Goal: Transaction & Acquisition: Purchase product/service

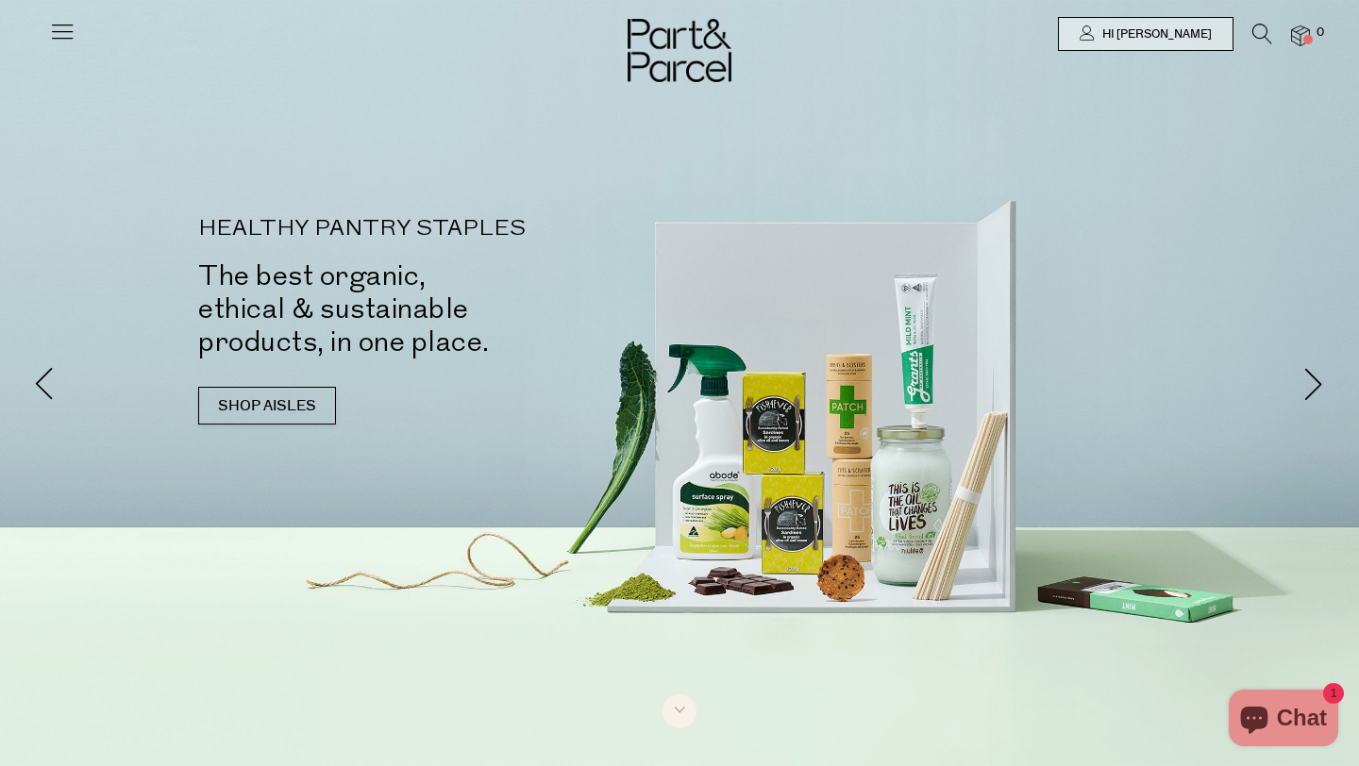
click at [1258, 42] on icon at bounding box center [1262, 34] width 20 height 21
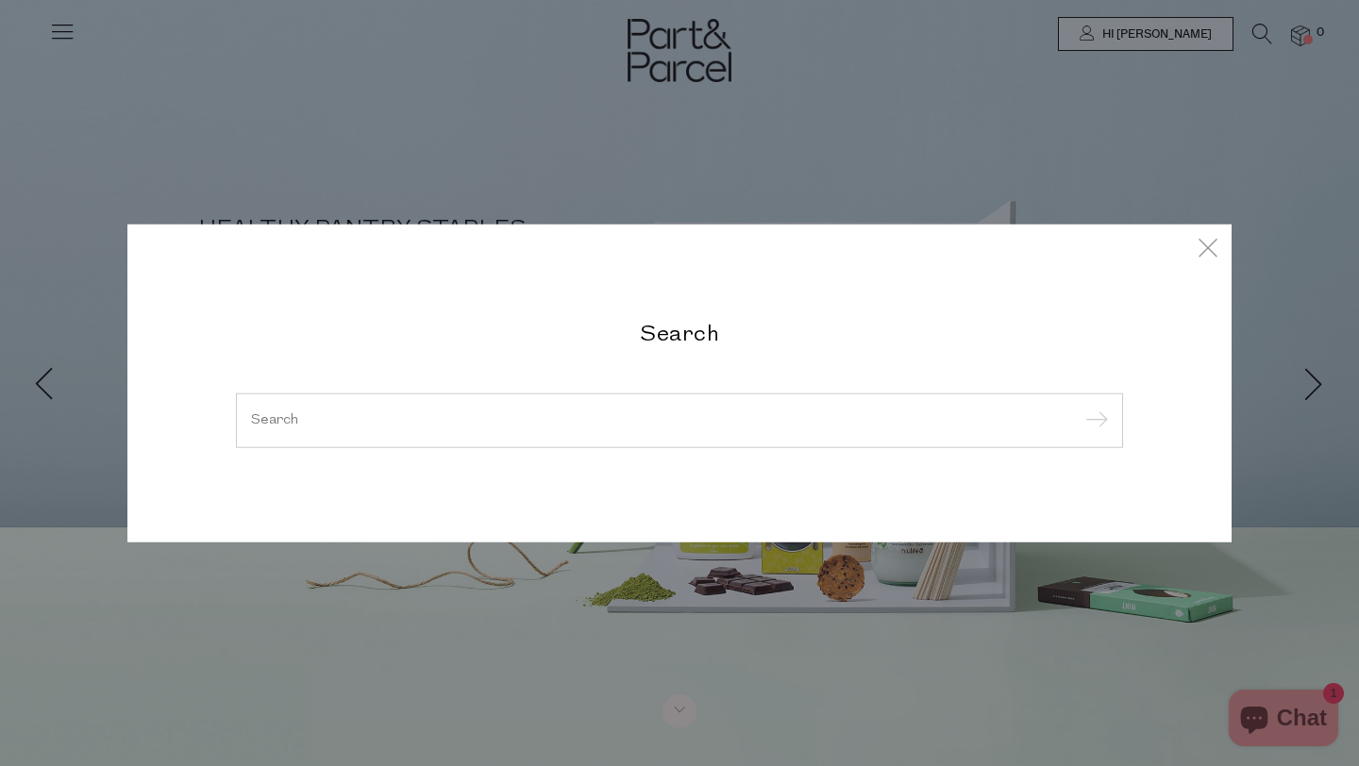
click at [654, 428] on div at bounding box center [679, 421] width 887 height 55
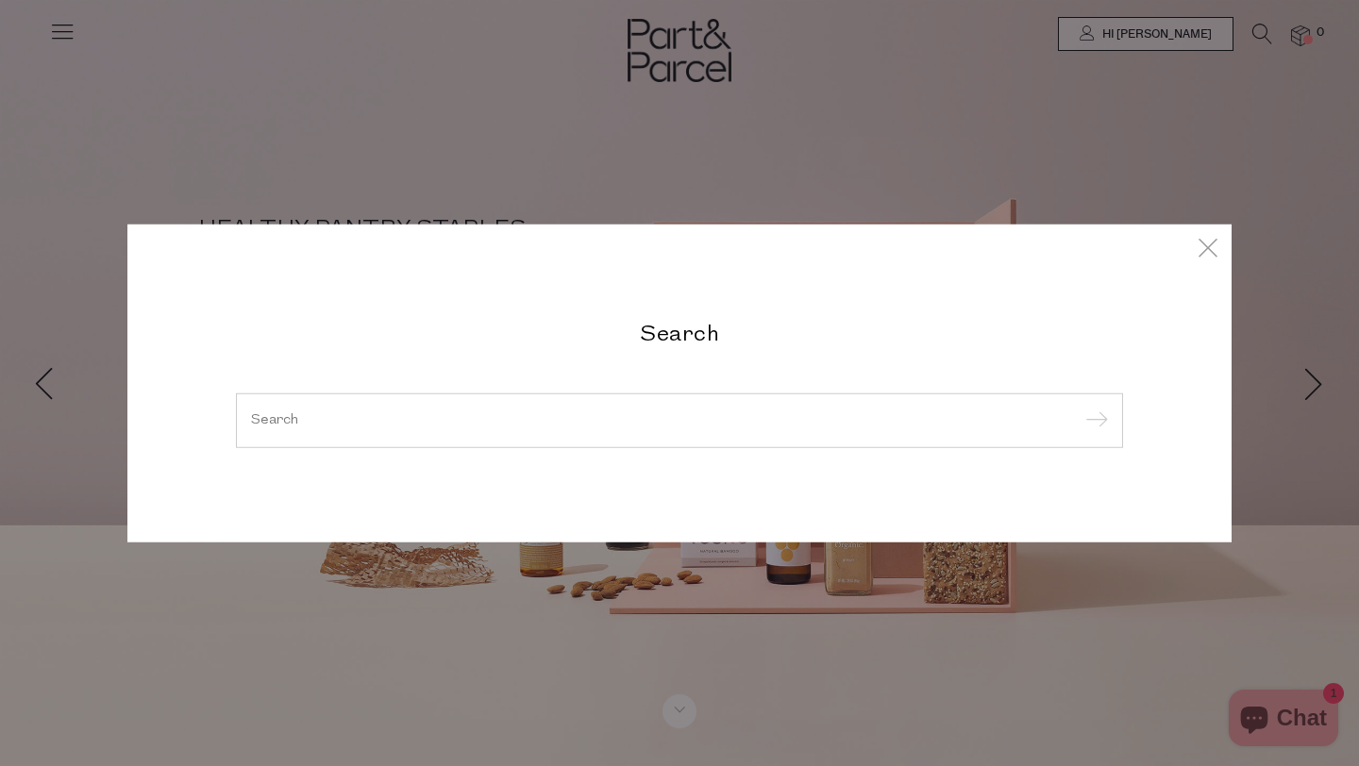
click at [619, 428] on div at bounding box center [679, 421] width 887 height 55
click at [473, 416] on input "search" at bounding box center [679, 420] width 857 height 14
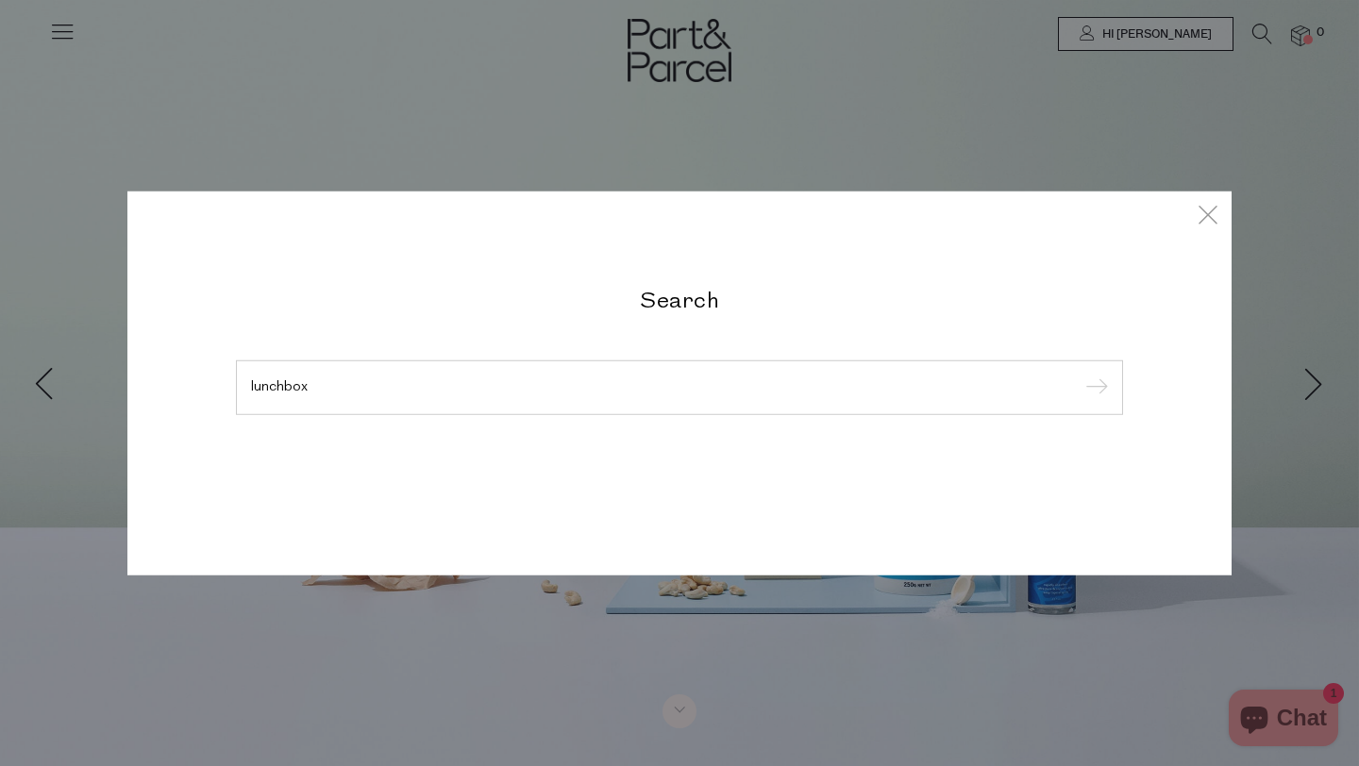
type input "lunchbox"
click at [1080, 375] on input "submit" at bounding box center [1094, 389] width 28 height 28
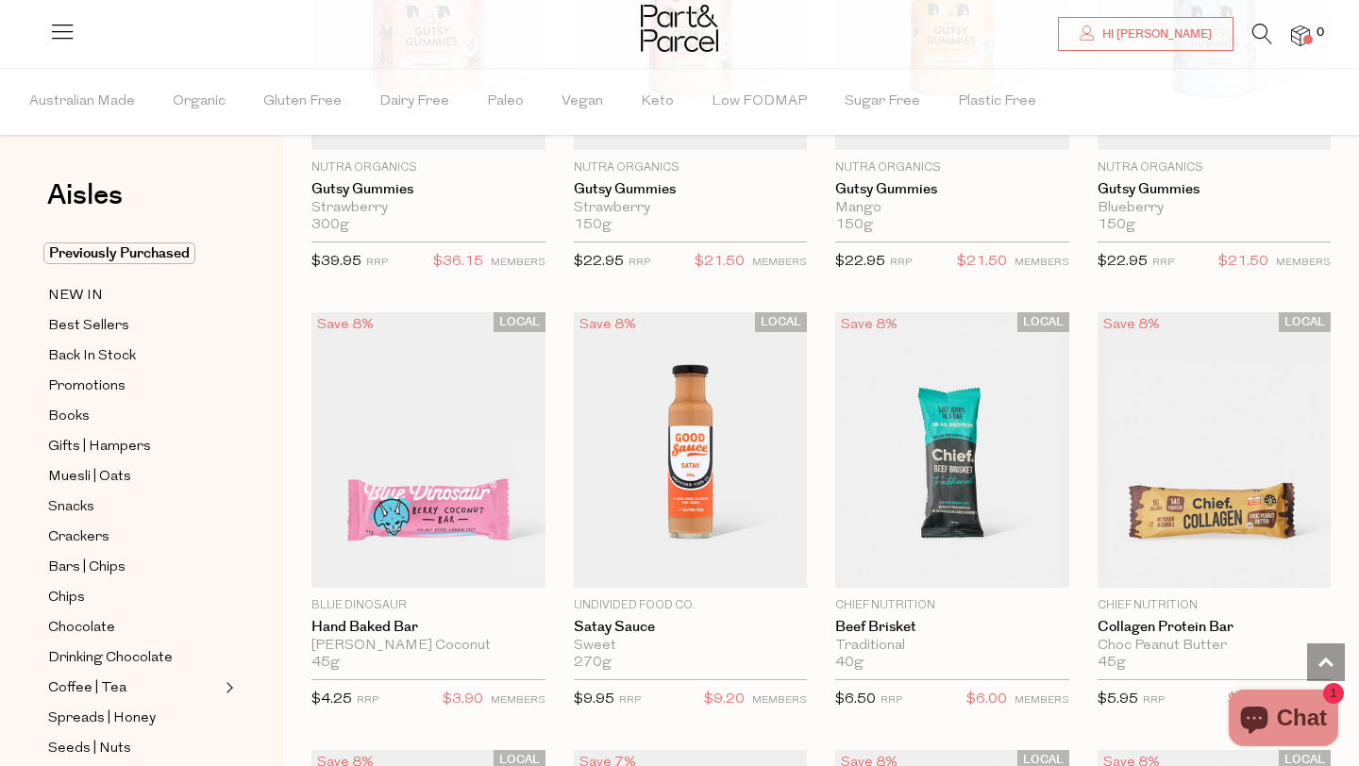
scroll to position [3892, 0]
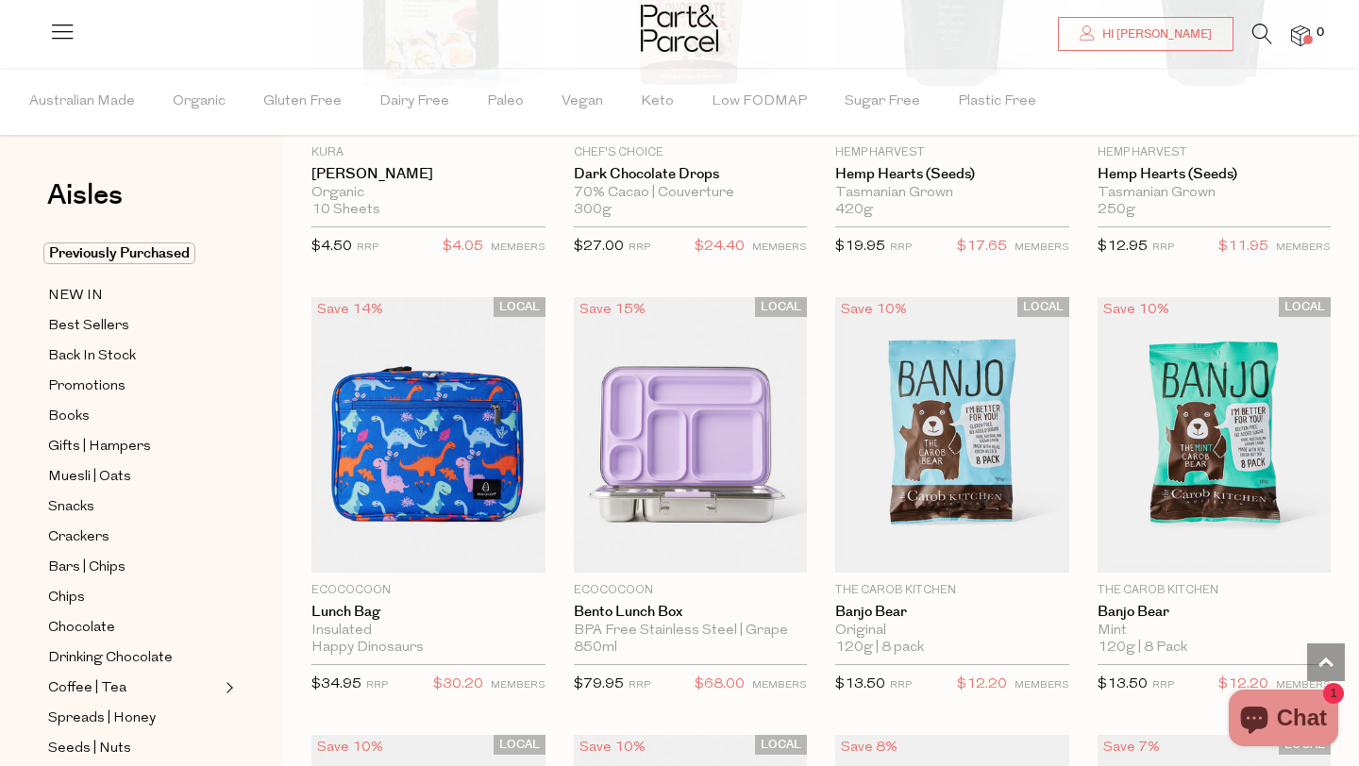
scroll to position [6561, 0]
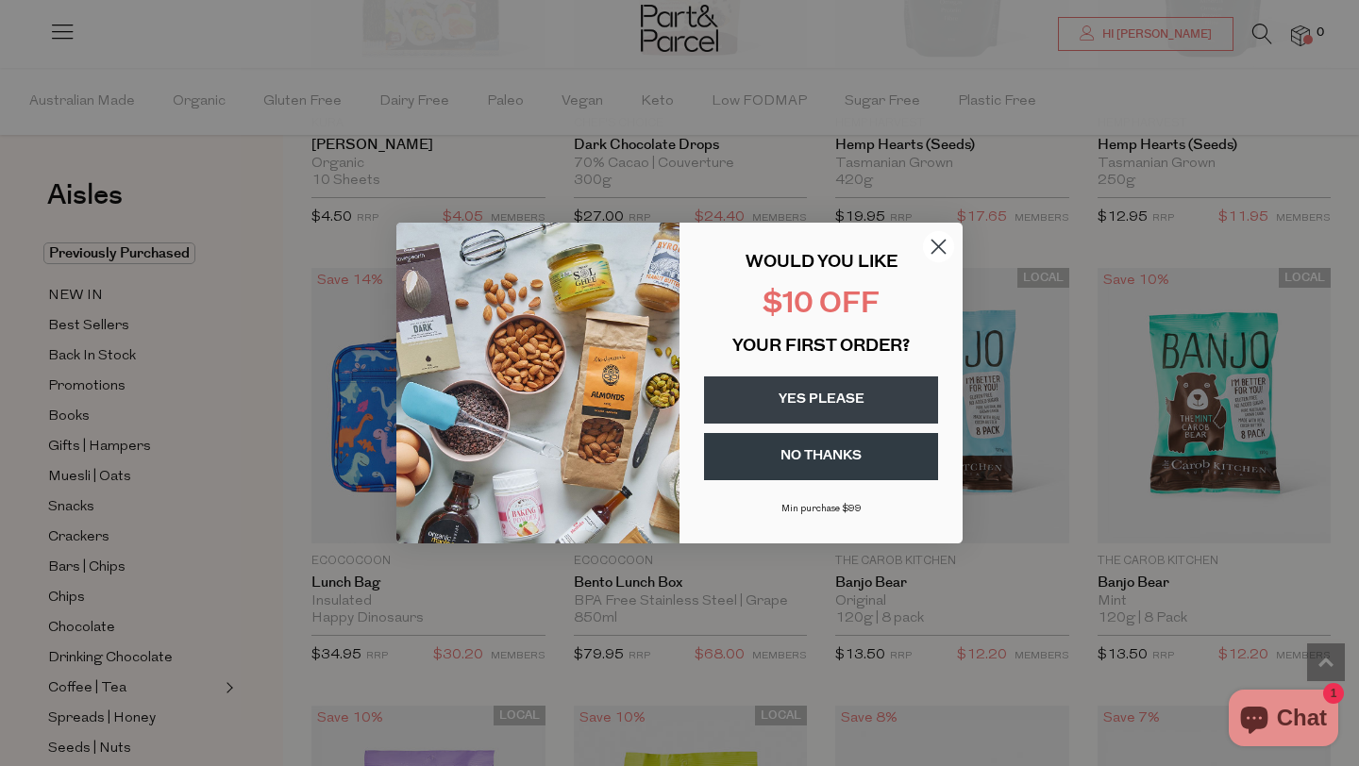
click at [929, 248] on circle "Close dialog" at bounding box center [938, 246] width 31 height 31
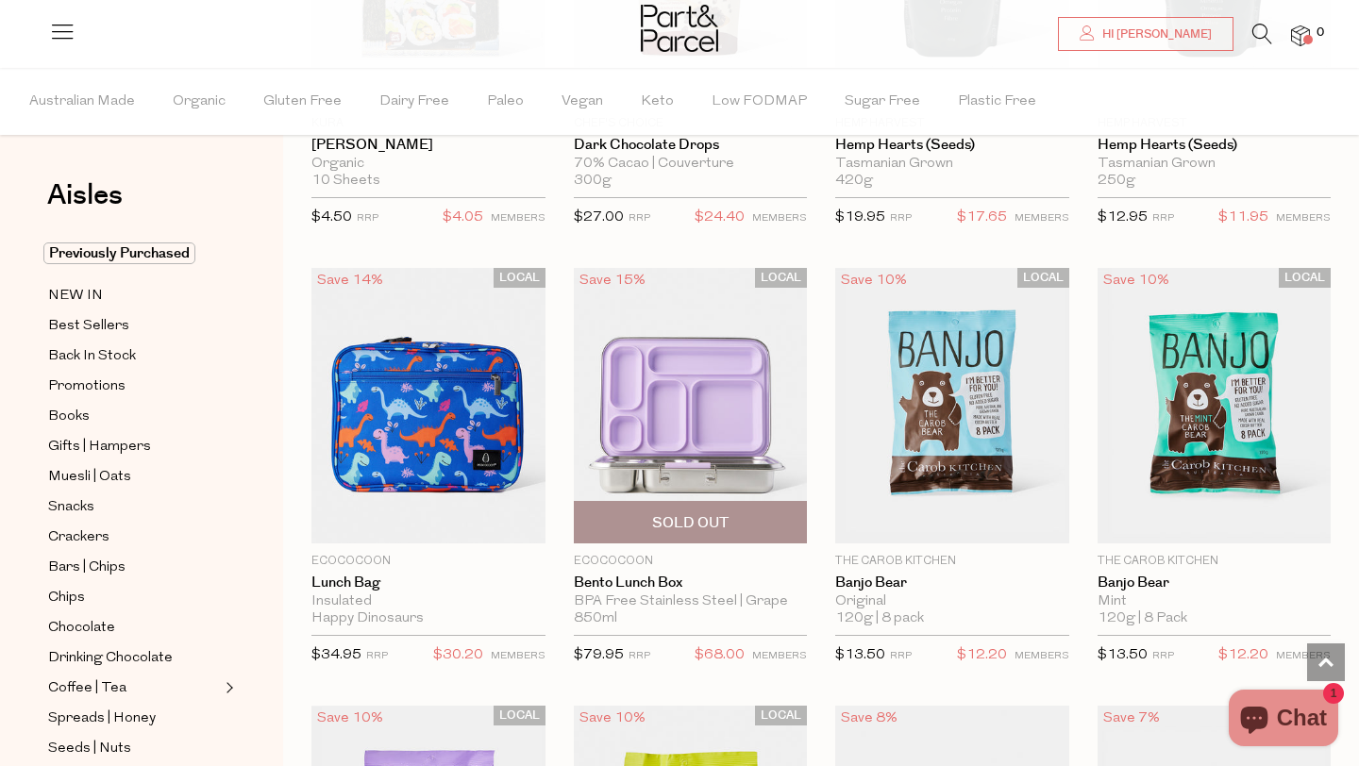
click at [730, 428] on img at bounding box center [691, 406] width 234 height 276
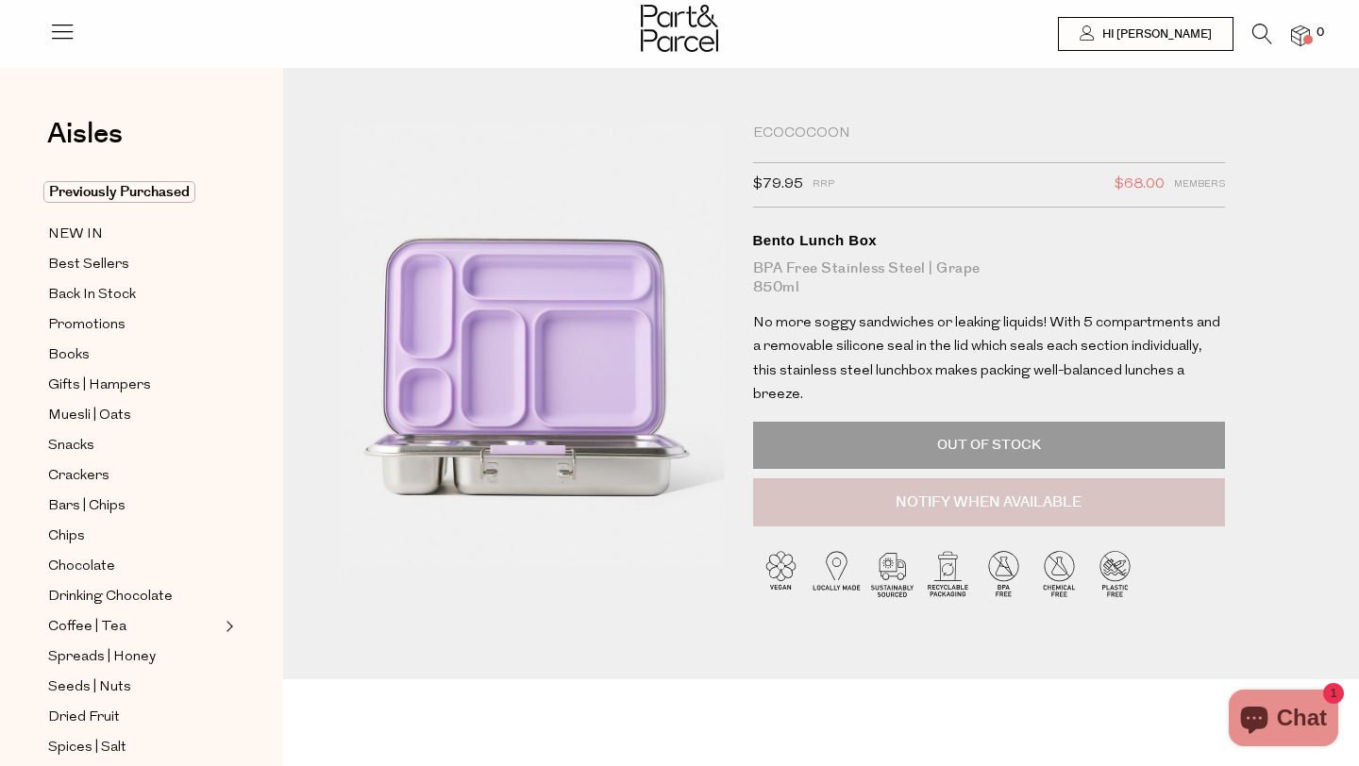
click at [939, 484] on button "Notify When Available" at bounding box center [989, 502] width 472 height 49
type input "Notify when available"
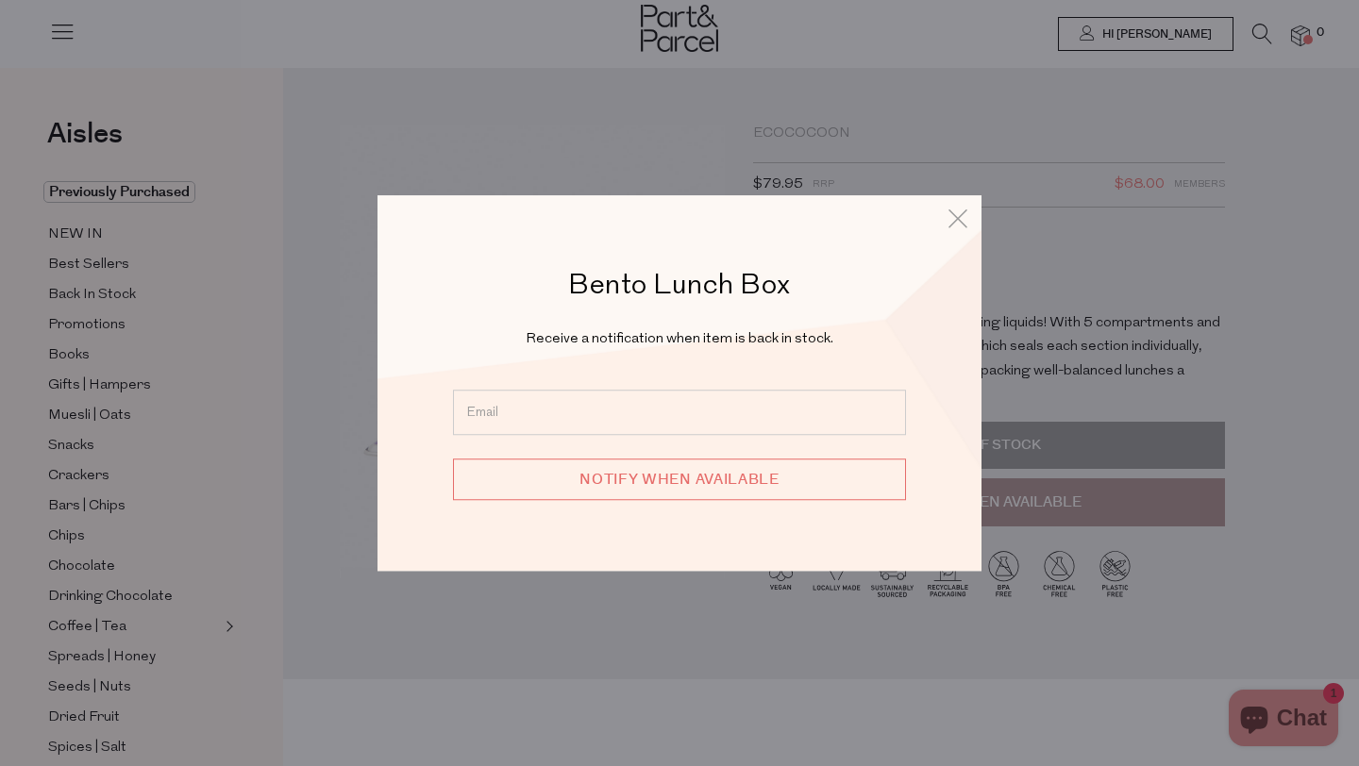
click at [671, 430] on input "email" at bounding box center [679, 412] width 453 height 45
type input "[EMAIL_ADDRESS][PERSON_NAME][DOMAIN_NAME]"
click at [654, 466] on input "Notify when available" at bounding box center [679, 480] width 453 height 42
type input "We will be in touch"
click at [963, 217] on icon at bounding box center [958, 218] width 28 height 27
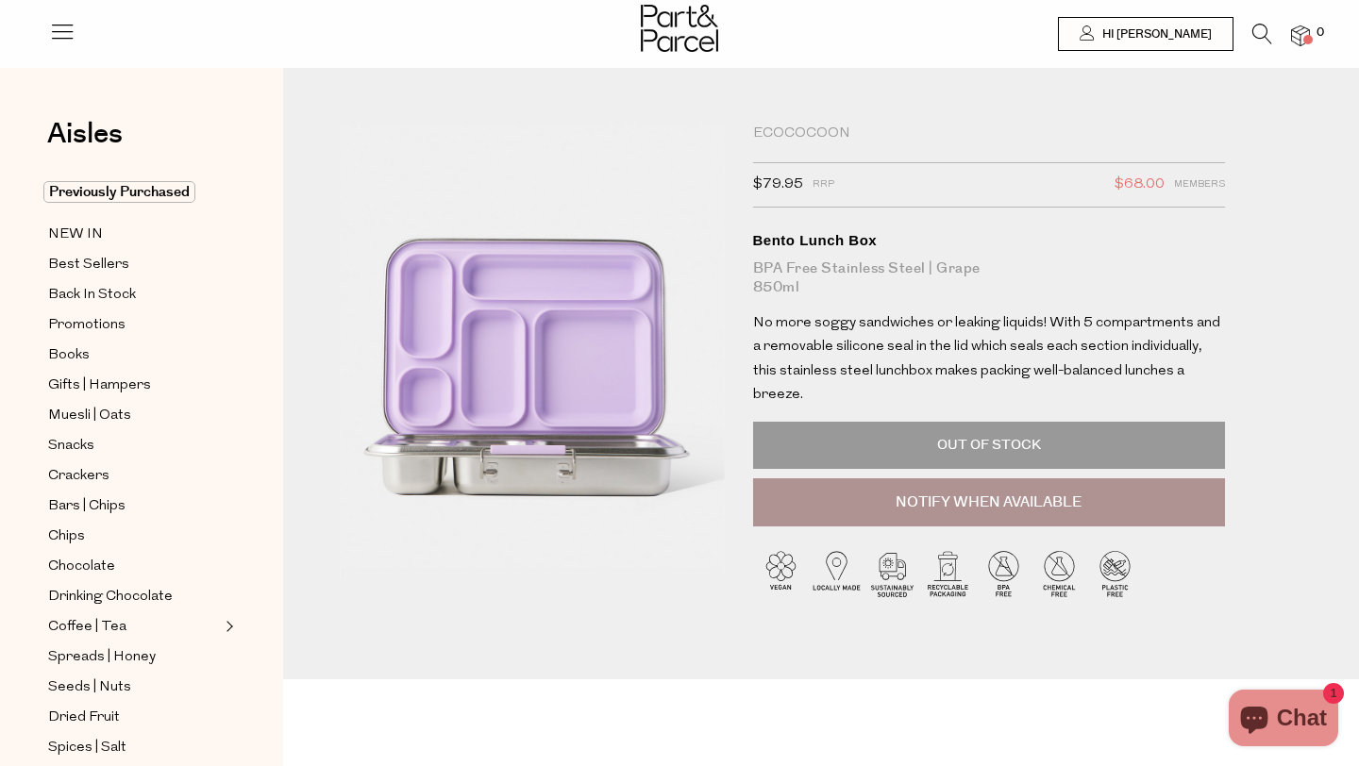
click at [806, 132] on div "Ecococoon" at bounding box center [989, 134] width 472 height 19
click at [1267, 36] on icon at bounding box center [1262, 34] width 20 height 21
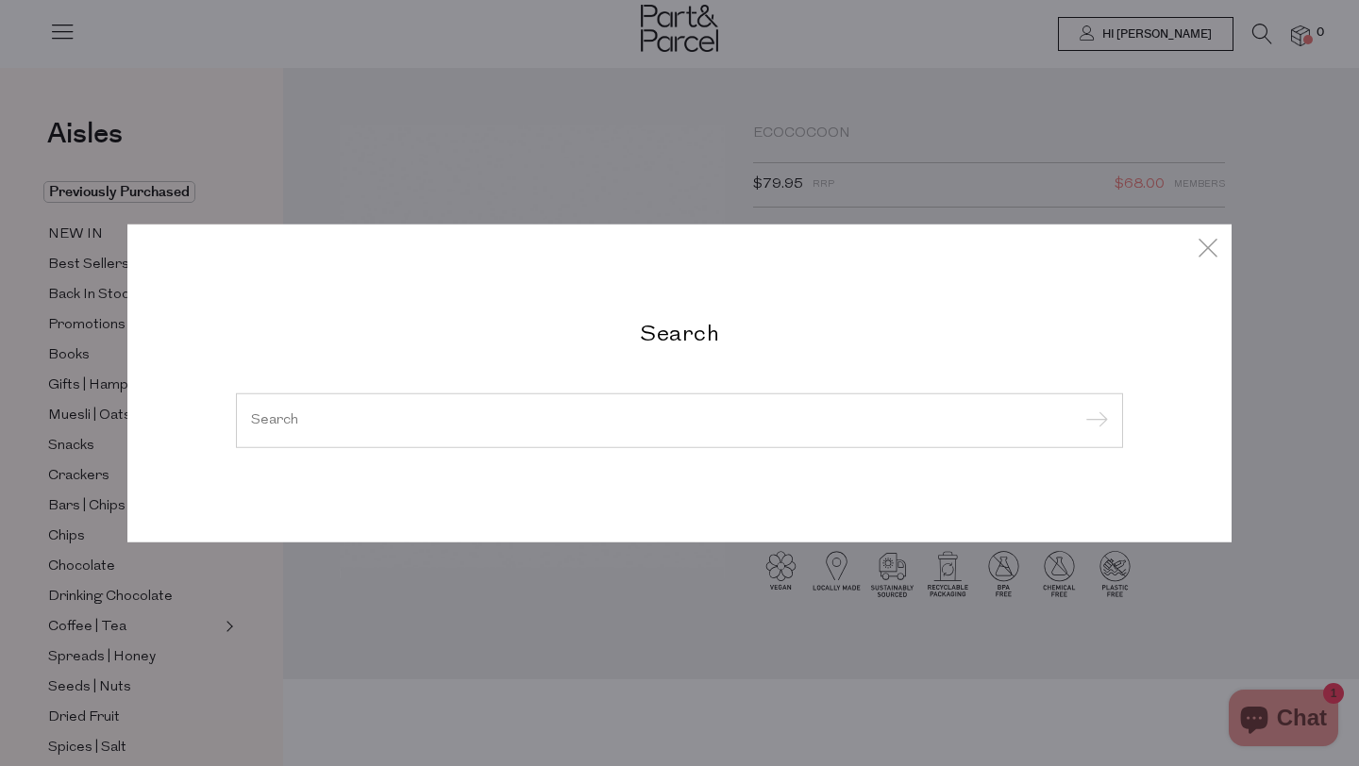
click at [652, 428] on div at bounding box center [679, 421] width 887 height 55
click at [576, 425] on input "search" at bounding box center [679, 420] width 857 height 14
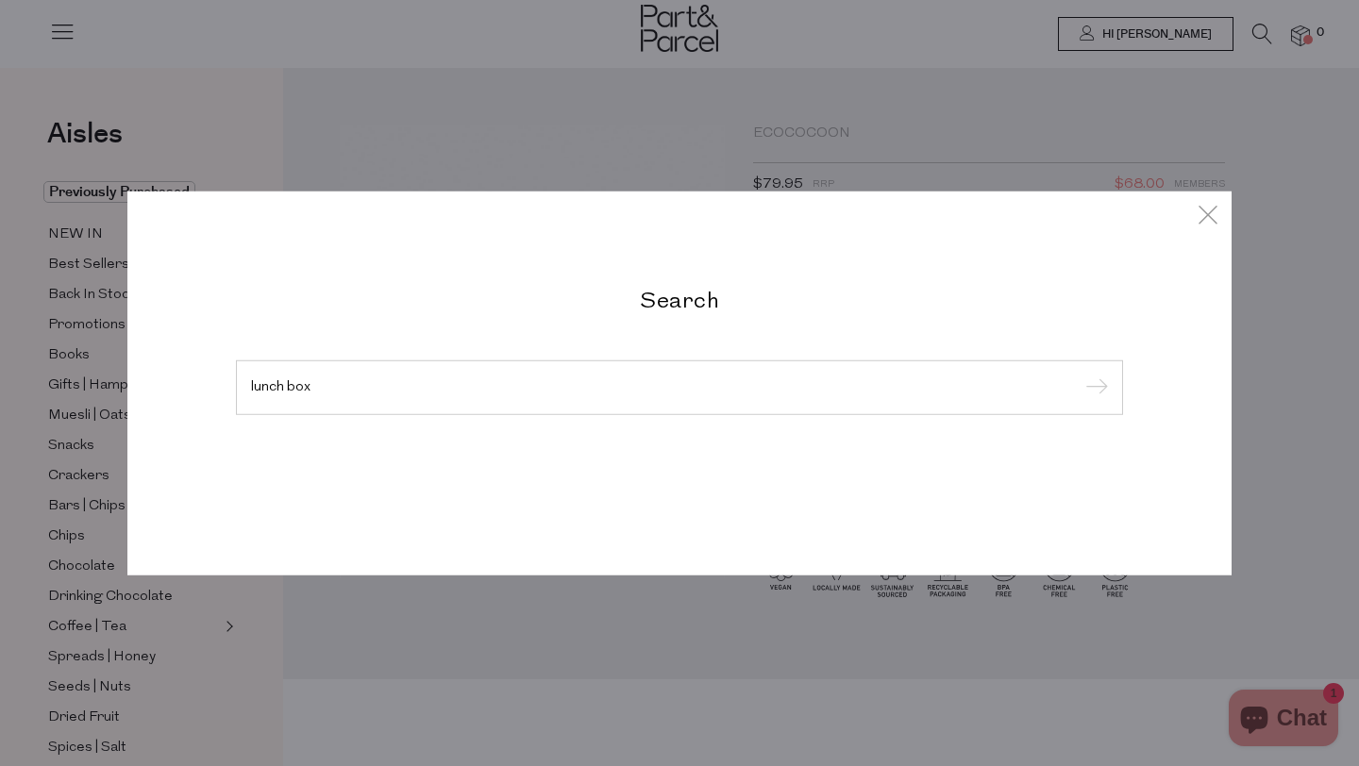
type input "lunch box"
click at [1080, 375] on input "submit" at bounding box center [1094, 389] width 28 height 28
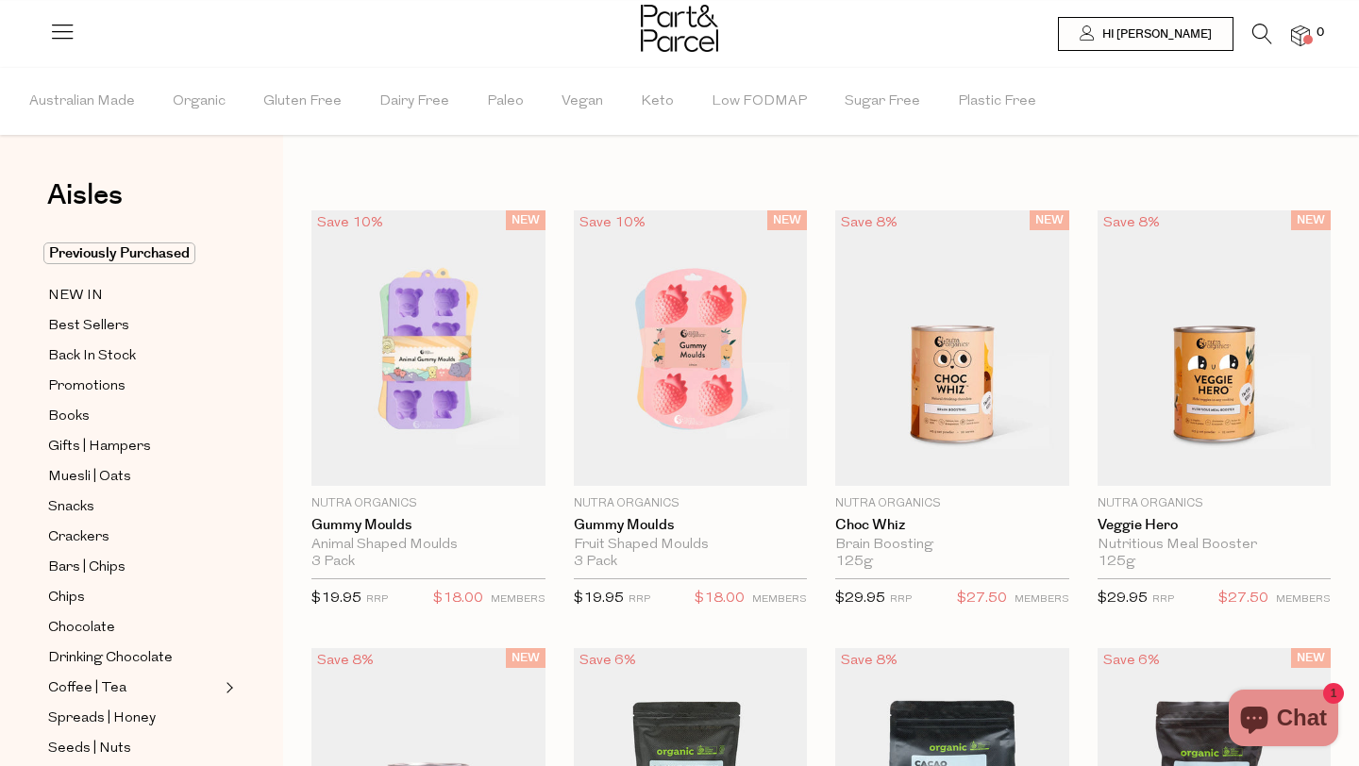
click at [1252, 32] on icon at bounding box center [1262, 34] width 20 height 21
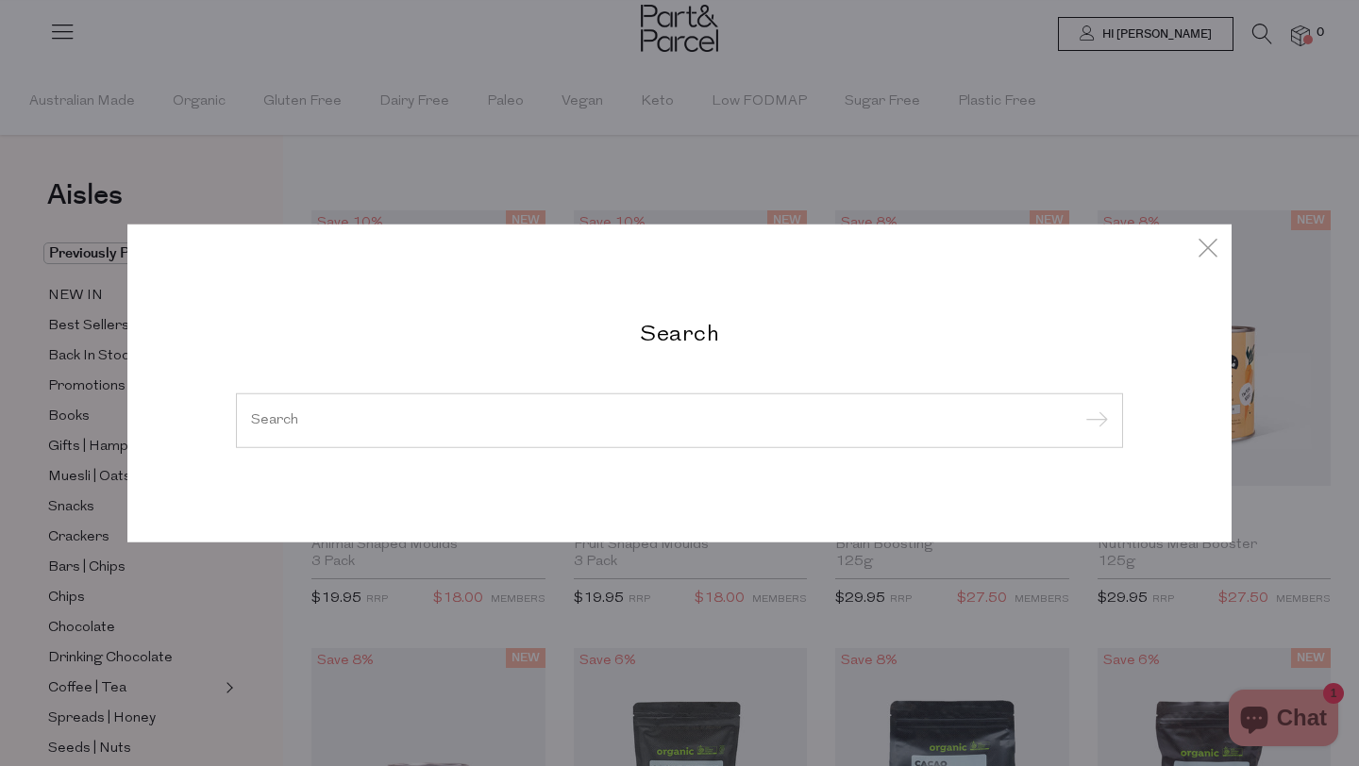
click at [609, 409] on div at bounding box center [679, 421] width 887 height 55
click at [573, 408] on div at bounding box center [679, 421] width 887 height 55
click at [323, 424] on input "search" at bounding box center [679, 420] width 857 height 14
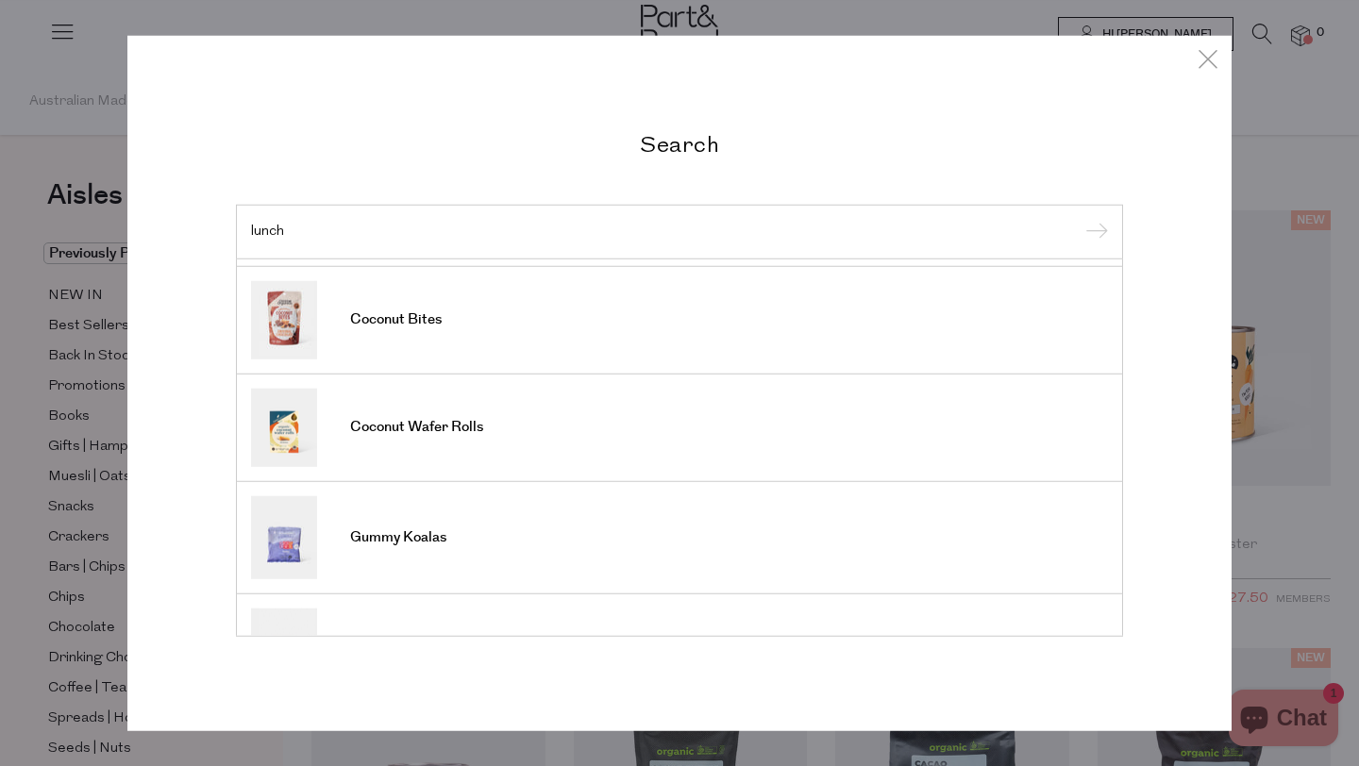
scroll to position [703, 0]
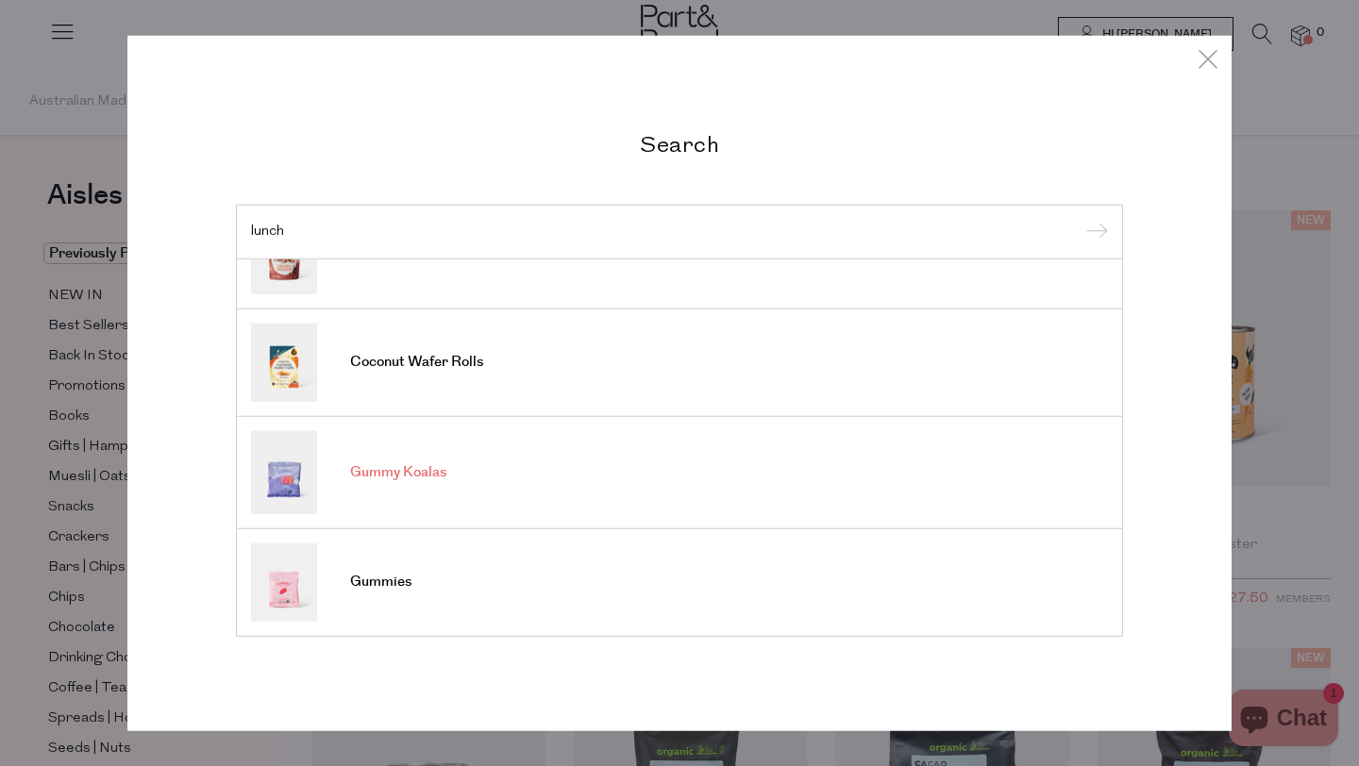
type input "lunch"
click at [374, 483] on link "Gummy Koalas" at bounding box center [679, 471] width 857 height 83
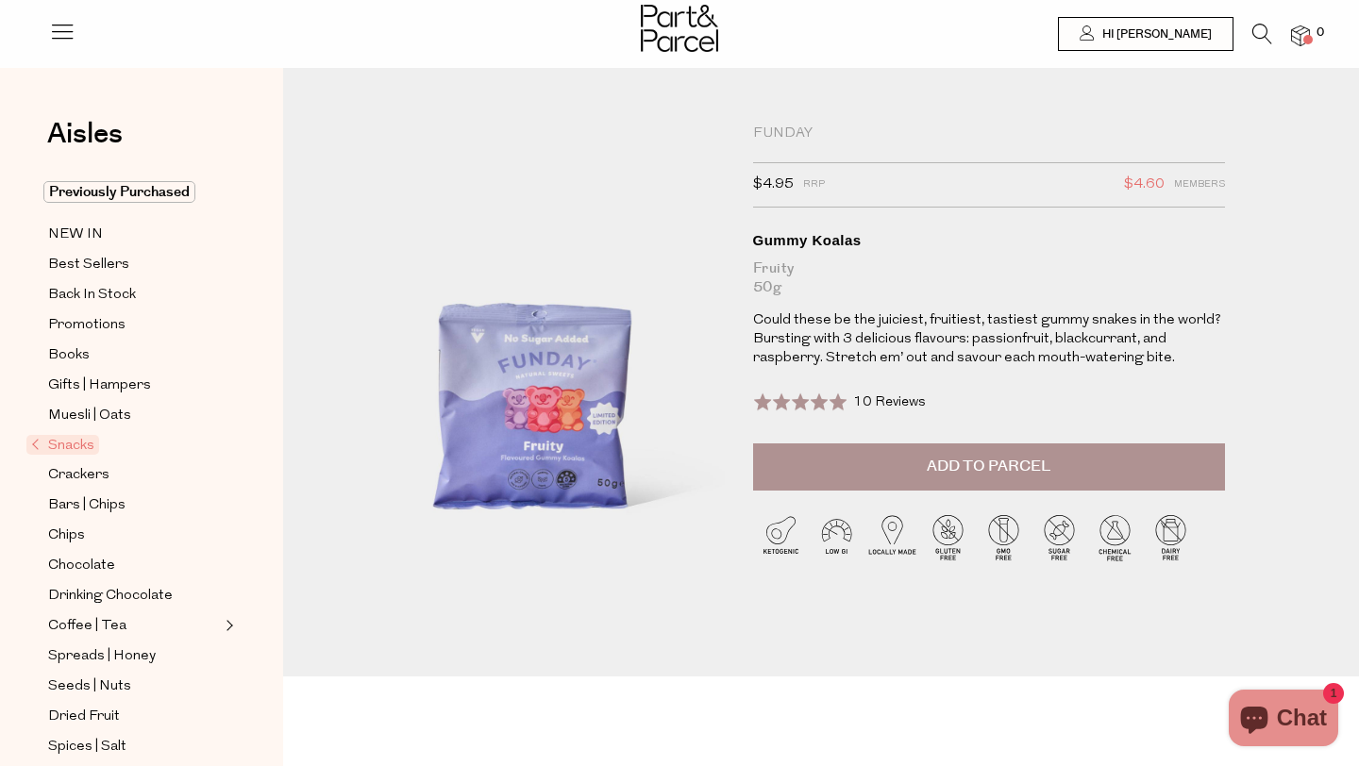
click at [939, 459] on span "Add to Parcel" at bounding box center [989, 467] width 124 height 22
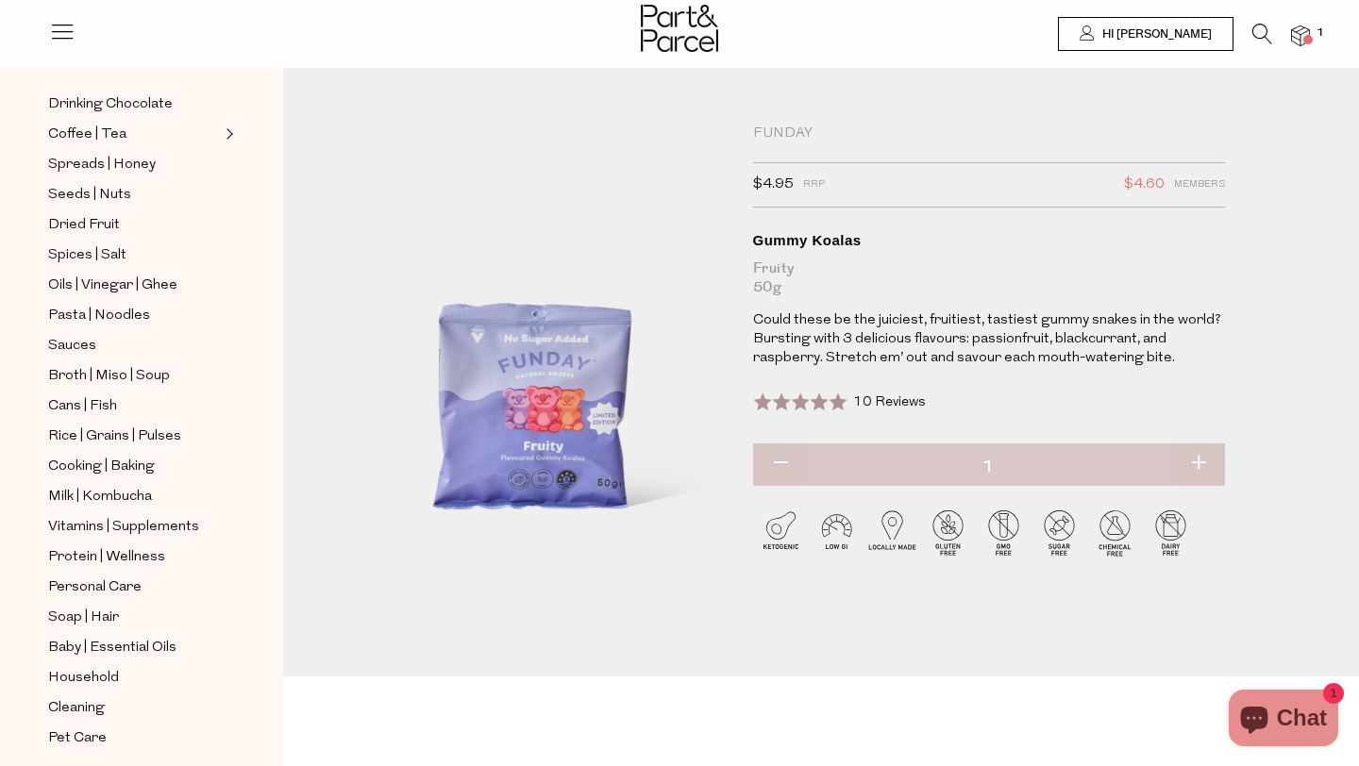
scroll to position [506, 0]
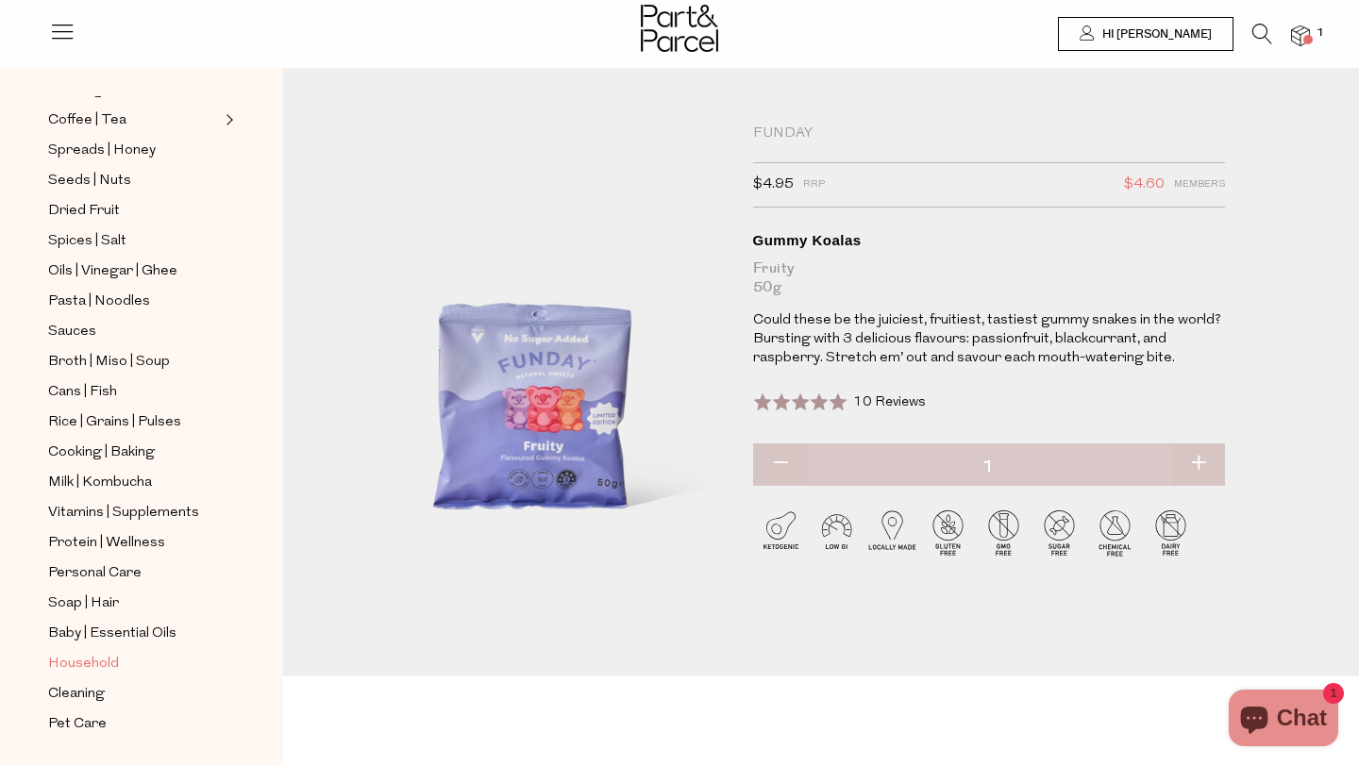
click at [96, 672] on span "Household" at bounding box center [83, 664] width 71 height 23
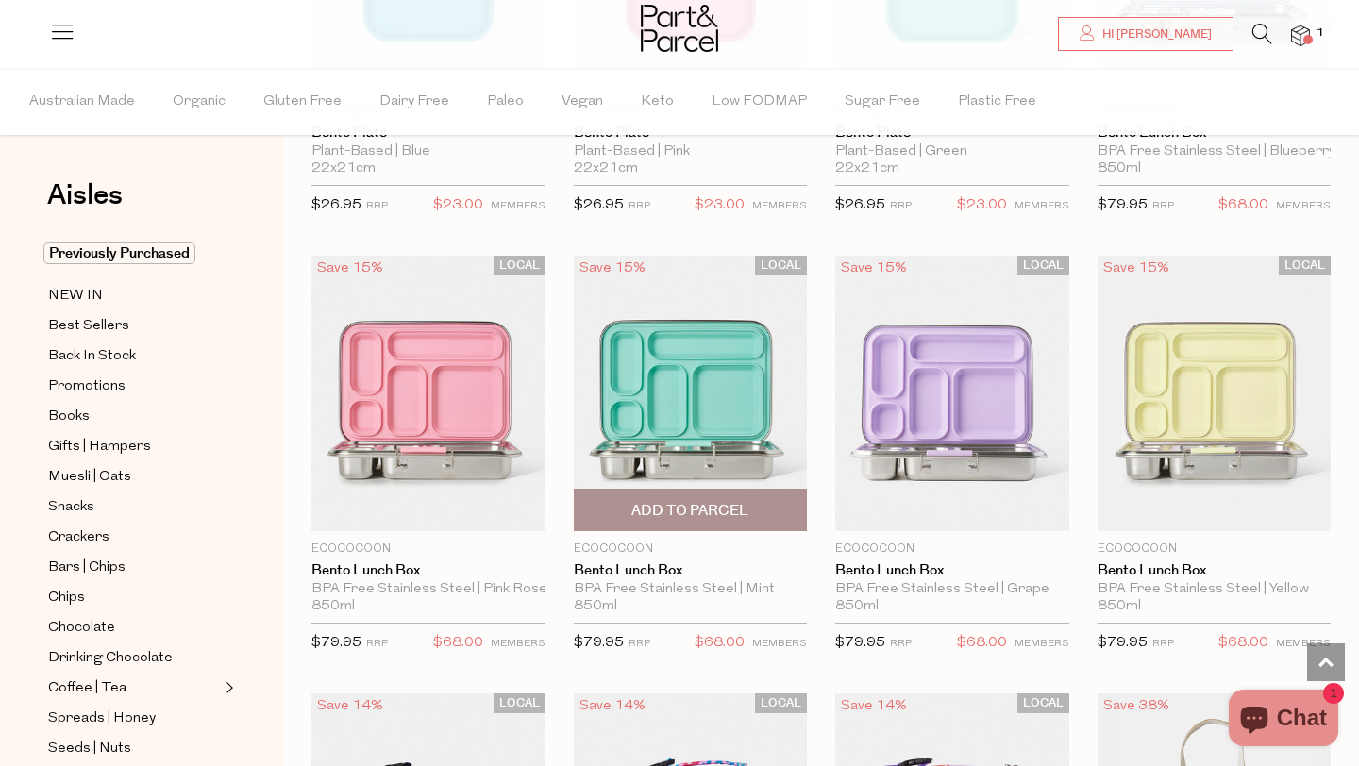
scroll to position [375, 0]
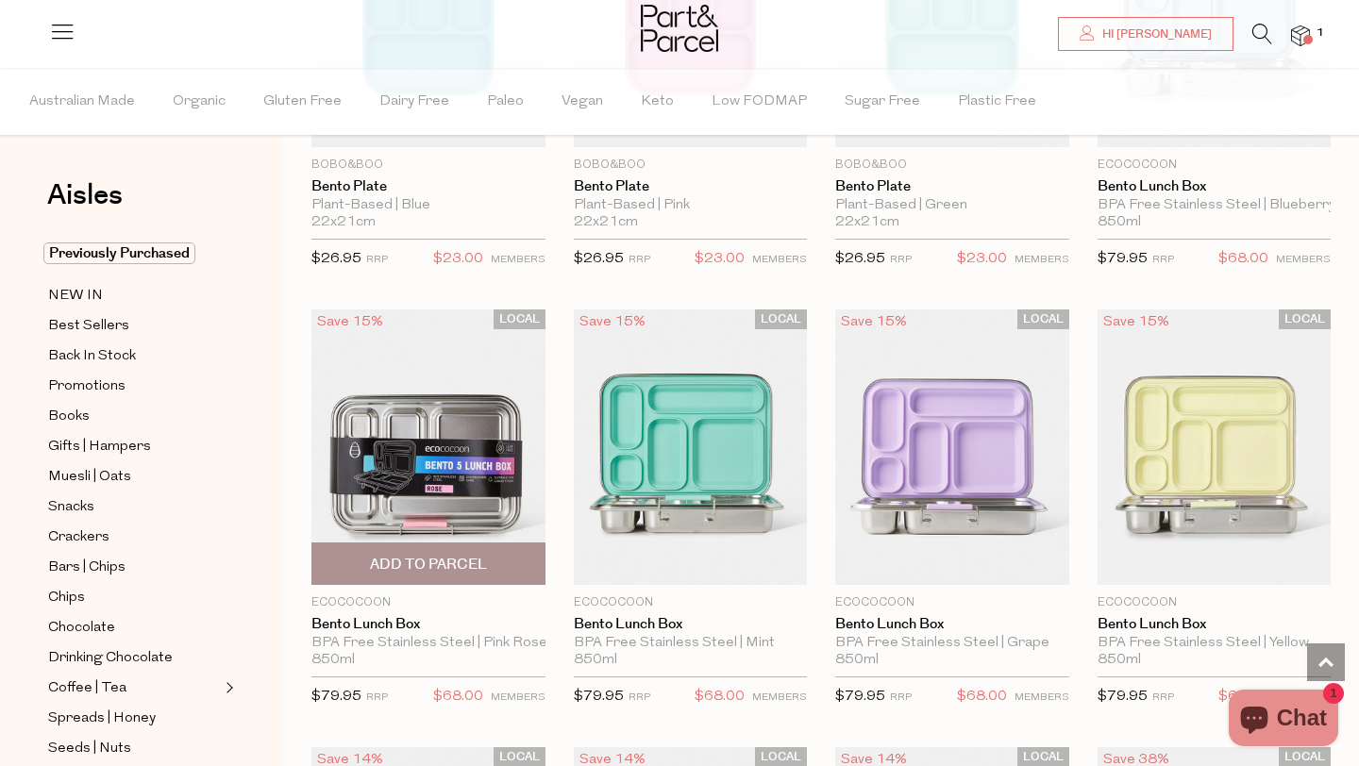
click at [478, 564] on span "Add To Parcel" at bounding box center [428, 565] width 117 height 20
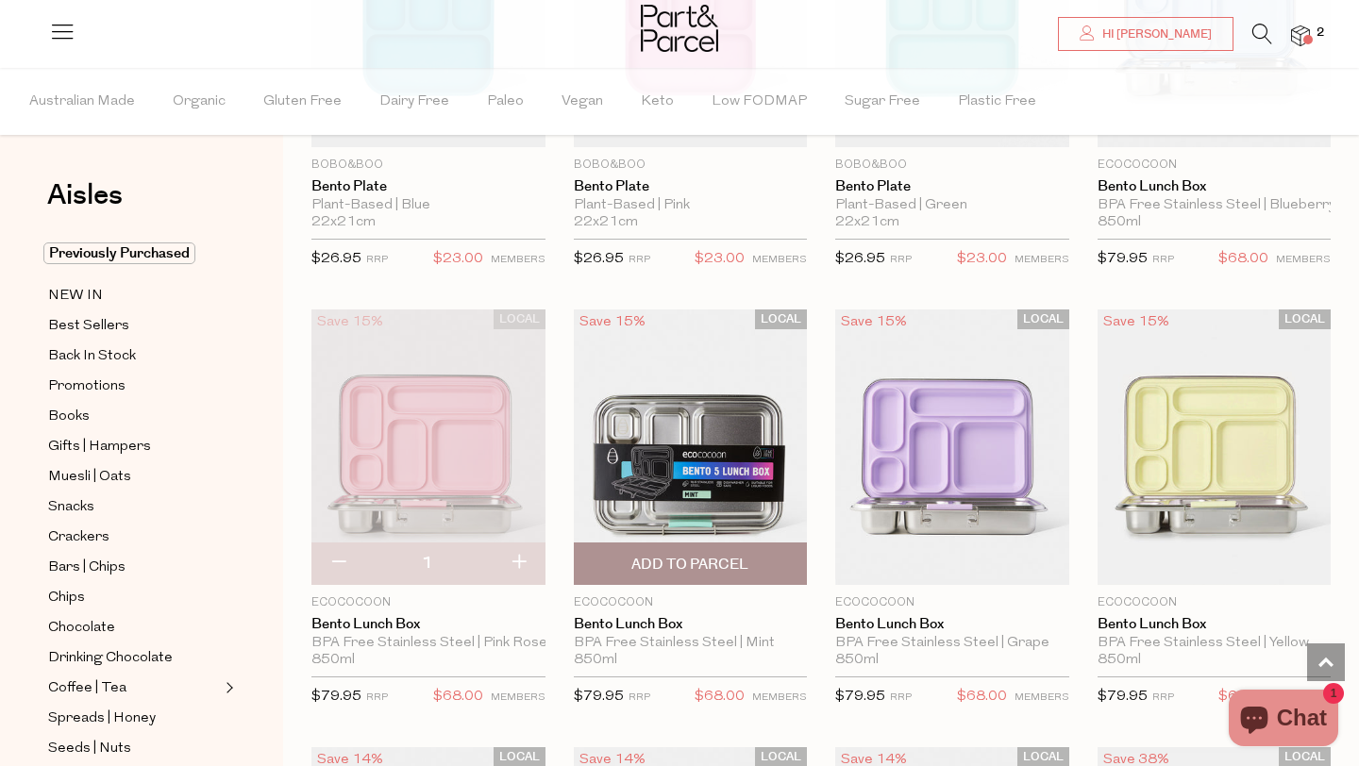
click at [748, 578] on span "Add To Parcel" at bounding box center [690, 564] width 223 height 41
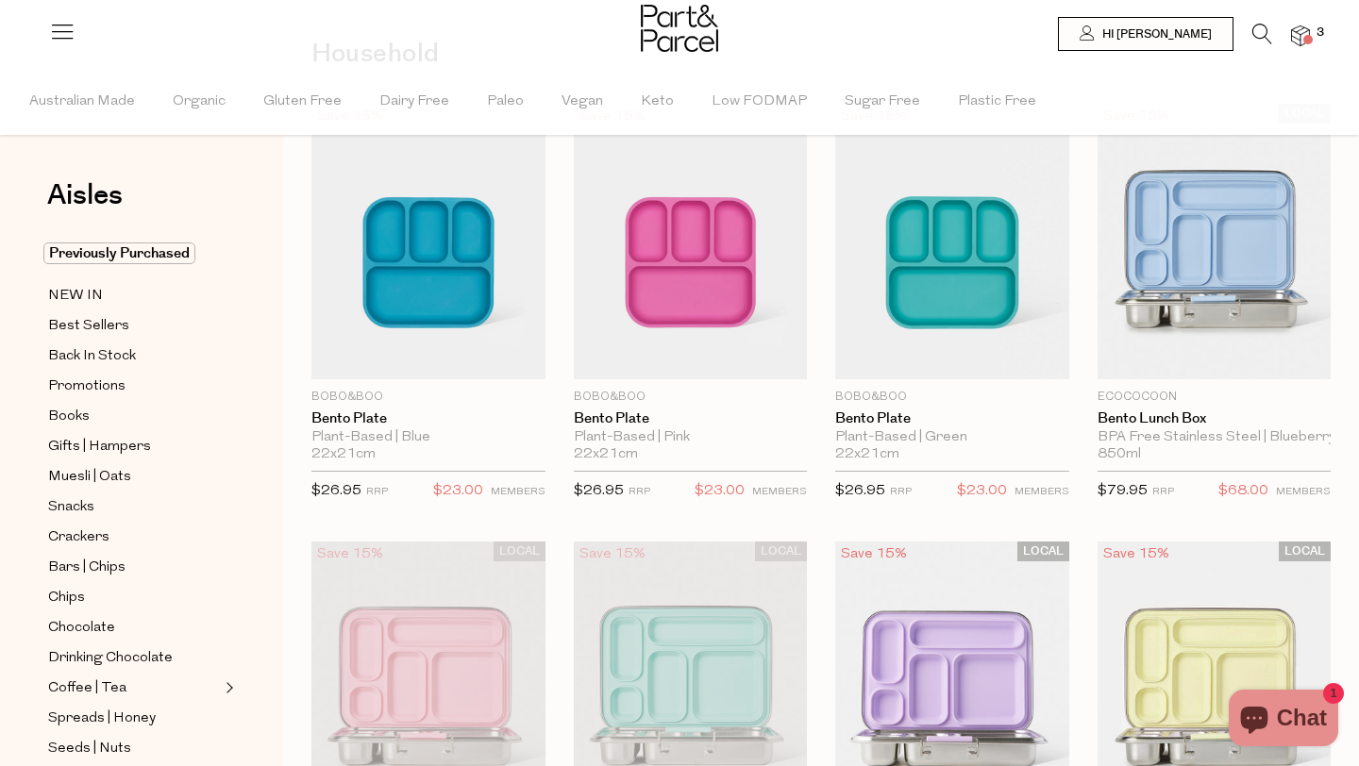
scroll to position [0, 0]
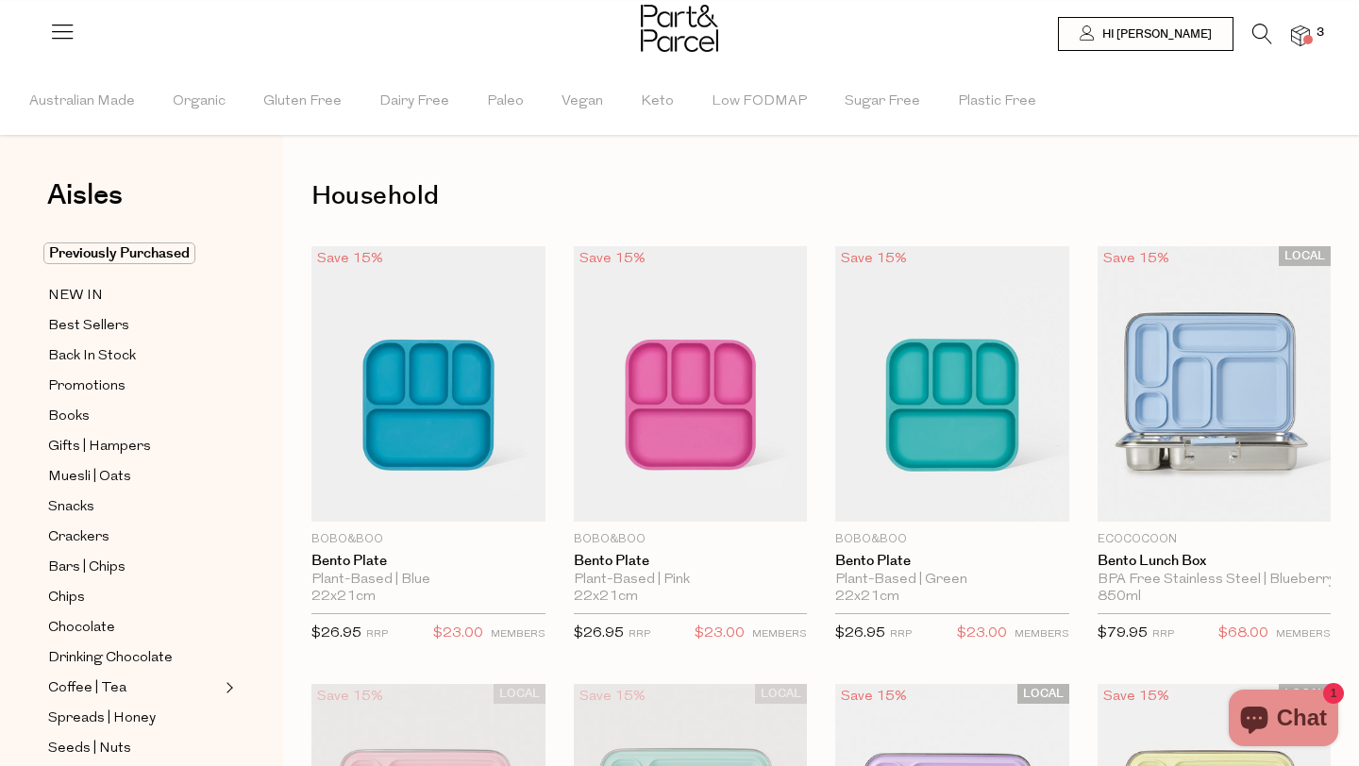
click at [1305, 38] on span at bounding box center [1307, 39] width 9 height 9
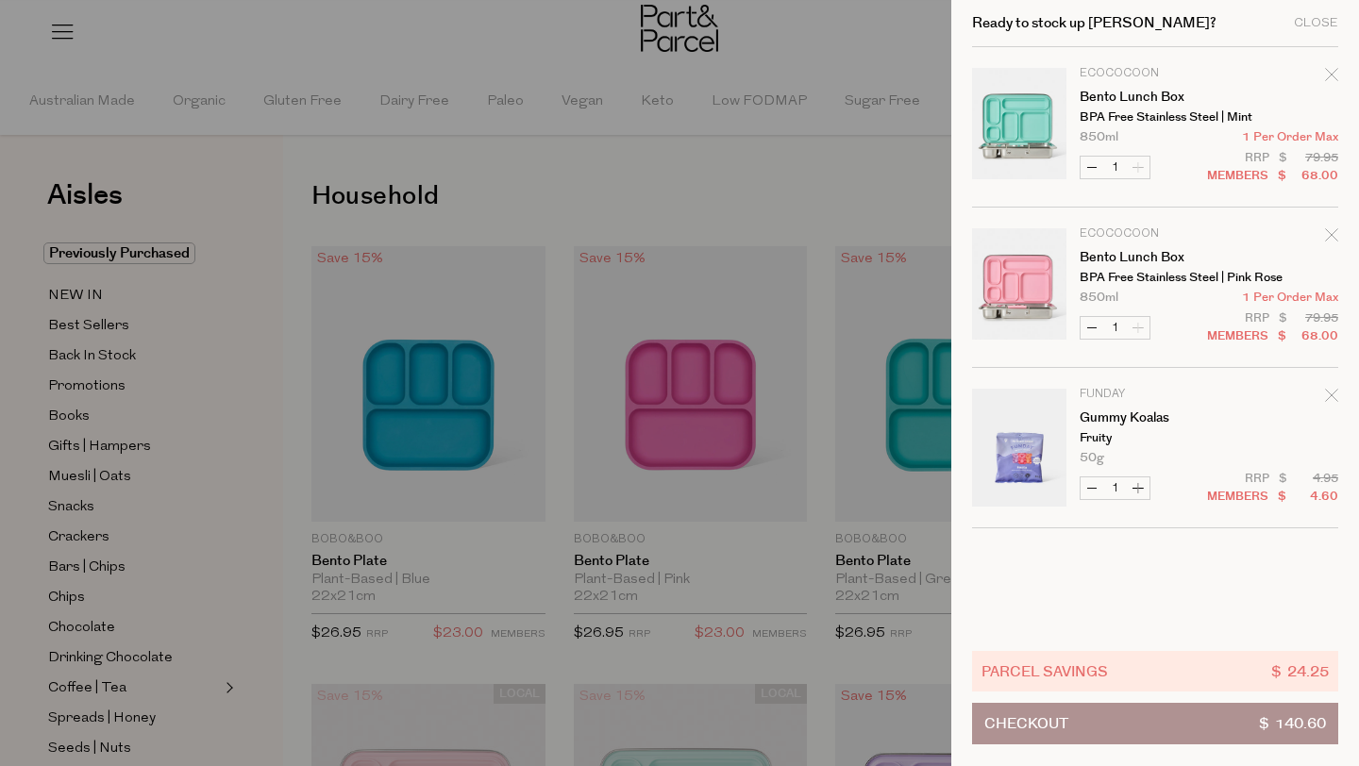
click at [582, 133] on div at bounding box center [679, 383] width 1359 height 766
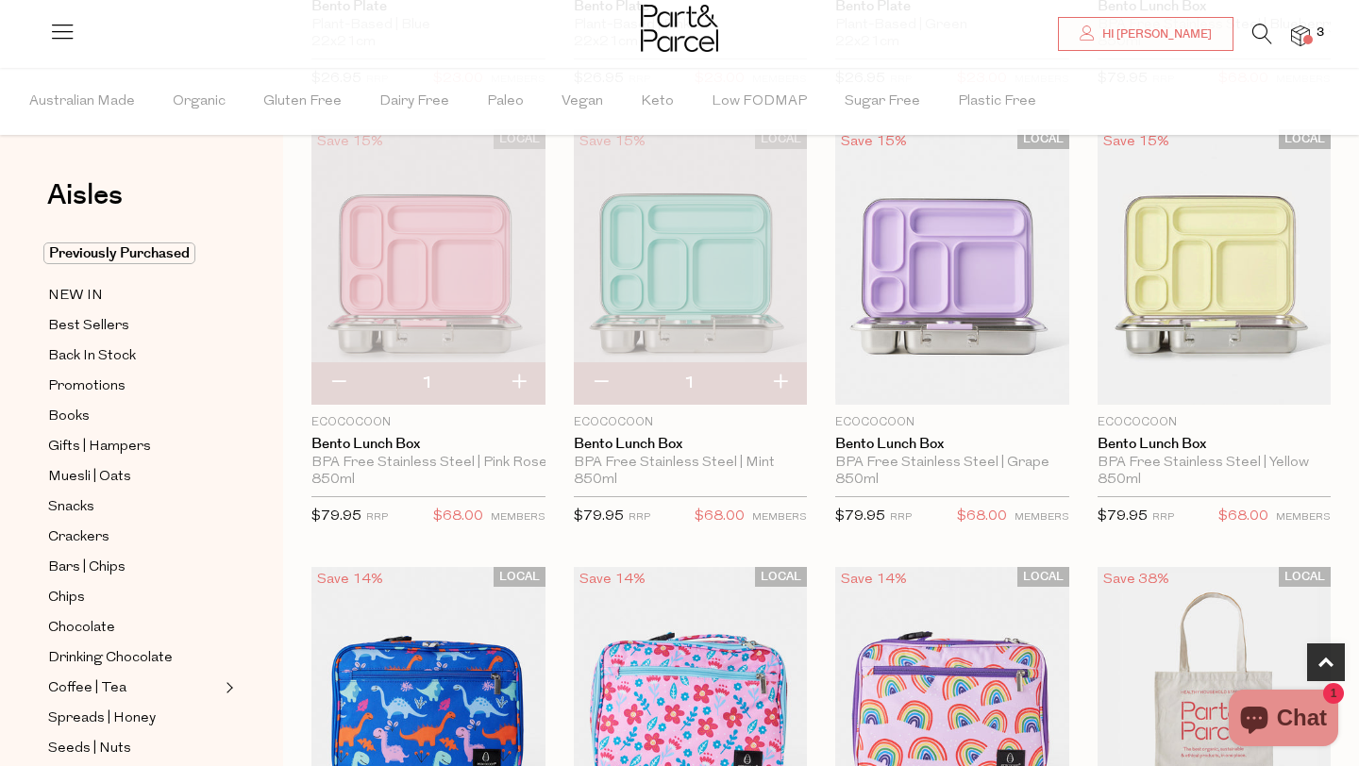
click at [1260, 34] on icon at bounding box center [1262, 34] width 20 height 21
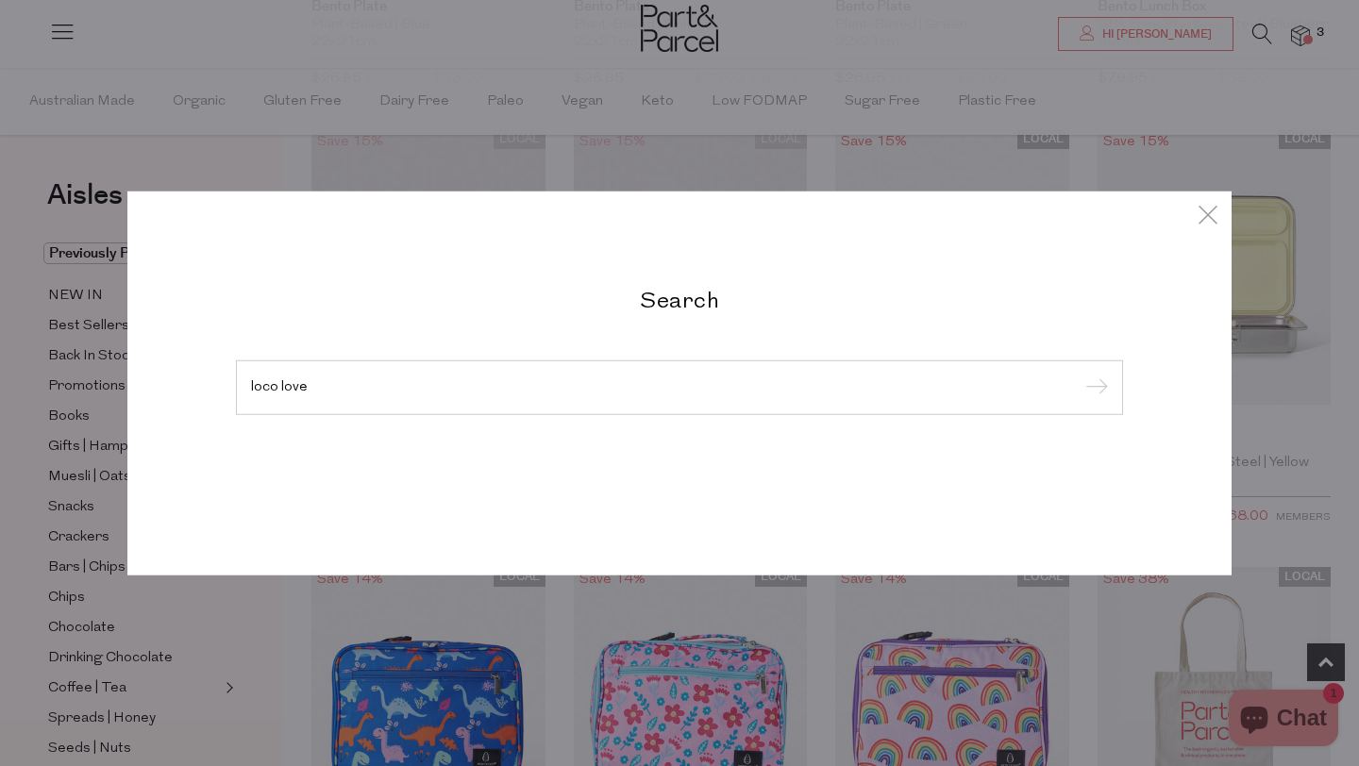
type input "loco love"
click at [1080, 375] on input "submit" at bounding box center [1094, 389] width 28 height 28
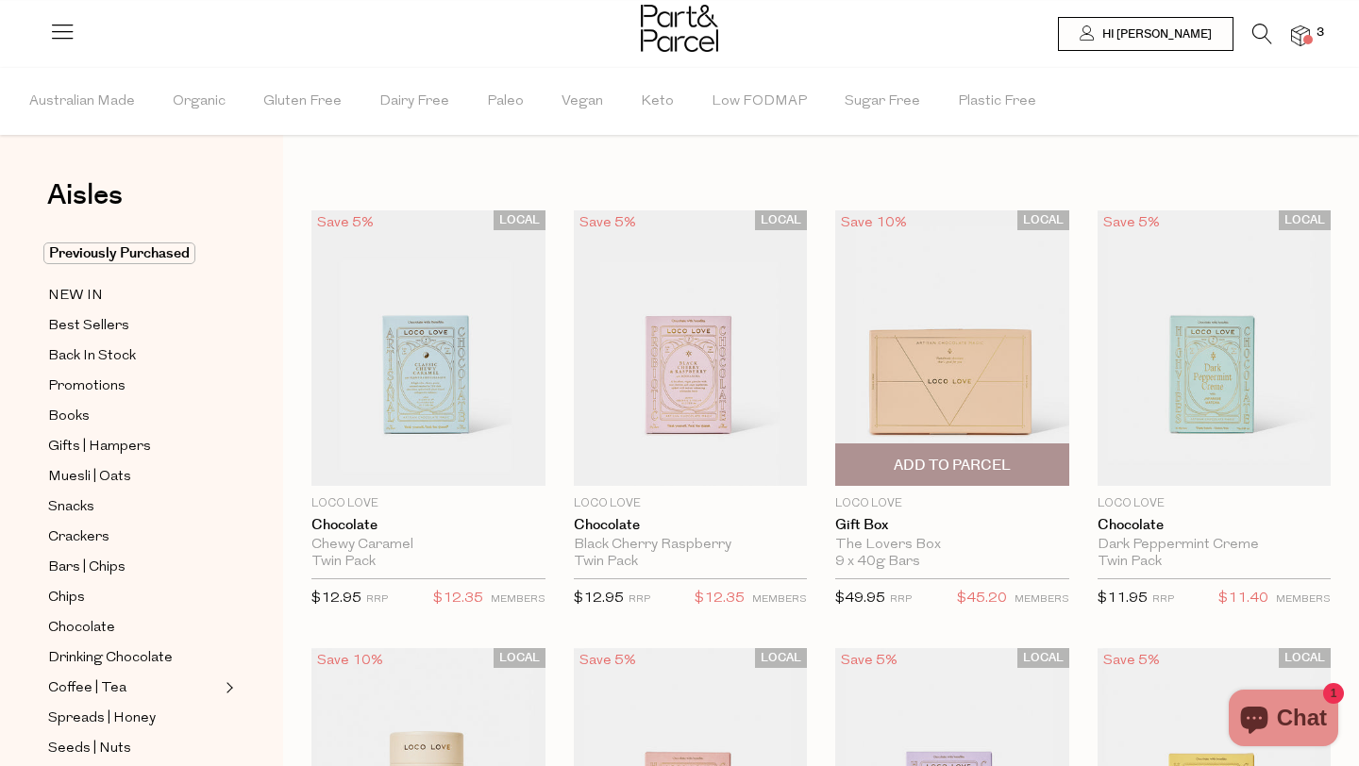
click at [929, 460] on span "Add To Parcel" at bounding box center [952, 466] width 117 height 20
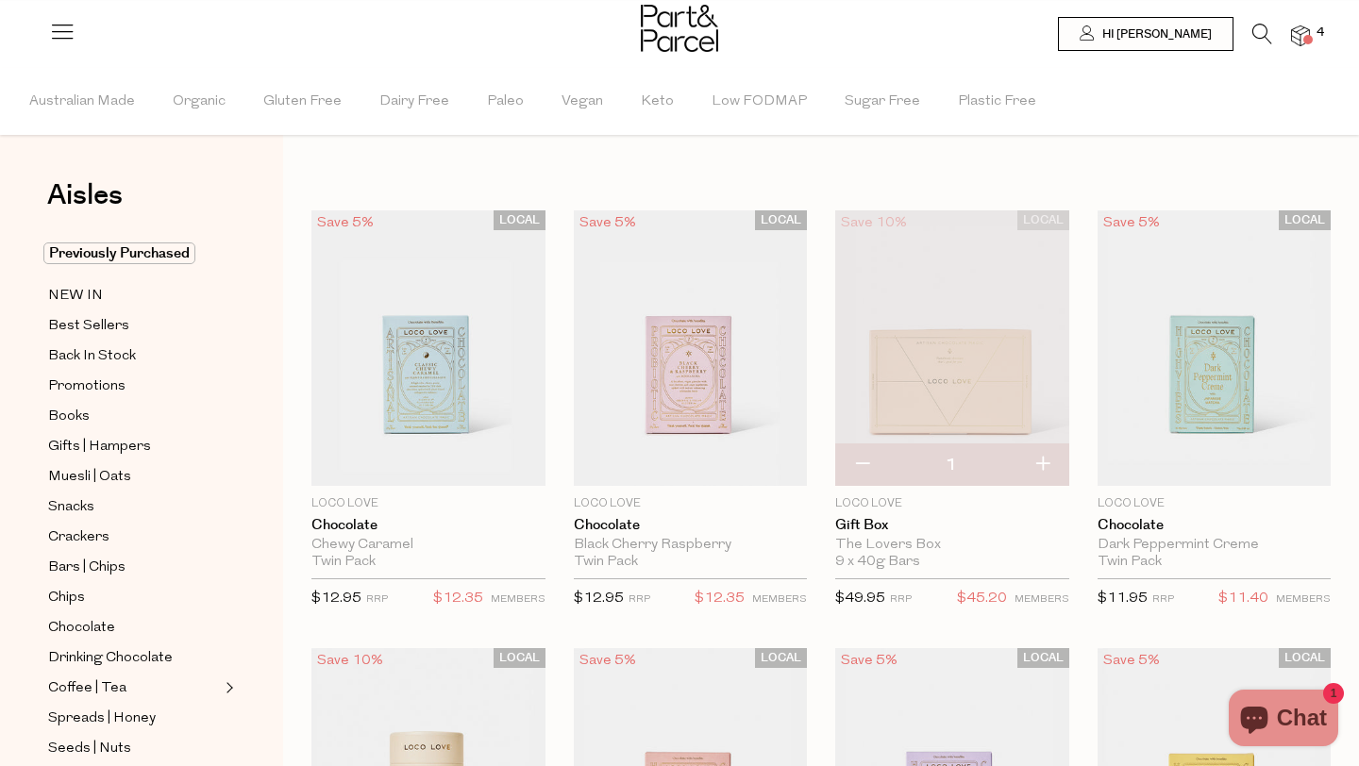
click at [1297, 30] on img at bounding box center [1300, 36] width 19 height 22
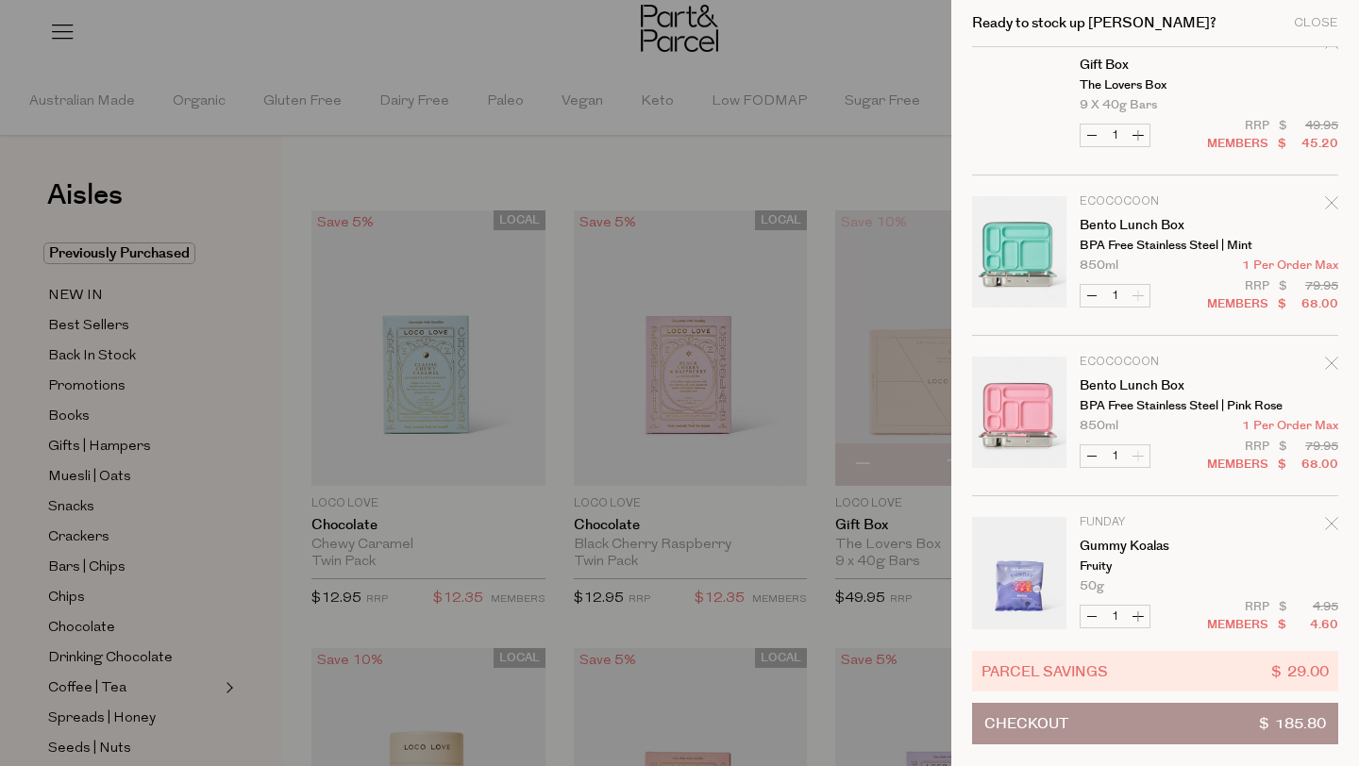
scroll to position [59, 0]
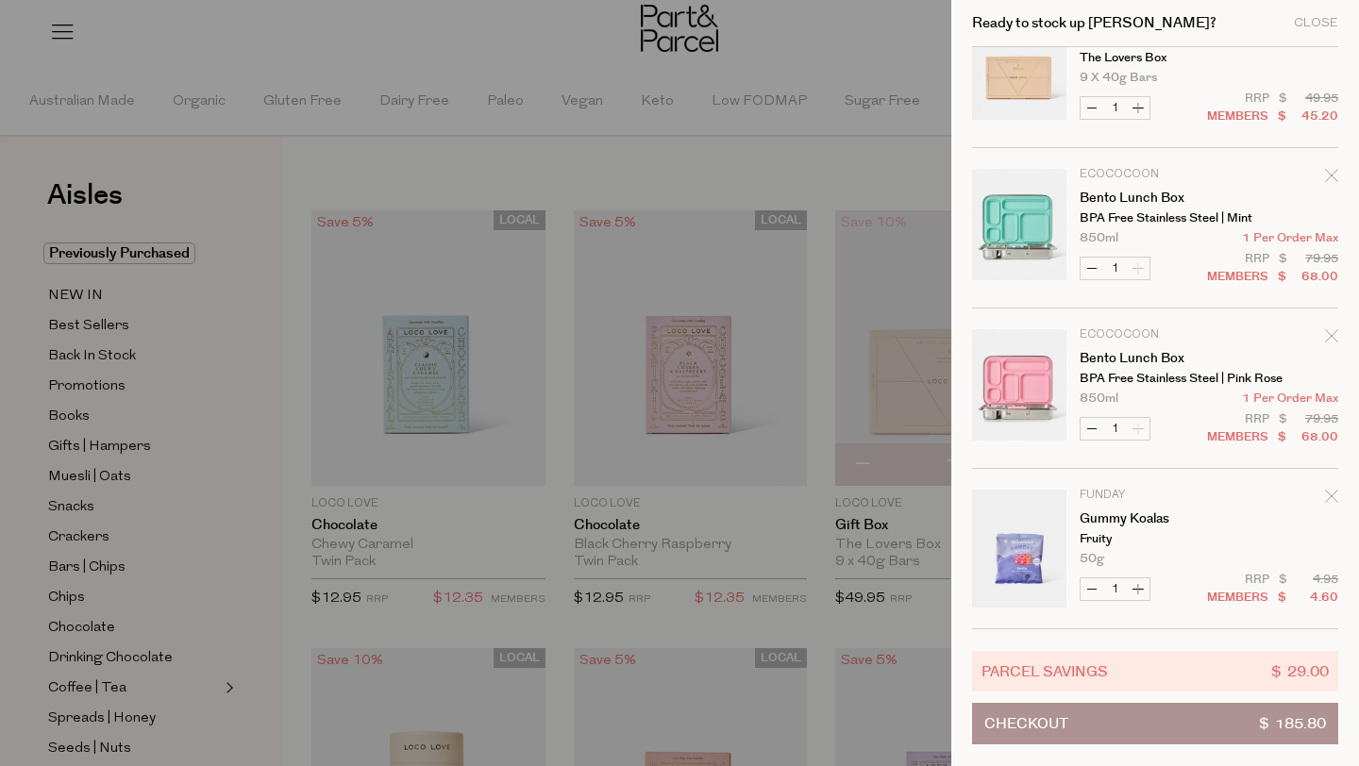
click at [708, 191] on div at bounding box center [679, 383] width 1359 height 766
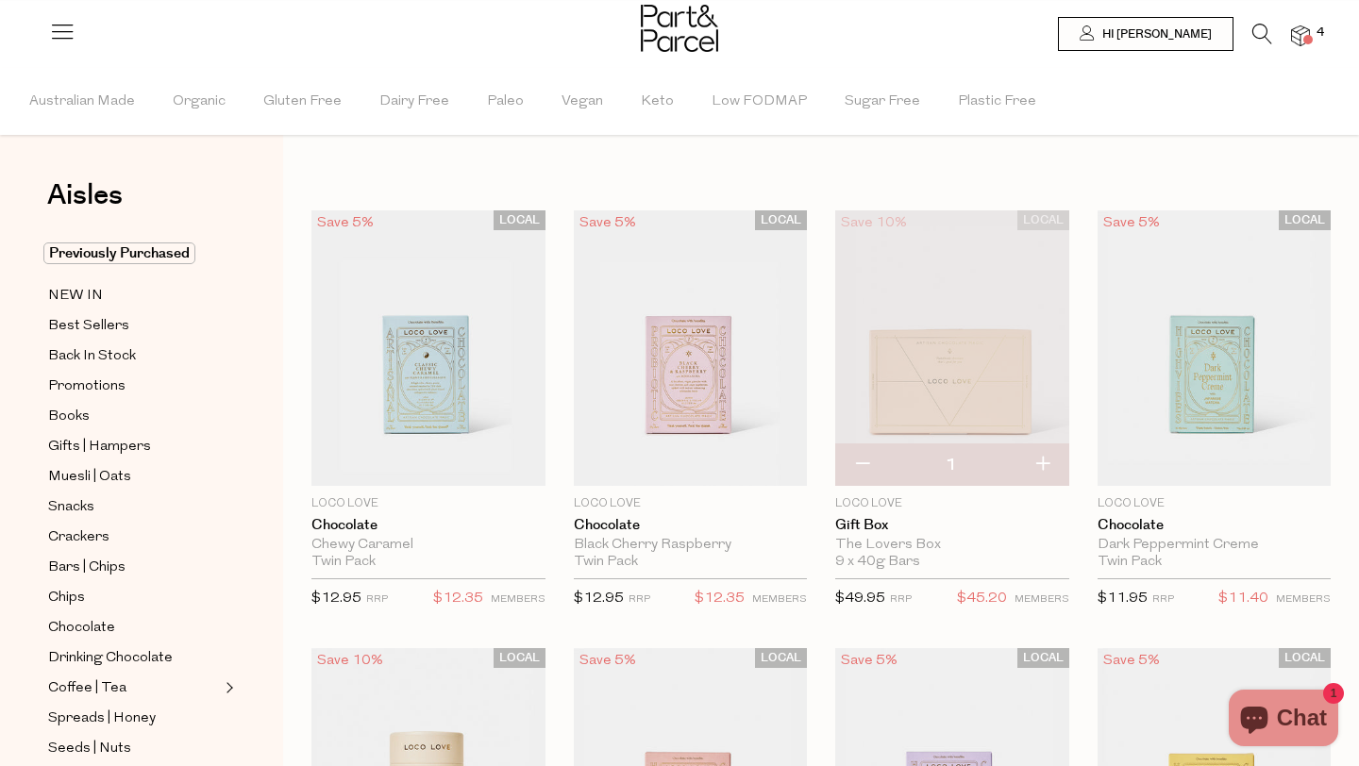
click at [1252, 17] on div at bounding box center [679, 30] width 1359 height 61
click at [1252, 34] on icon at bounding box center [1262, 34] width 20 height 21
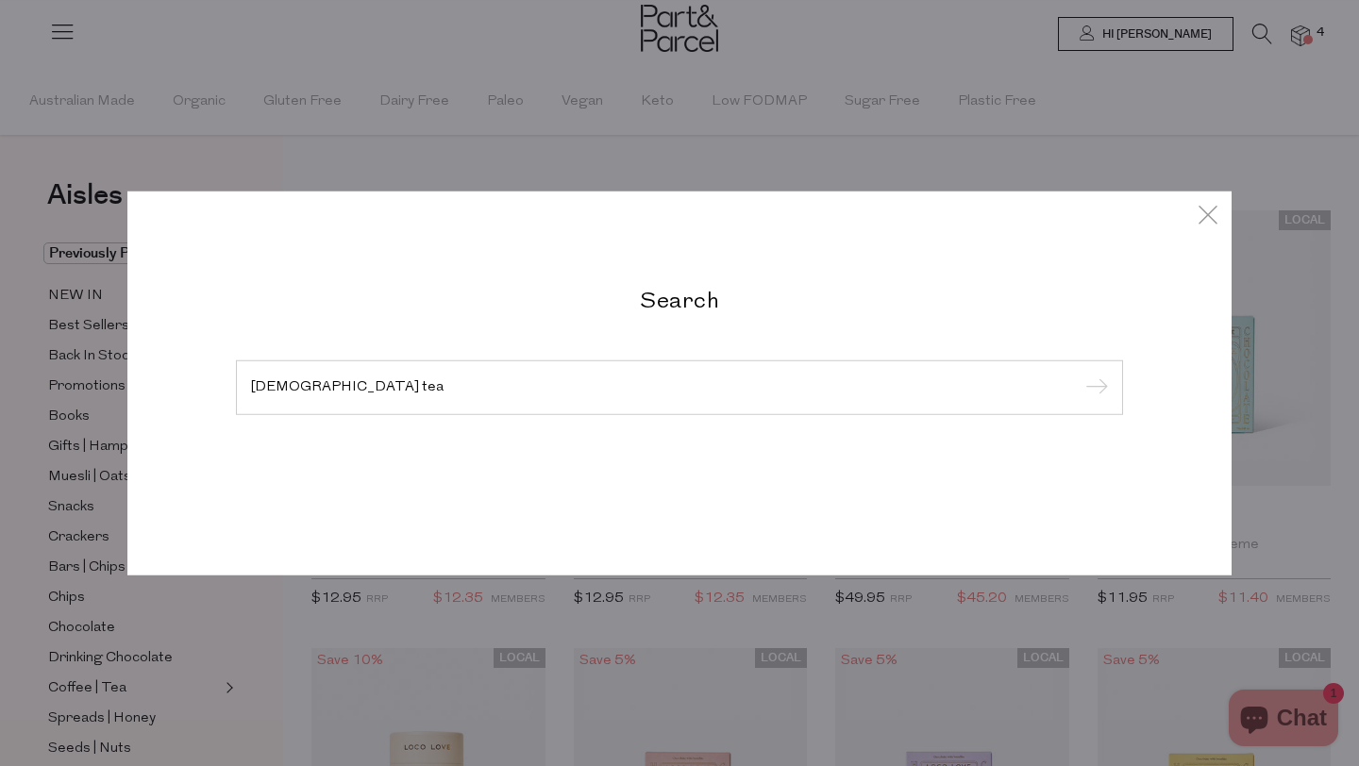
type input "female tea"
click at [1080, 375] on input "submit" at bounding box center [1094, 389] width 28 height 28
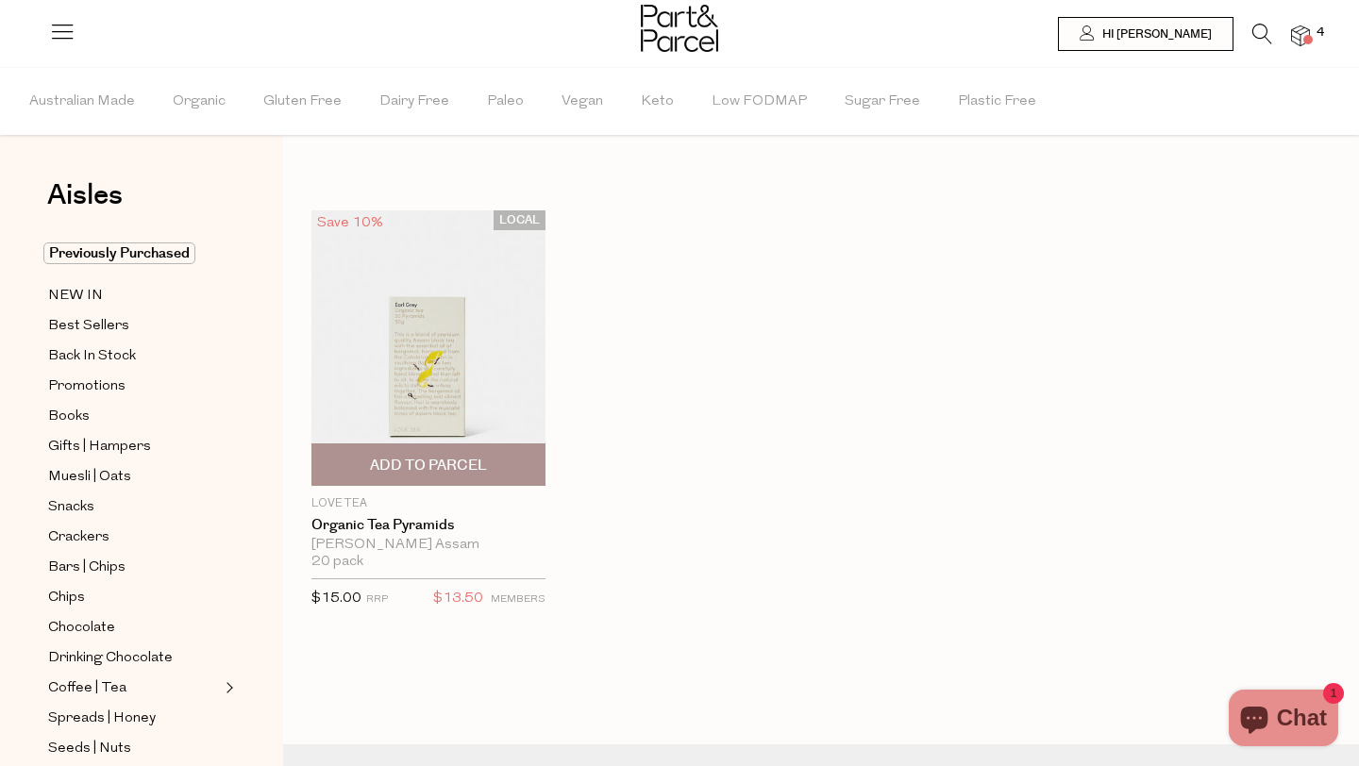
click at [344, 497] on p "Love Tea" at bounding box center [428, 503] width 234 height 17
click at [1272, 16] on div at bounding box center [679, 30] width 1359 height 61
click at [1269, 25] on icon at bounding box center [1262, 34] width 20 height 21
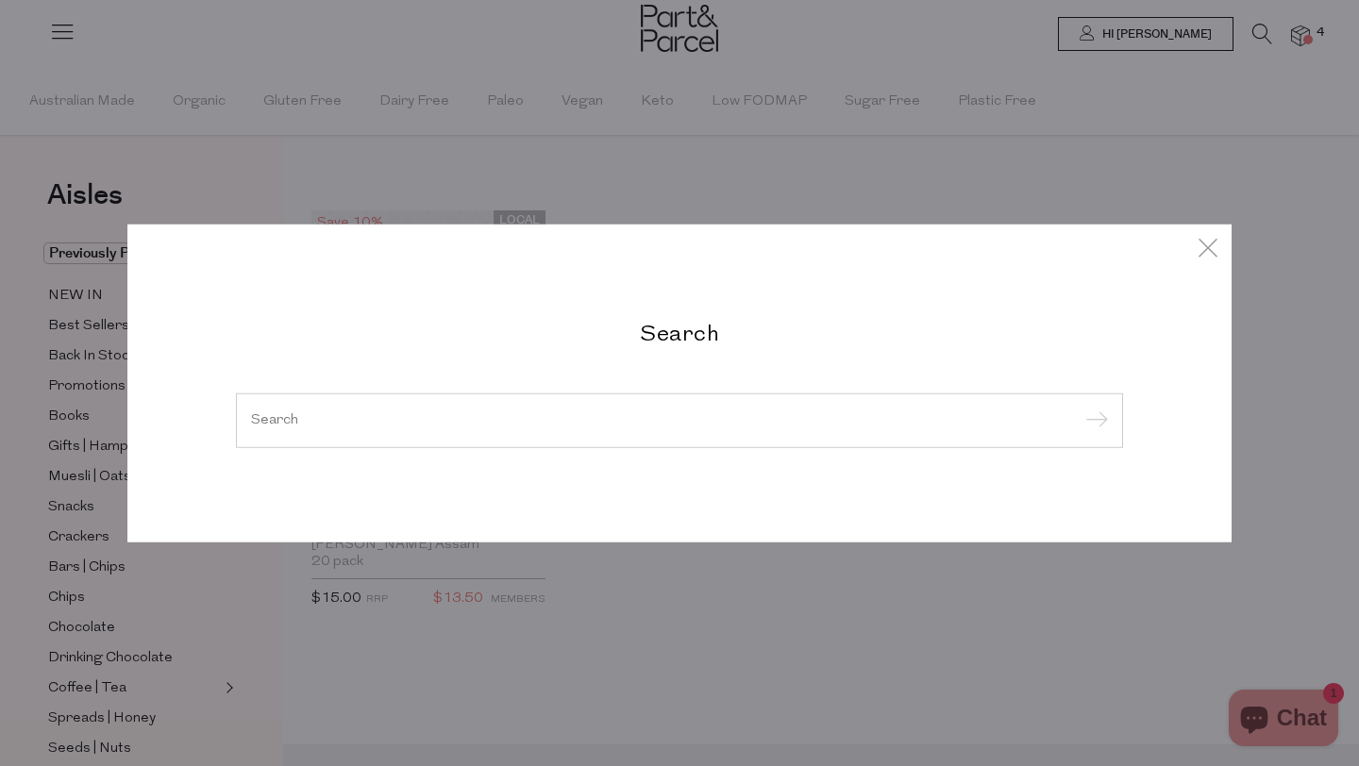
click at [787, 429] on div at bounding box center [679, 421] width 887 height 55
click at [755, 411] on div at bounding box center [679, 421] width 887 height 55
click at [739, 424] on input "search" at bounding box center [679, 420] width 857 height 14
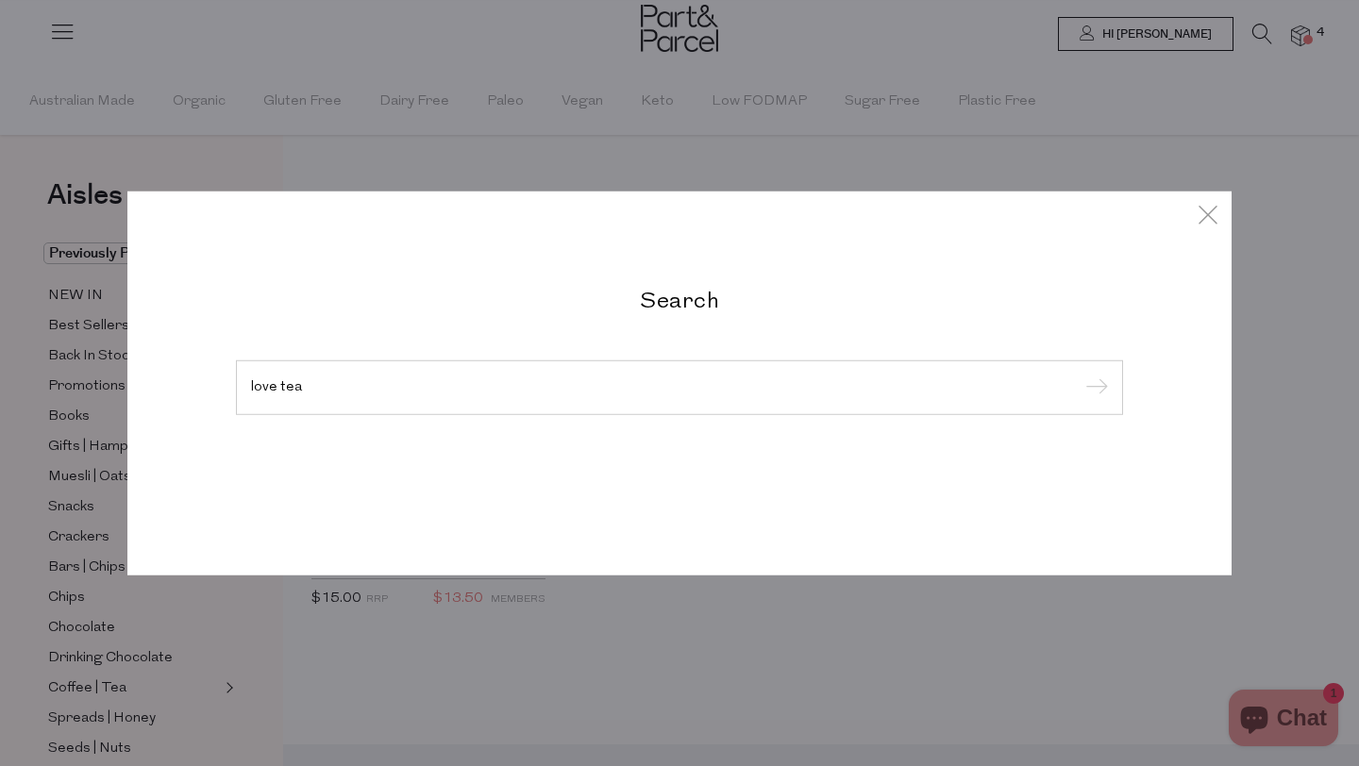
type input "love tea"
click at [1080, 375] on input "submit" at bounding box center [1094, 389] width 28 height 28
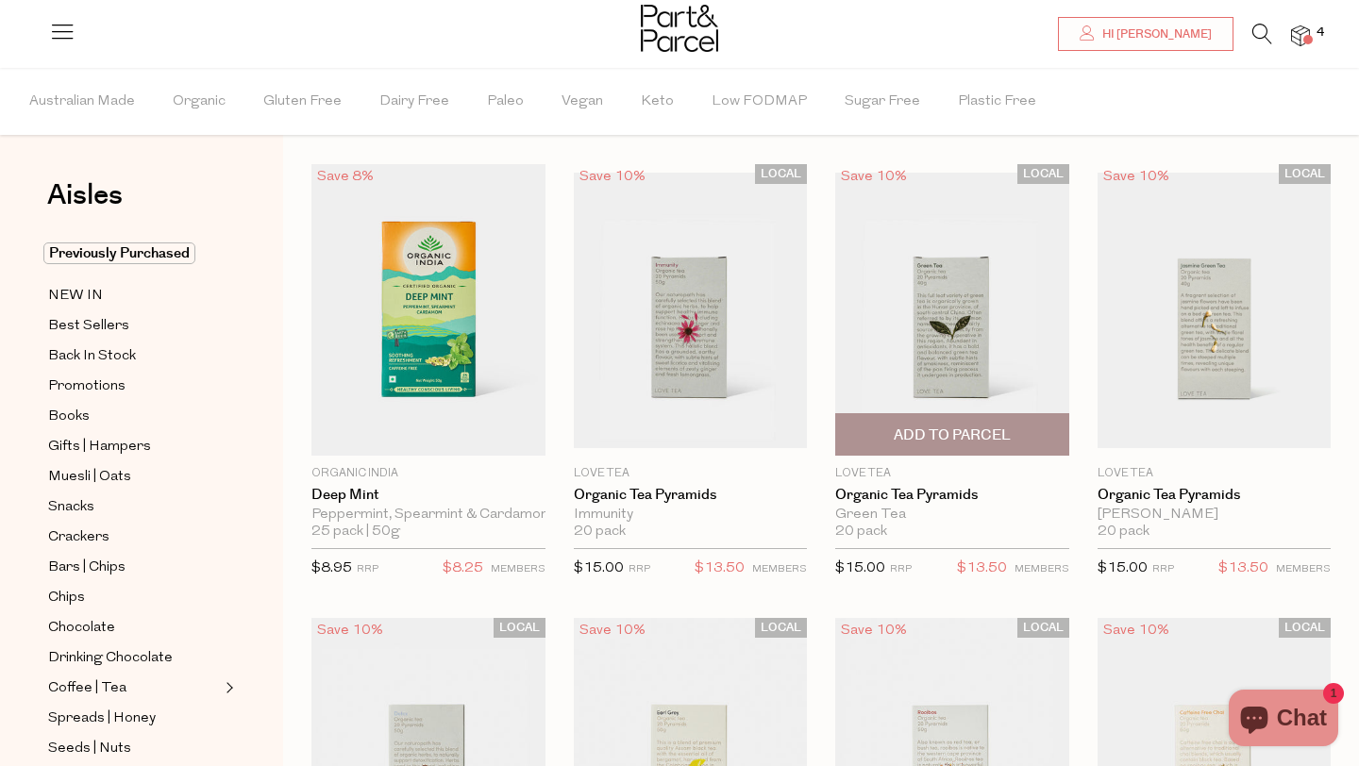
scroll to position [49, 0]
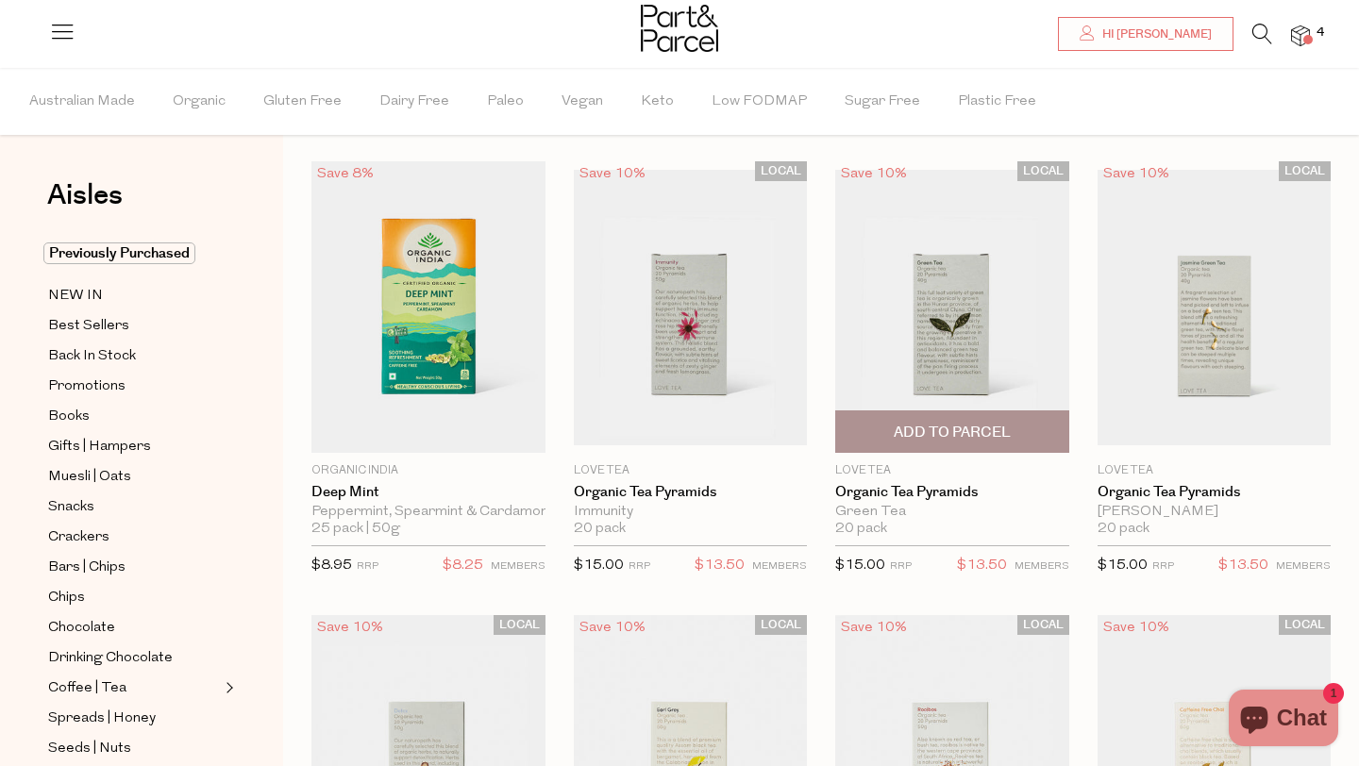
click at [936, 440] on span "Add To Parcel" at bounding box center [952, 433] width 117 height 20
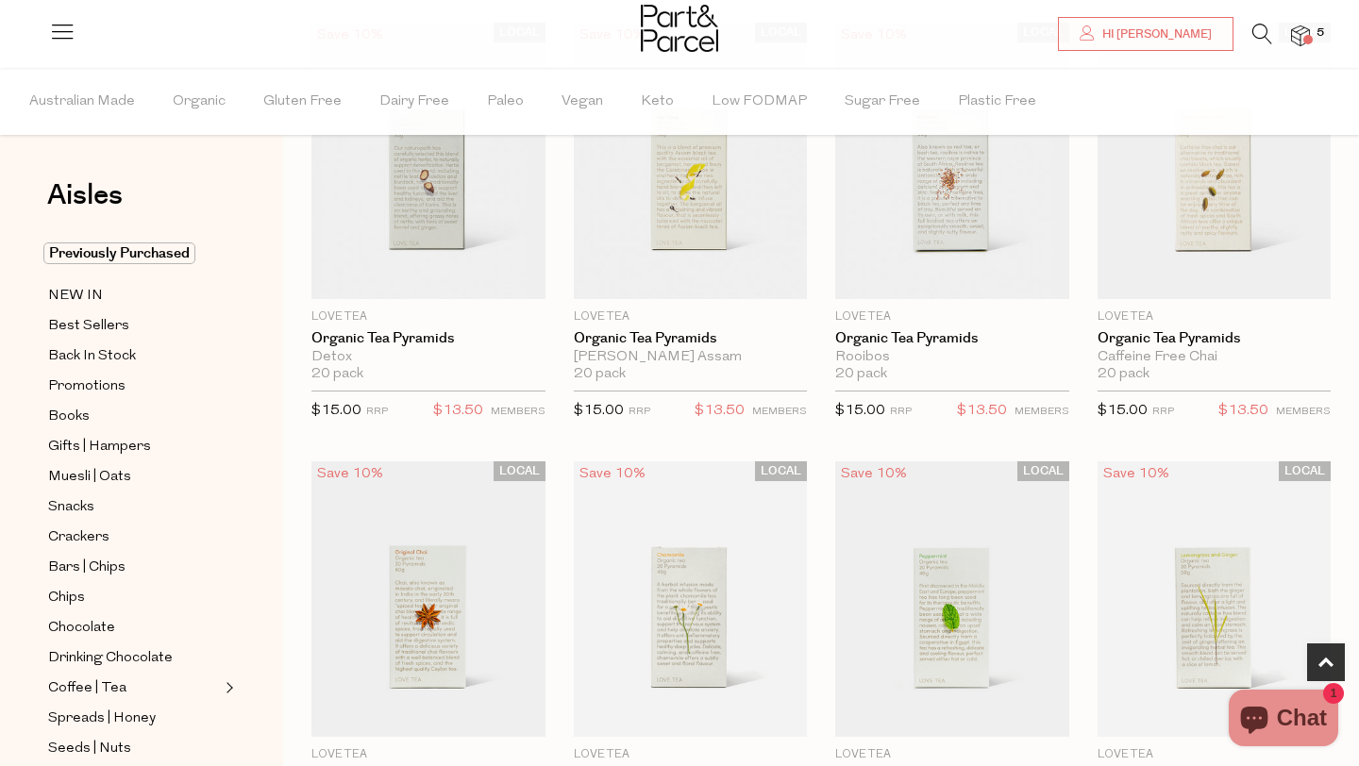
scroll to position [666, 0]
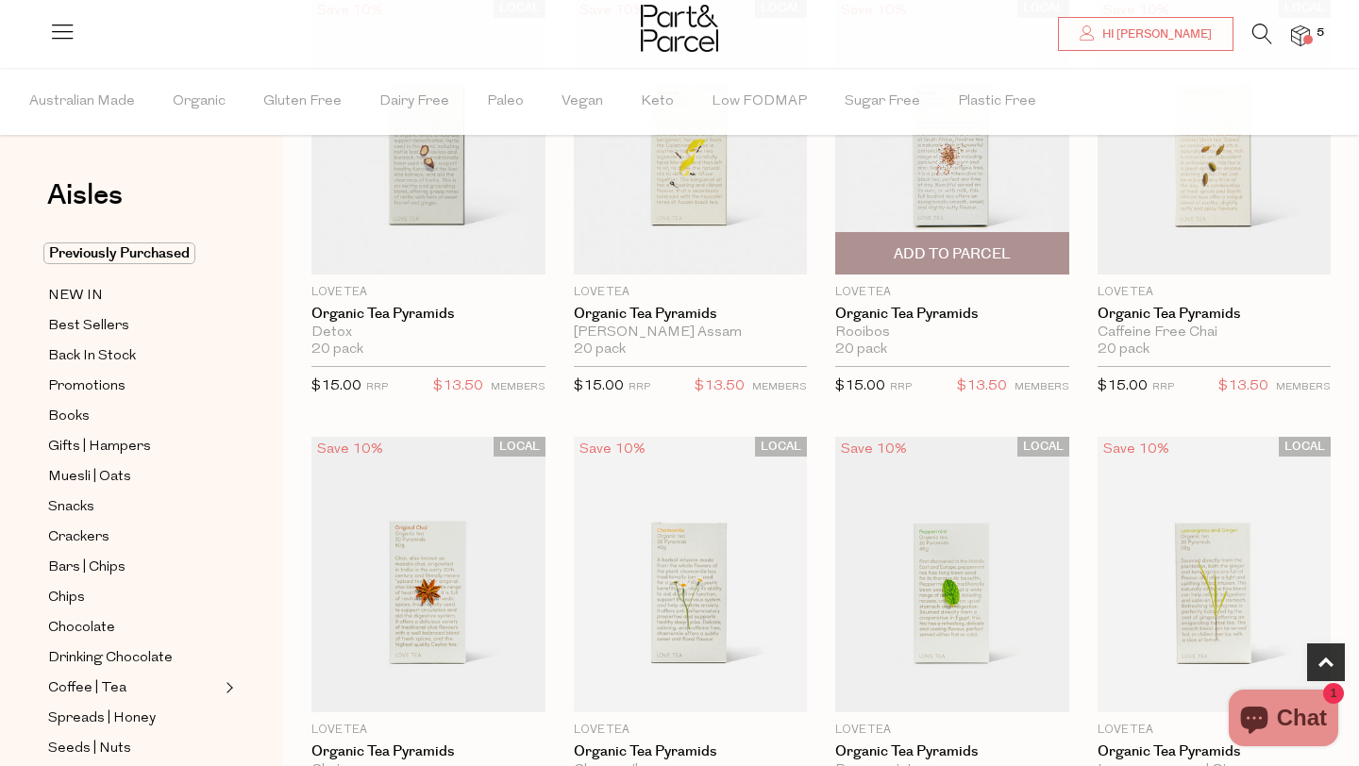
click at [965, 260] on span "Add To Parcel" at bounding box center [952, 254] width 117 height 20
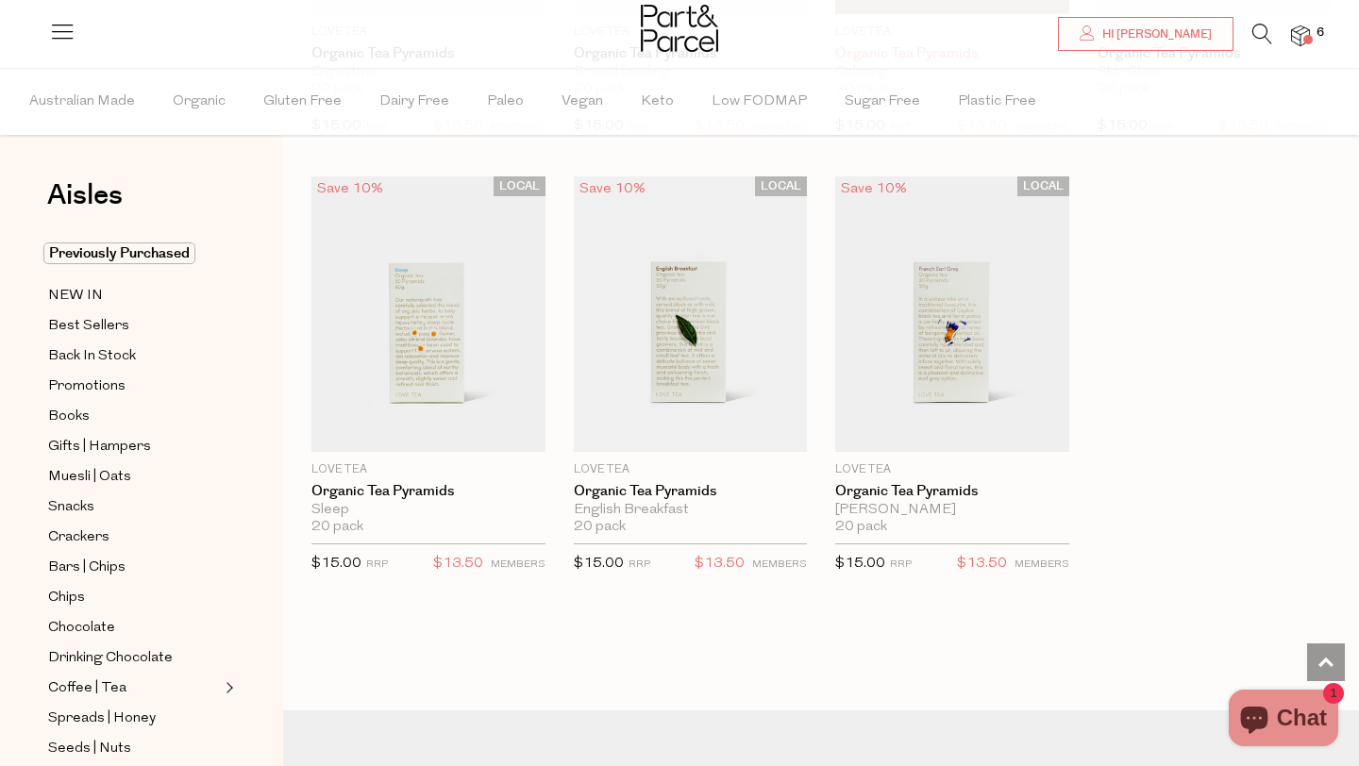
scroll to position [1809, 0]
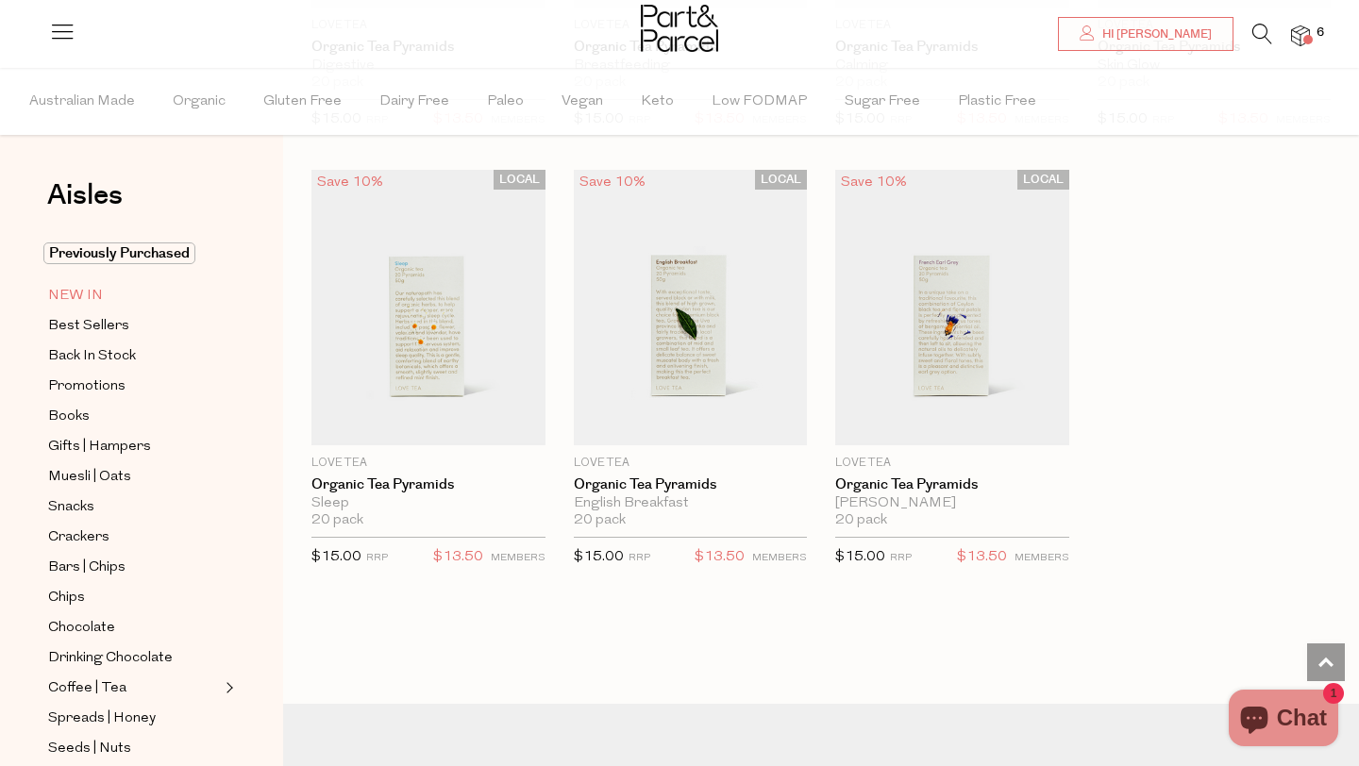
click at [81, 292] on span "NEW IN" at bounding box center [75, 296] width 55 height 23
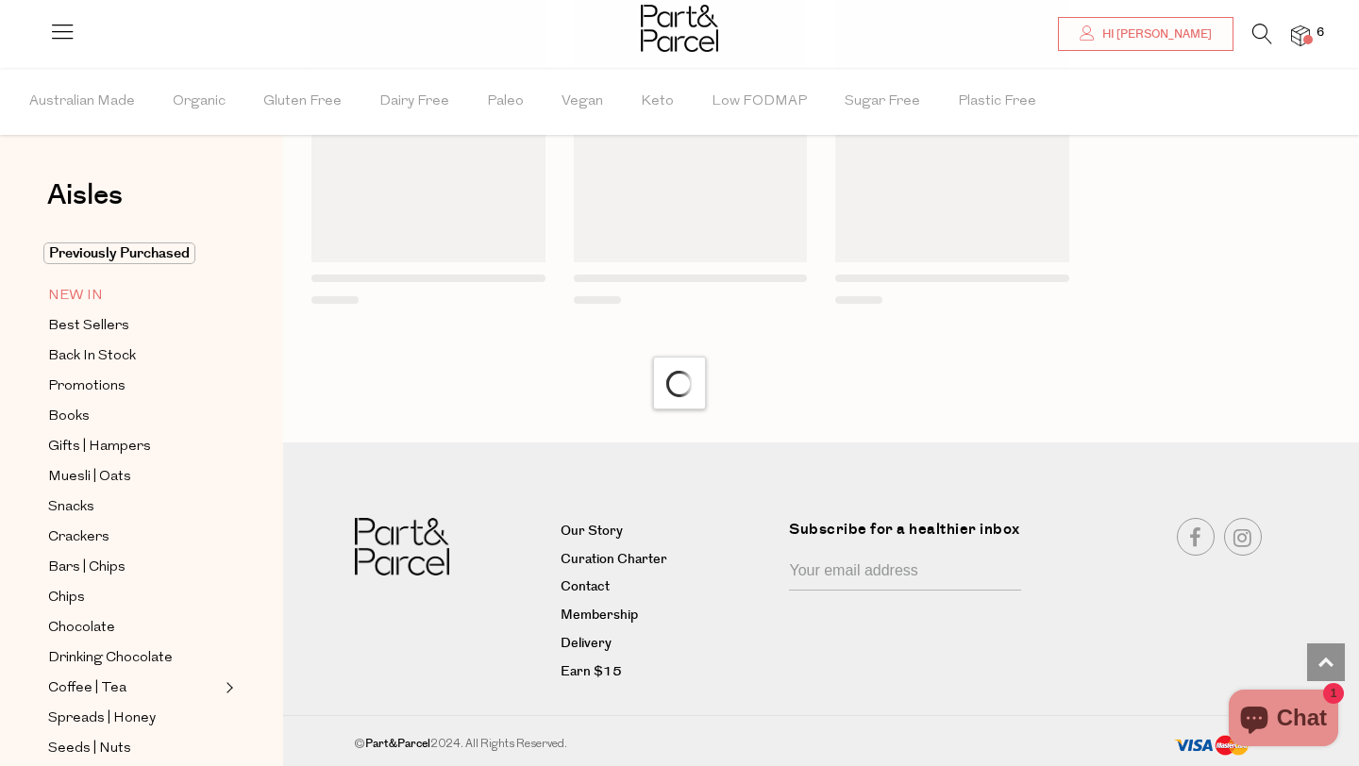
scroll to position [1505, 0]
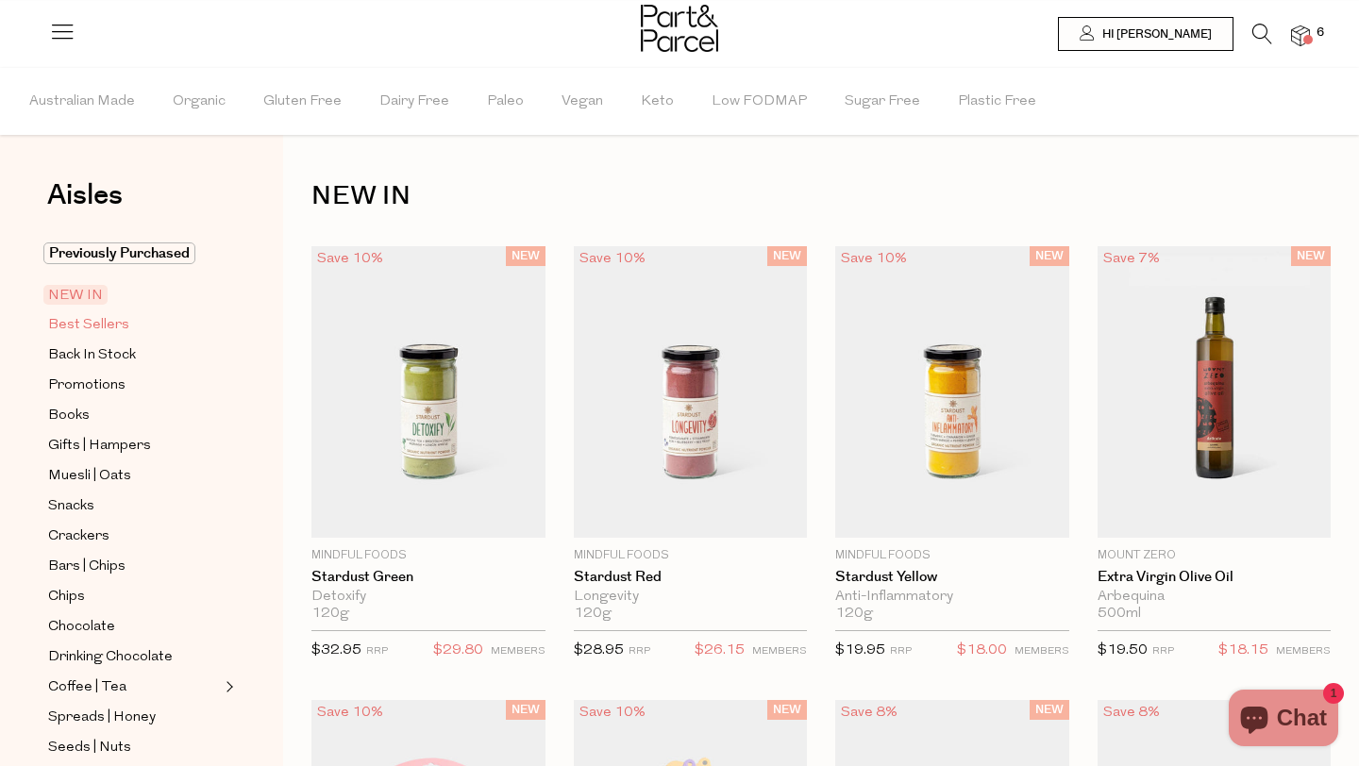
click at [112, 324] on span "Best Sellers" at bounding box center [88, 325] width 81 height 23
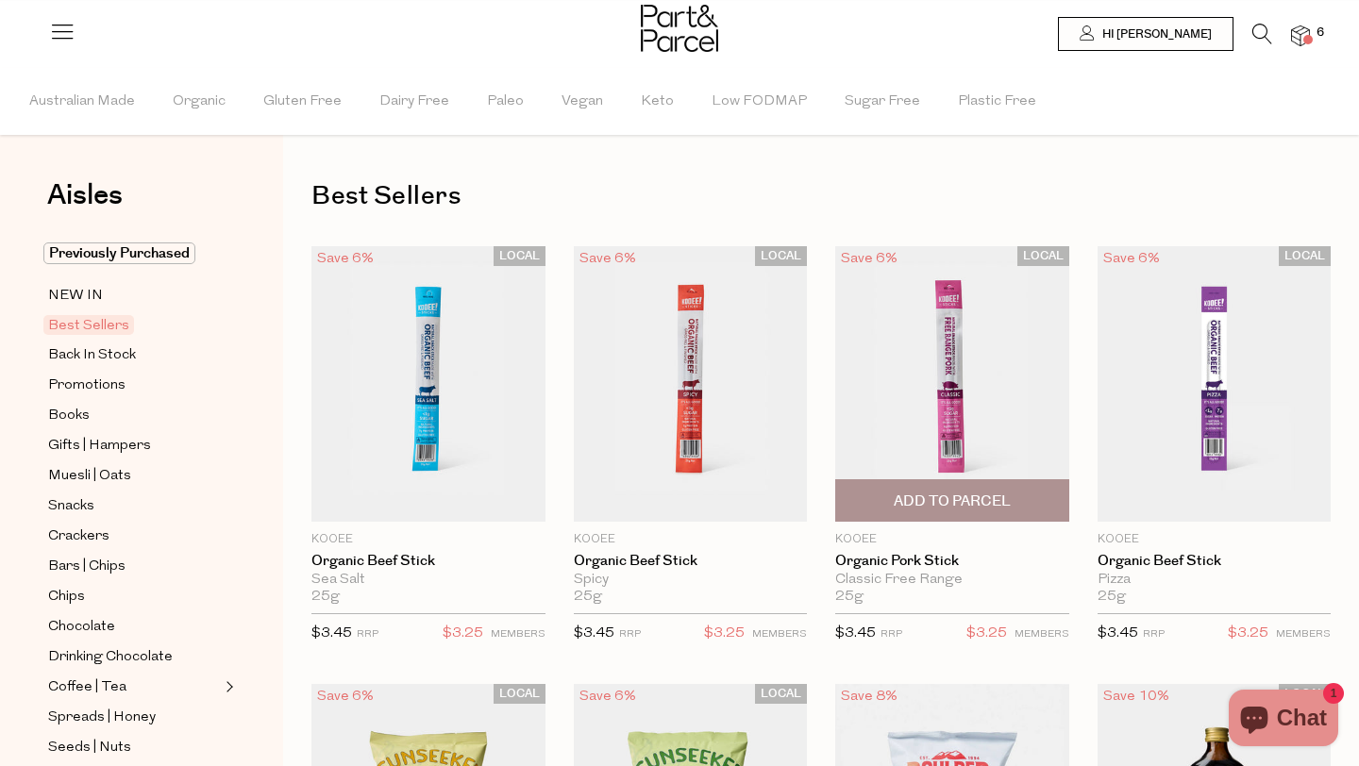
click at [973, 512] on span "Add To Parcel" at bounding box center [952, 500] width 223 height 41
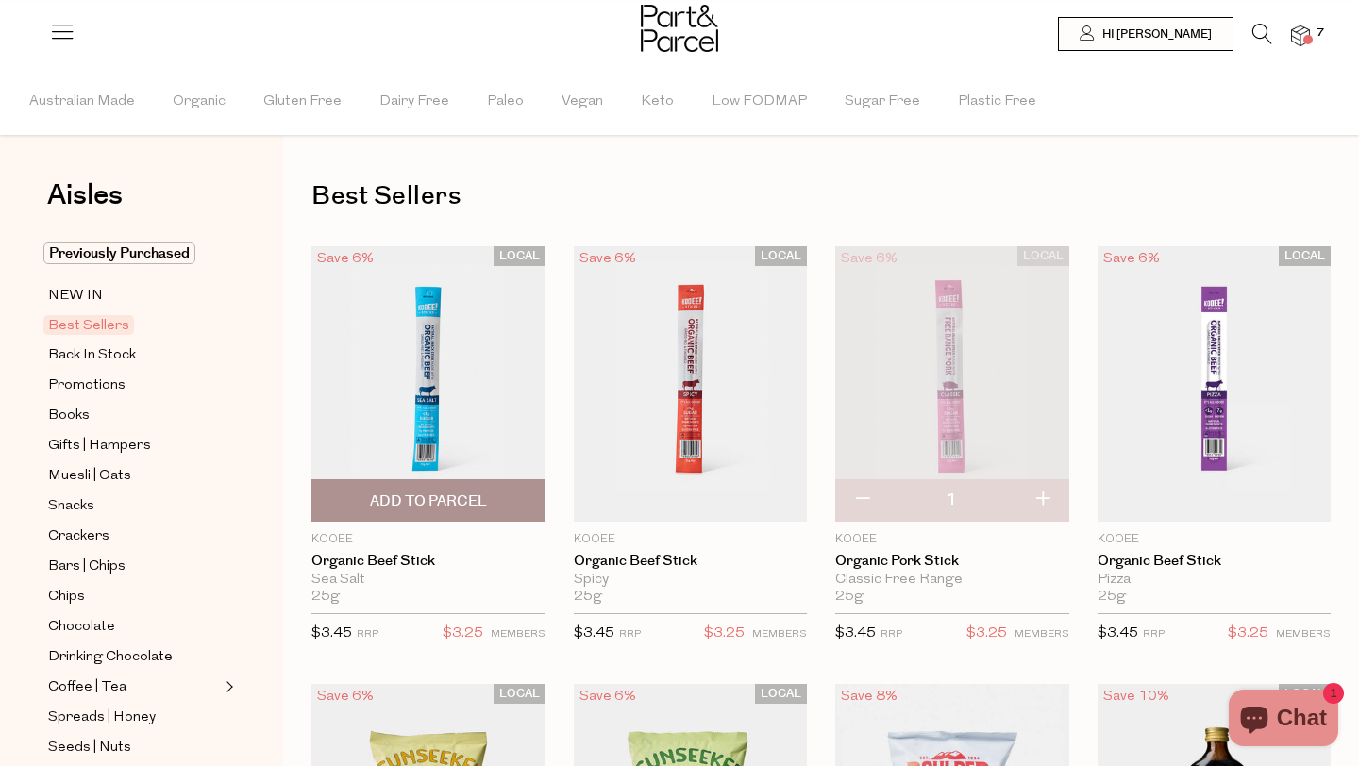
click at [405, 509] on span "Add To Parcel" at bounding box center [428, 502] width 117 height 20
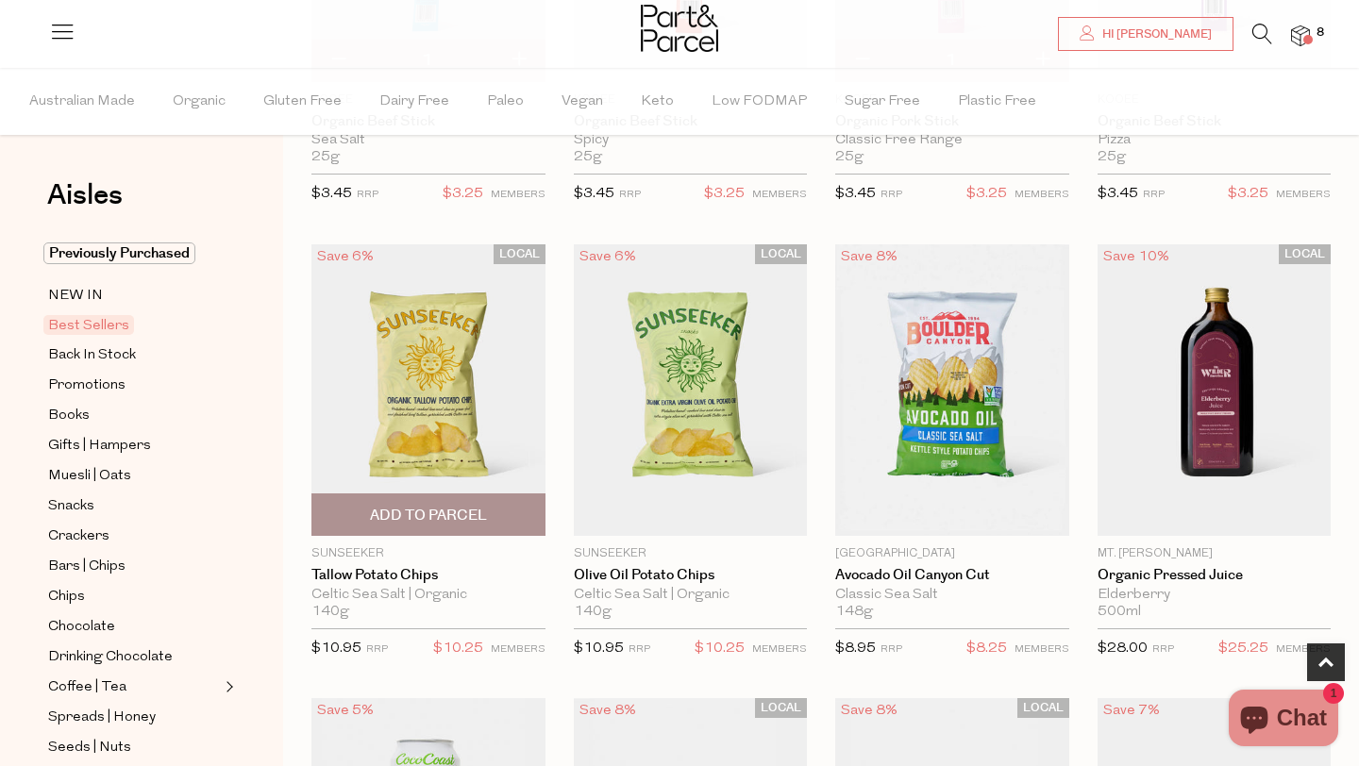
click at [454, 508] on span "Add To Parcel" at bounding box center [428, 516] width 117 height 20
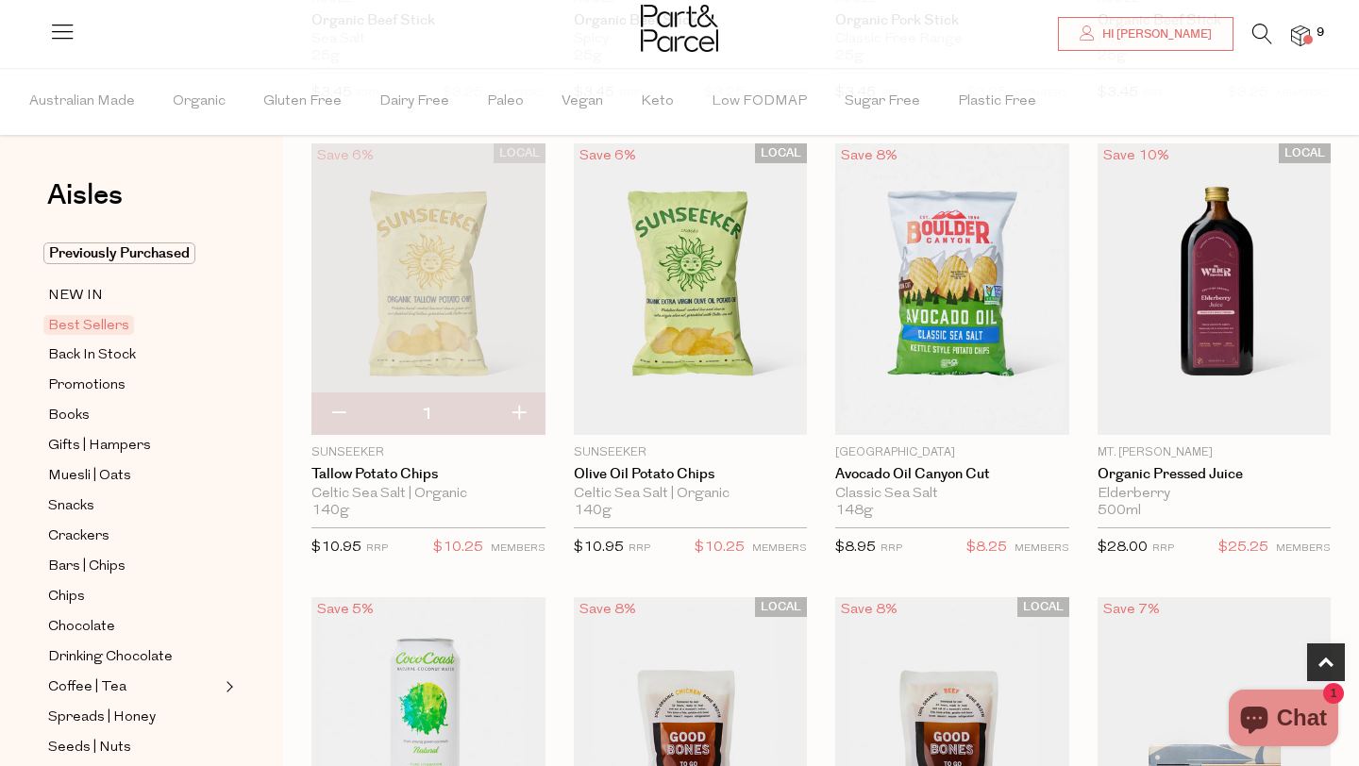
scroll to position [540, 0]
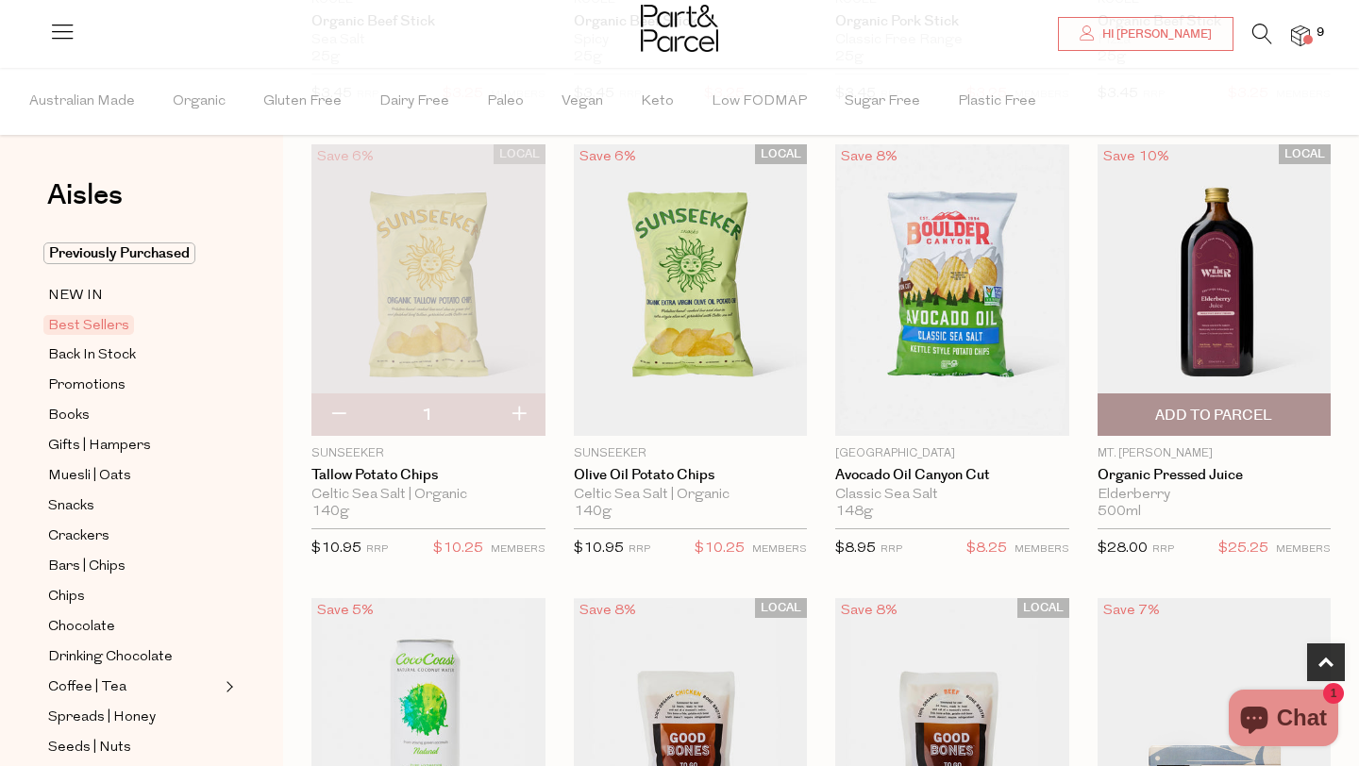
click at [1186, 421] on span "Add To Parcel" at bounding box center [1213, 416] width 117 height 20
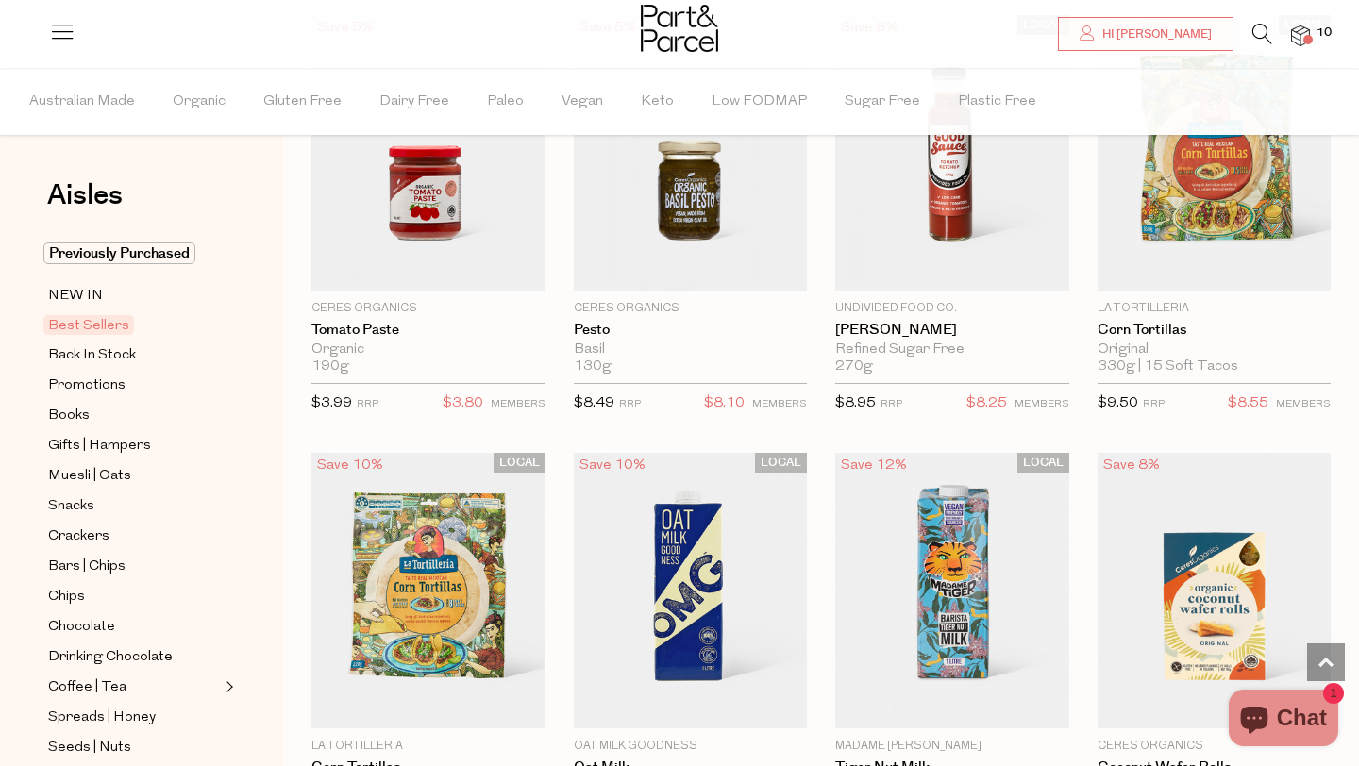
scroll to position [2993, 0]
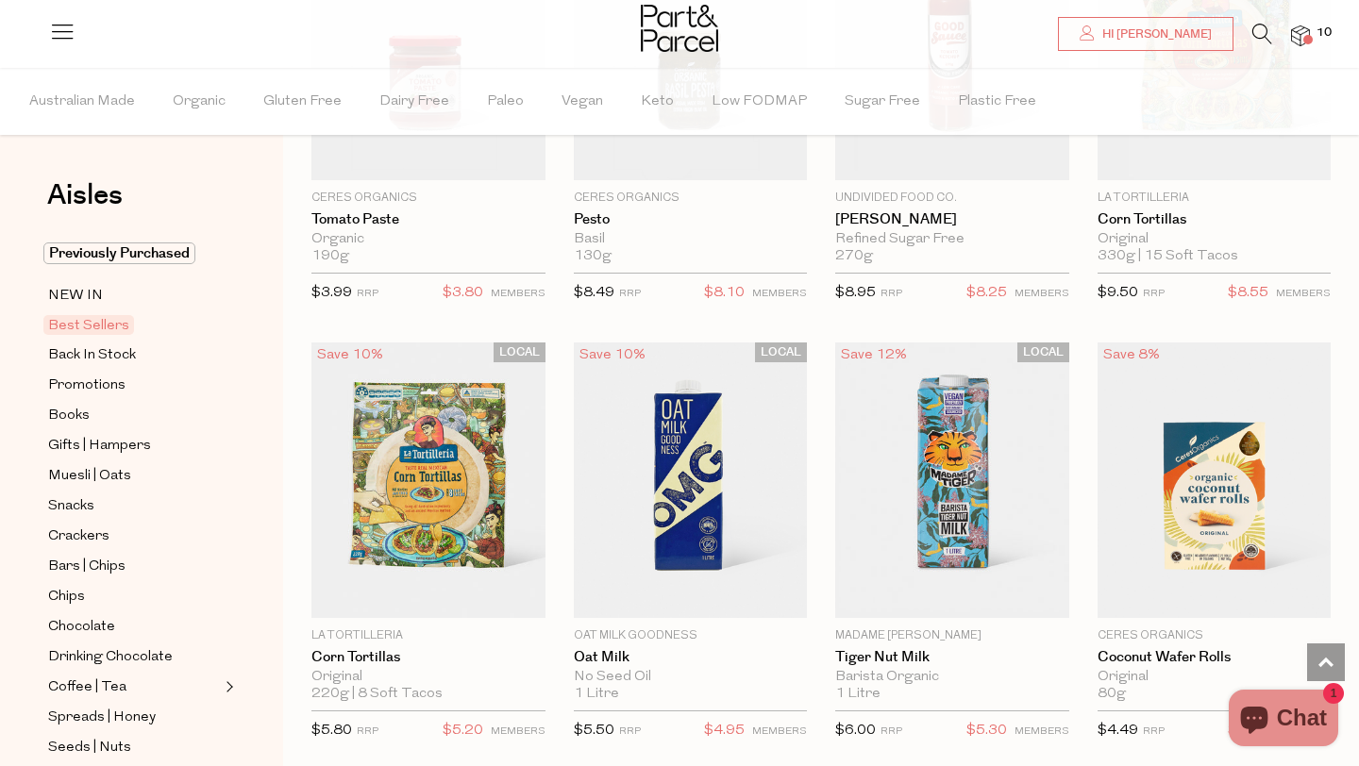
click at [1259, 32] on icon at bounding box center [1262, 34] width 20 height 21
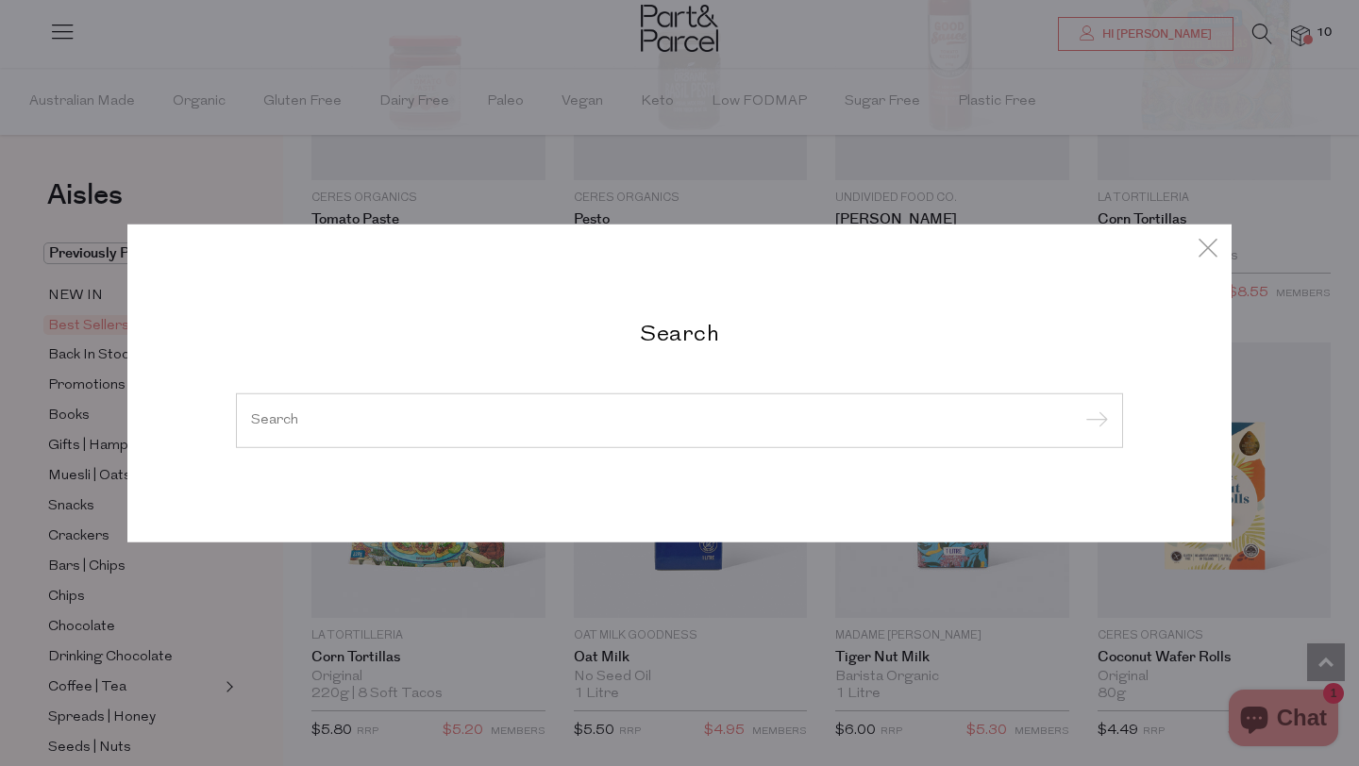
click at [674, 428] on div at bounding box center [679, 421] width 887 height 55
click at [613, 410] on div at bounding box center [679, 421] width 887 height 55
click at [592, 433] on div at bounding box center [679, 421] width 887 height 55
click at [509, 413] on input "search" at bounding box center [679, 420] width 857 height 14
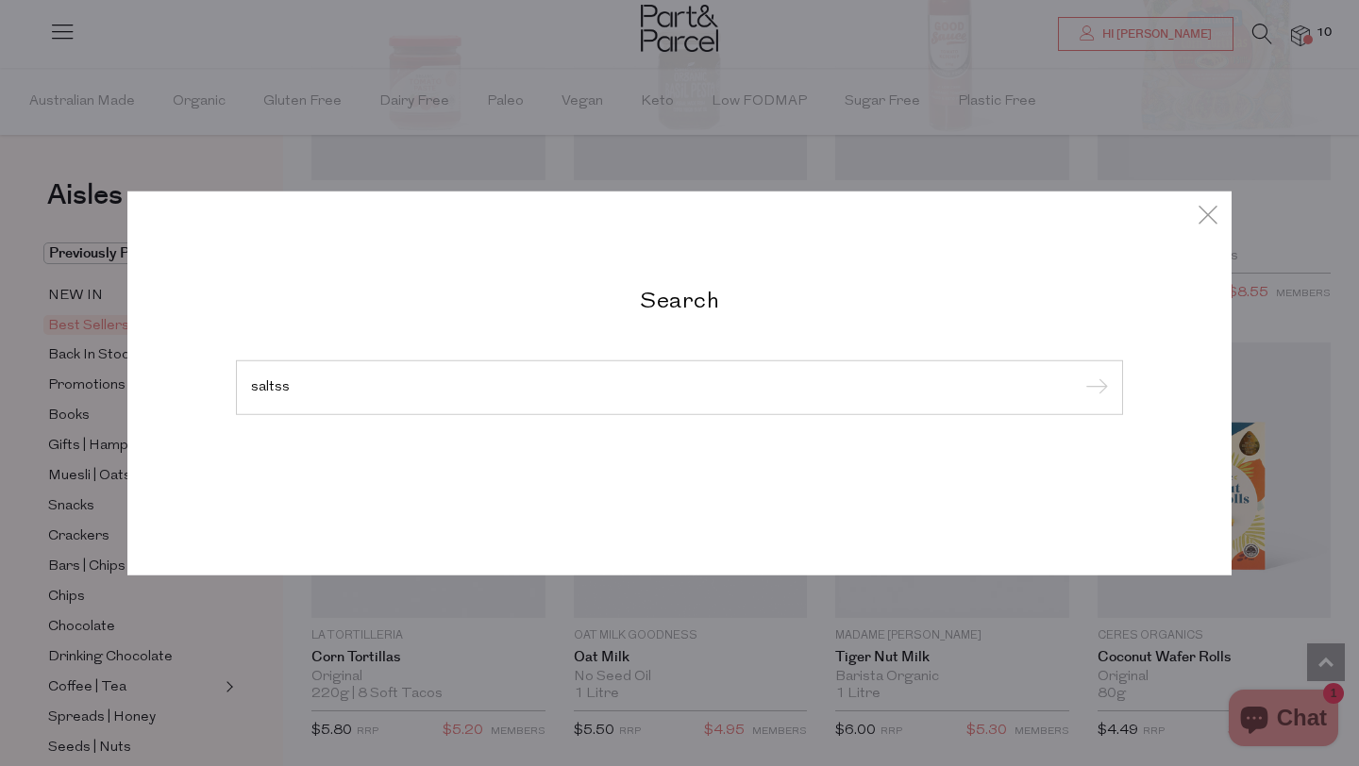
type input "saltss"
click at [1080, 375] on input "submit" at bounding box center [1094, 389] width 28 height 28
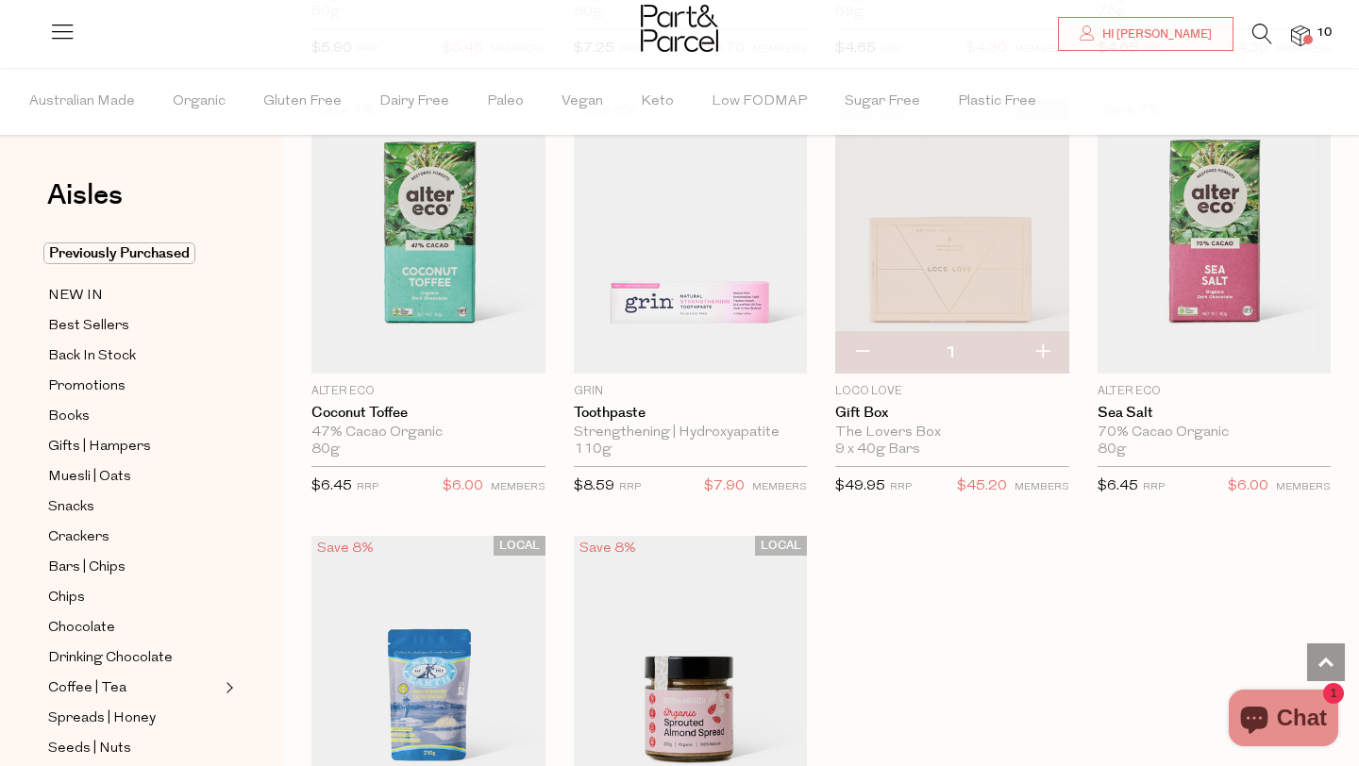
scroll to position [4964, 0]
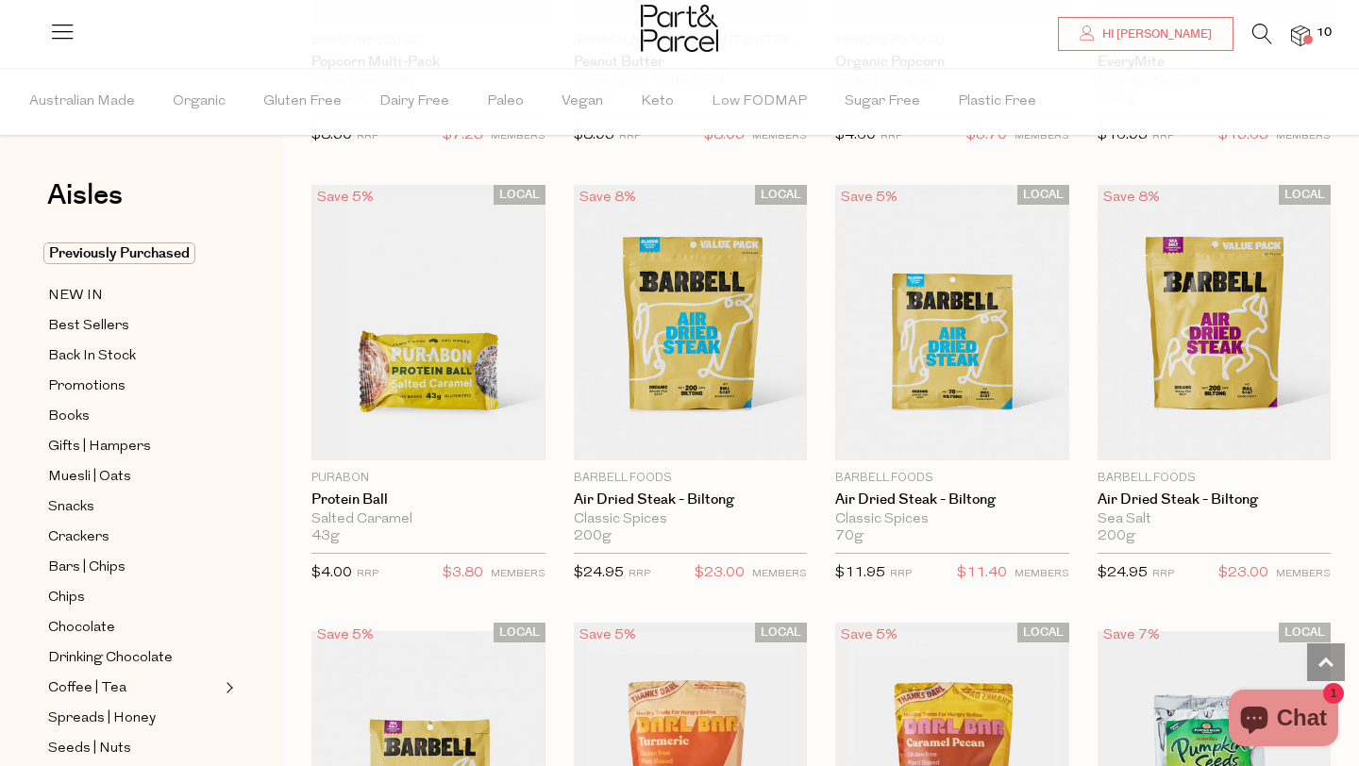
scroll to position [9425, 0]
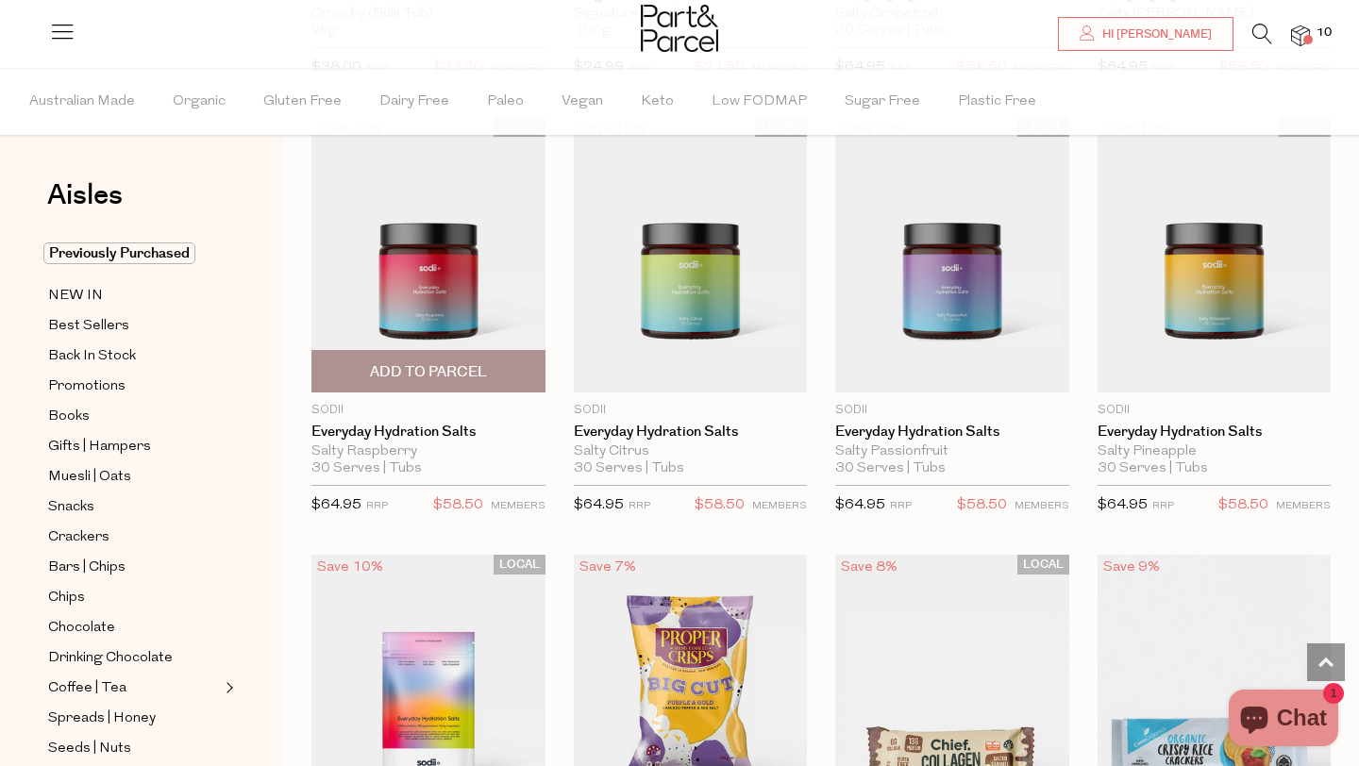
scroll to position [1861, 0]
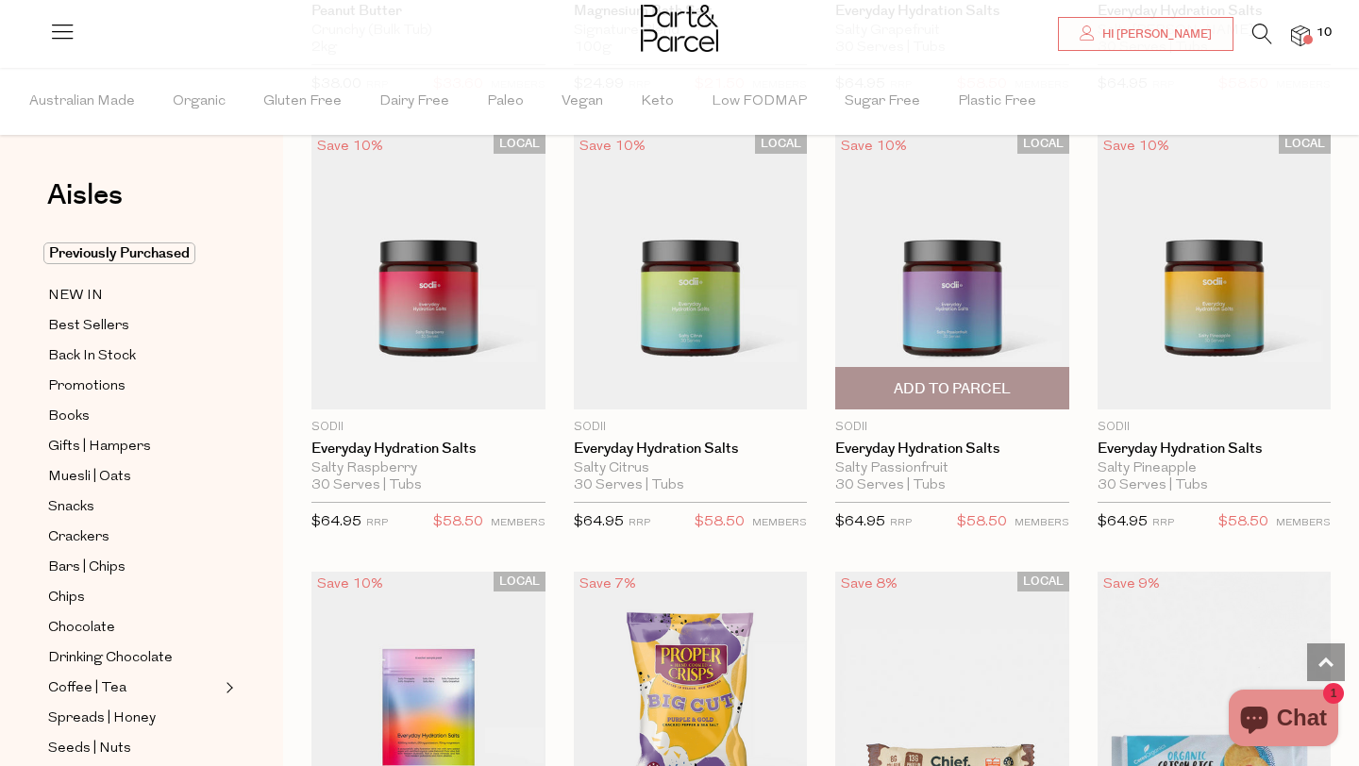
click at [921, 392] on span "Add To Parcel" at bounding box center [952, 389] width 117 height 20
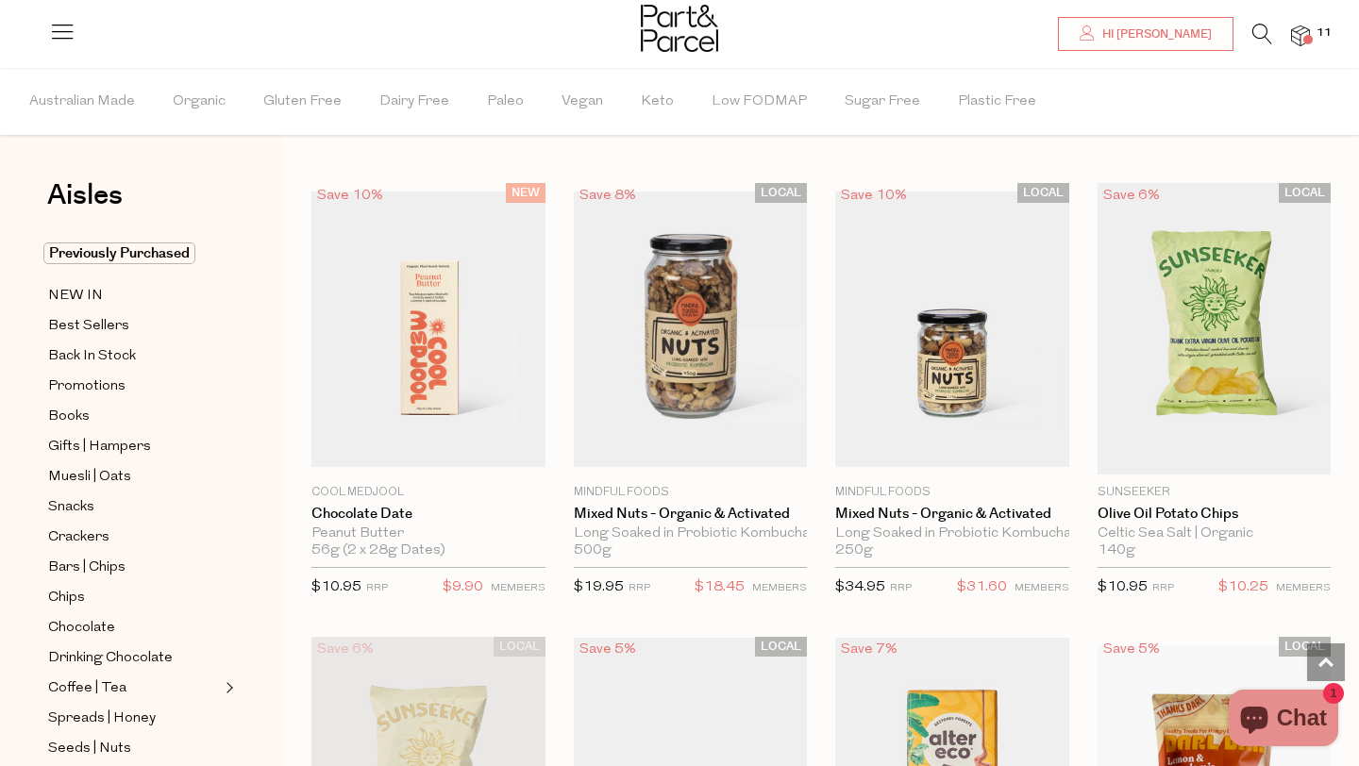
scroll to position [0, 0]
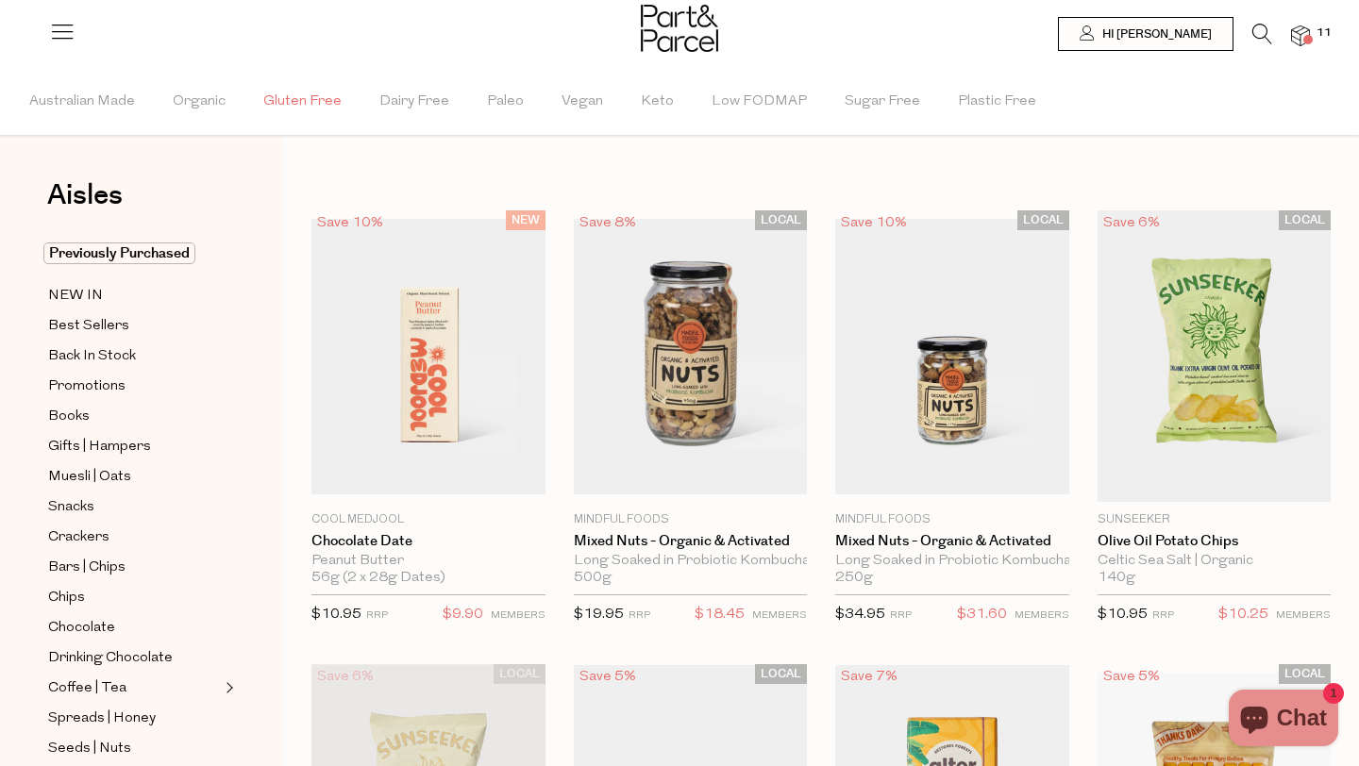
click at [309, 104] on span "Gluten Free" at bounding box center [302, 102] width 78 height 66
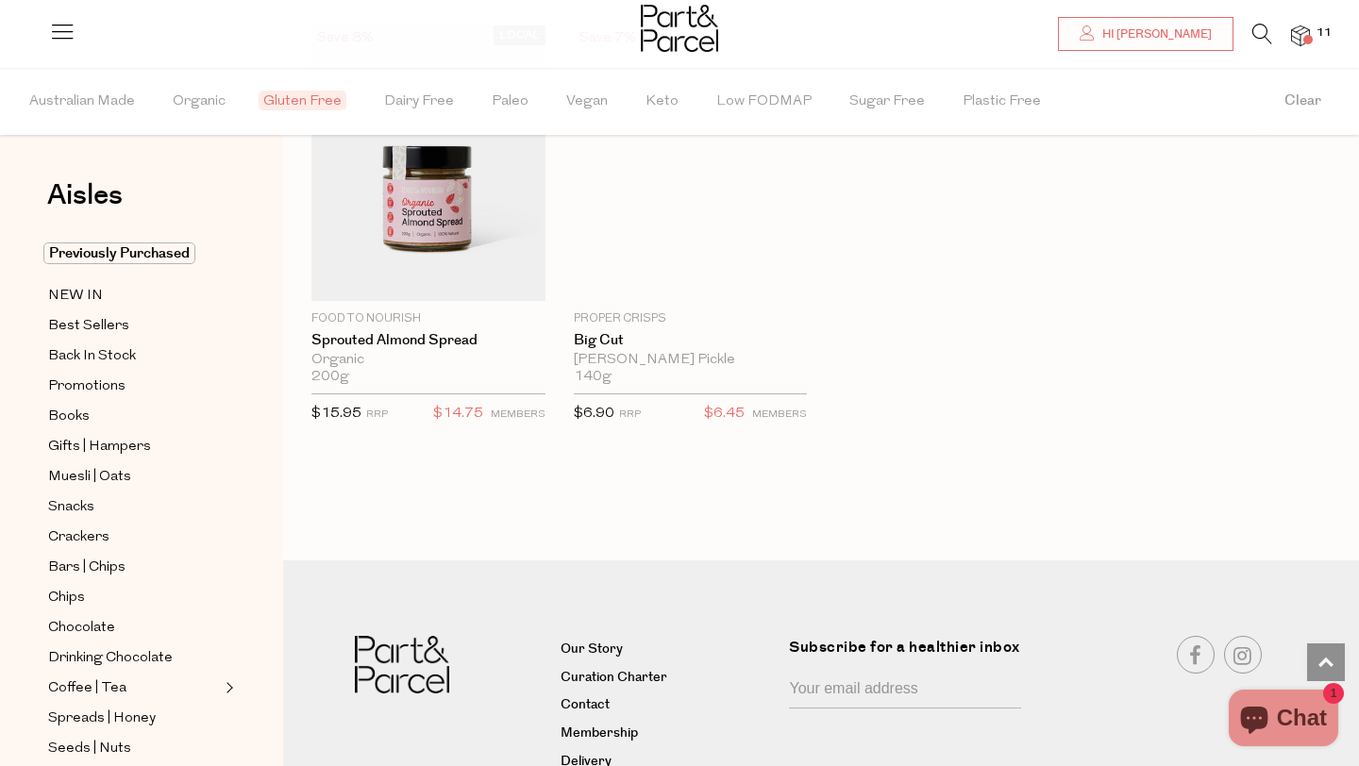
scroll to position [5912, 0]
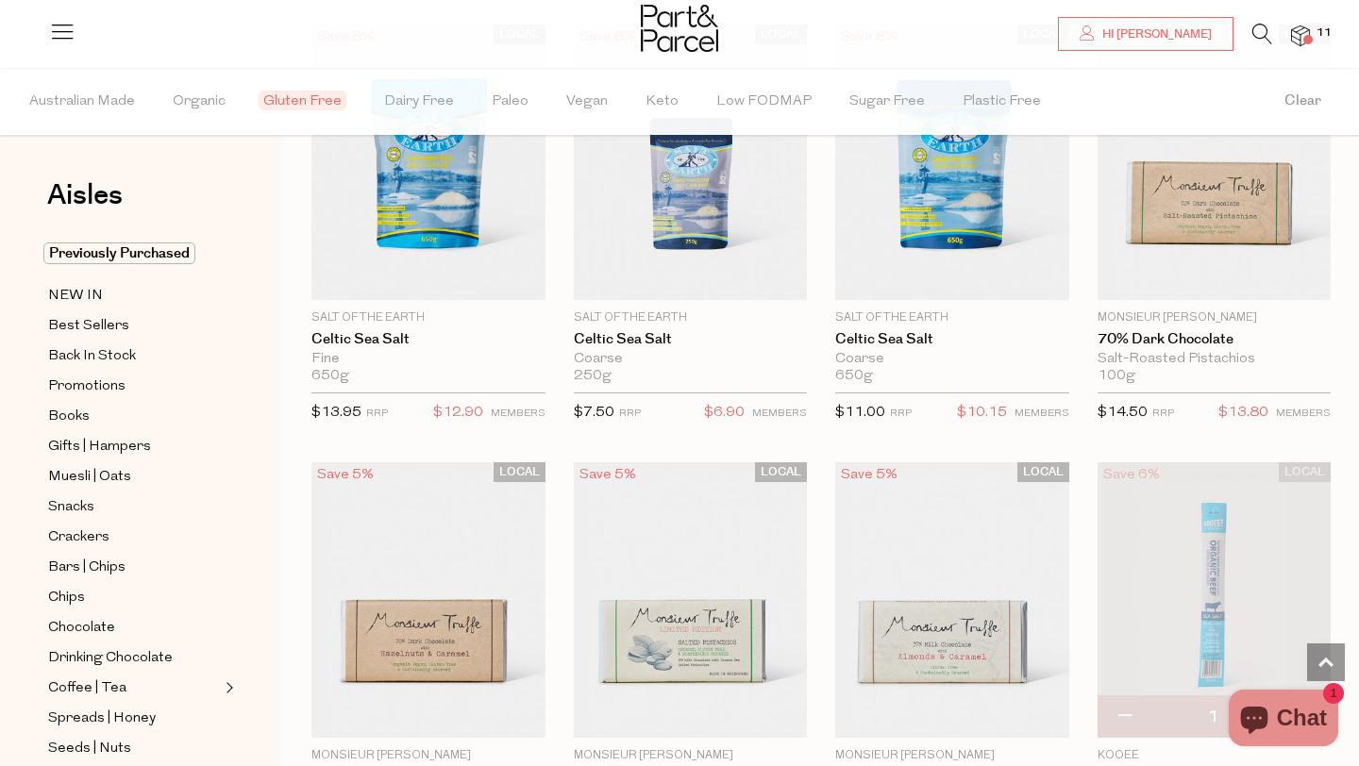
click at [1260, 33] on icon at bounding box center [1262, 34] width 20 height 21
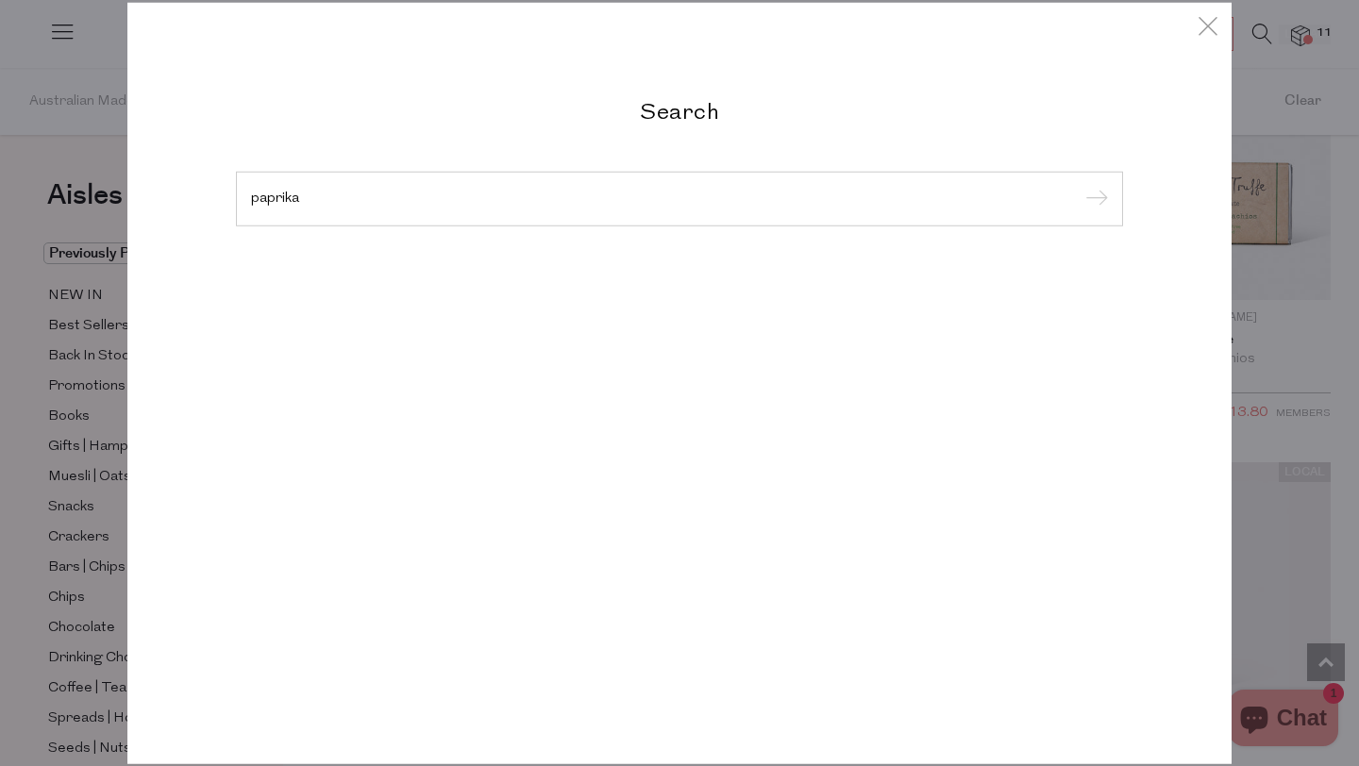
type input "paprika"
click at [1080, 186] on input "submit" at bounding box center [1094, 200] width 28 height 28
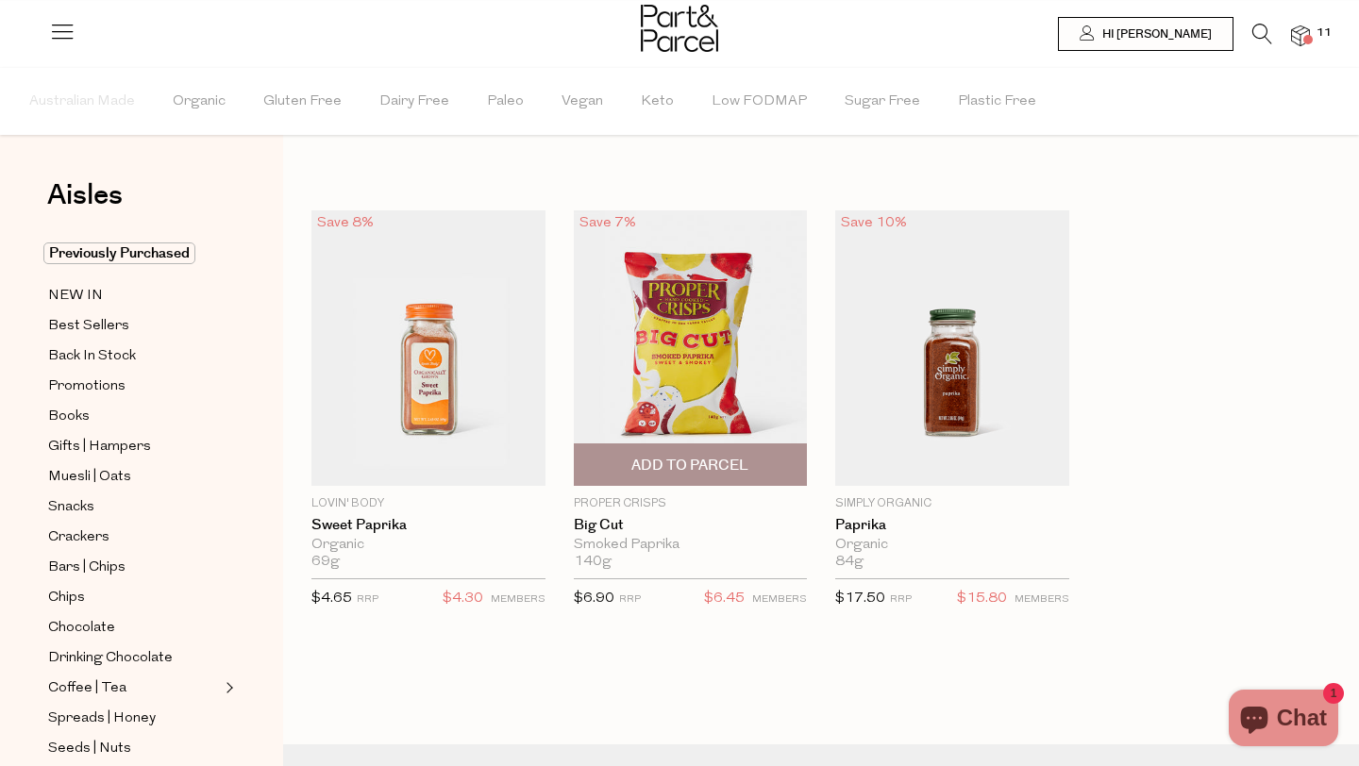
click at [721, 326] on img at bounding box center [691, 348] width 234 height 276
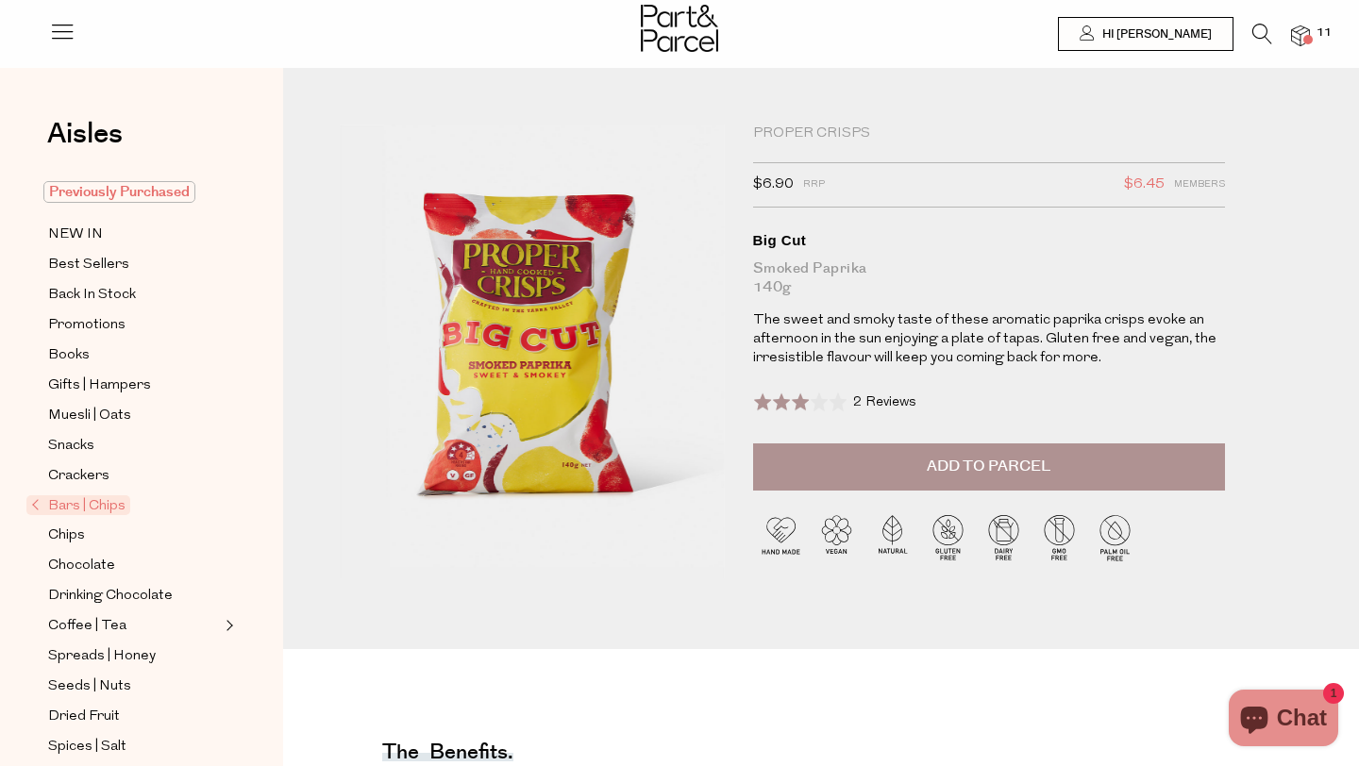
click at [121, 201] on span "Previously Purchased" at bounding box center [119, 192] width 152 height 22
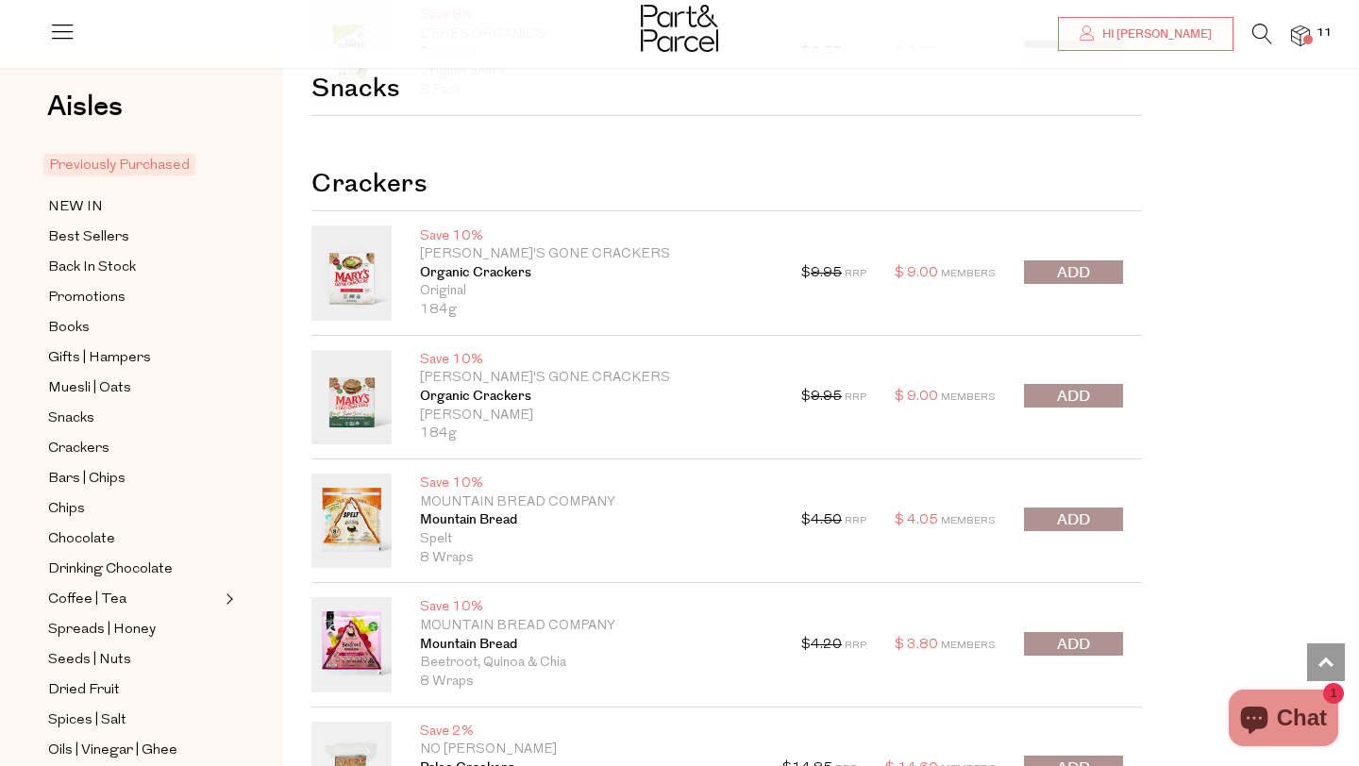
scroll to position [2492, 0]
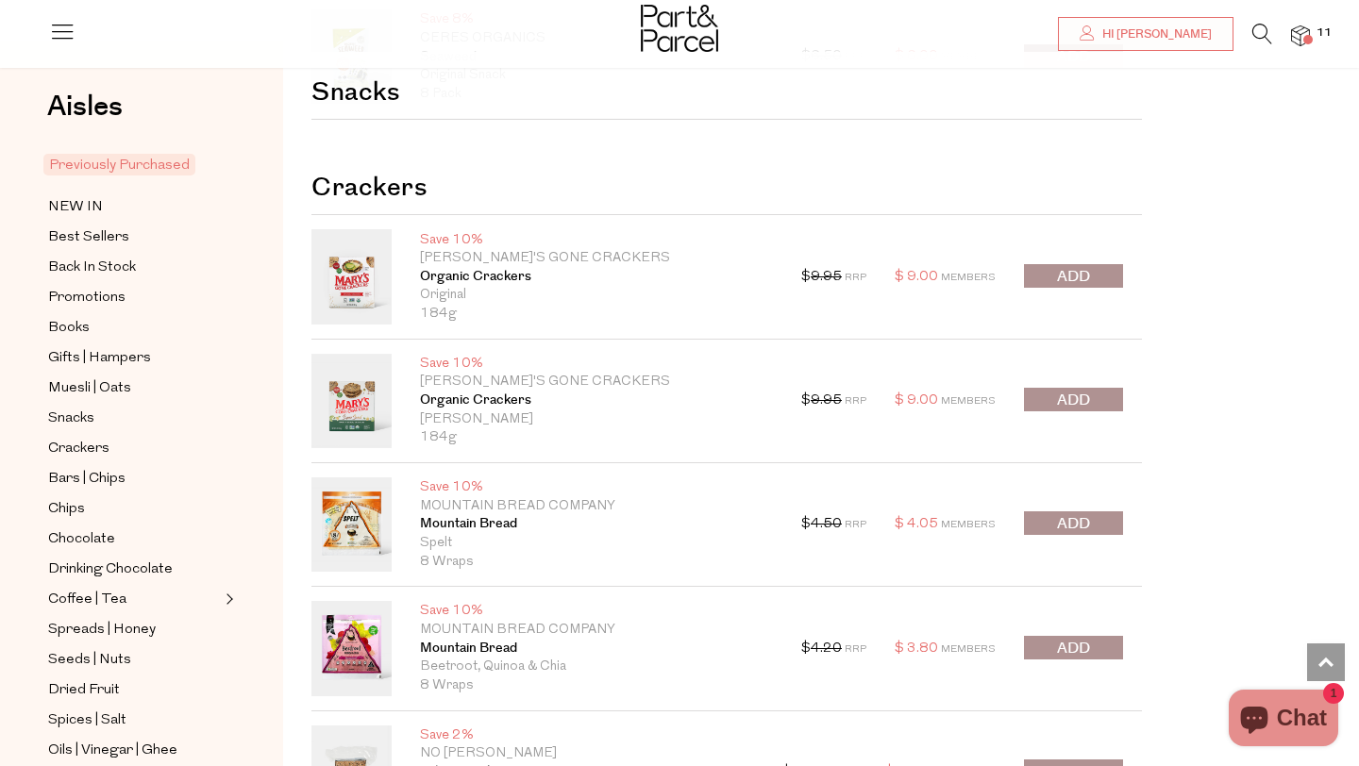
click at [1065, 638] on span "submit" at bounding box center [1073, 649] width 33 height 22
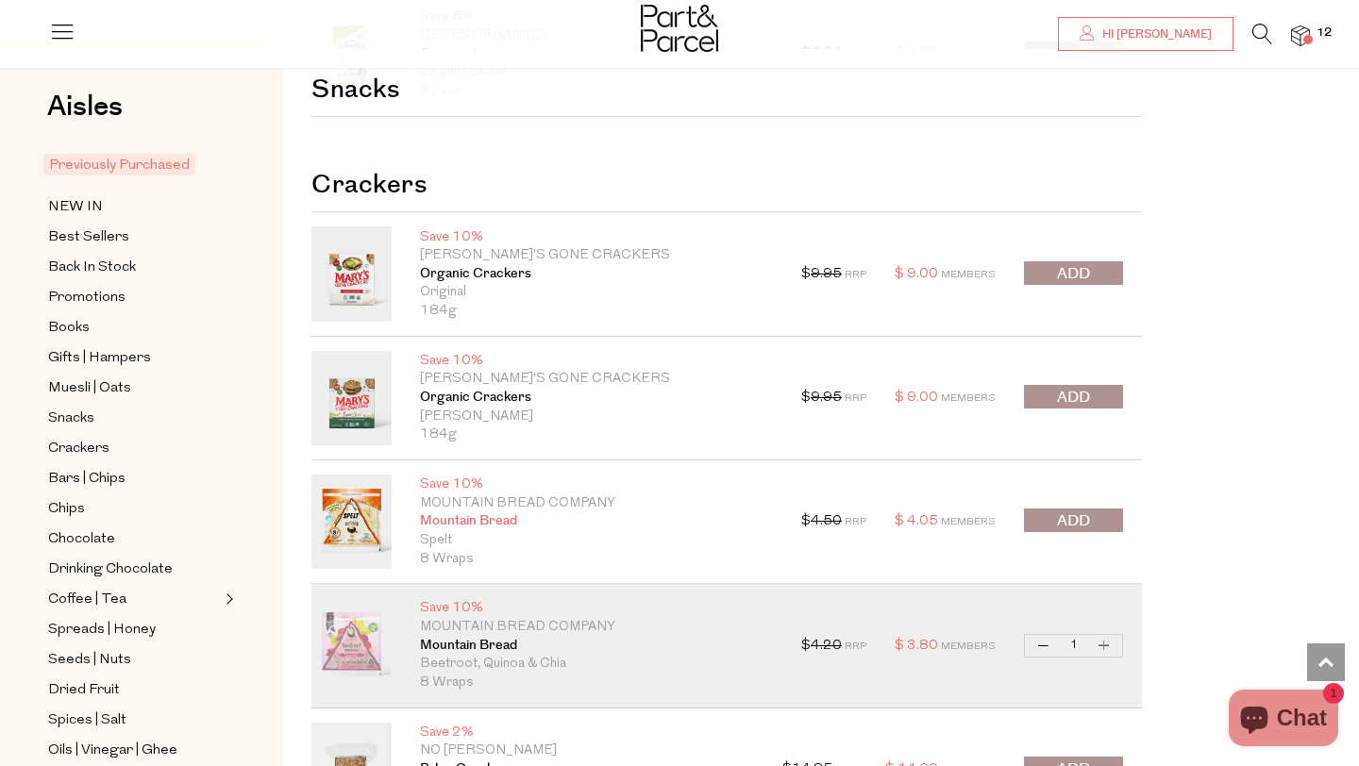
scroll to position [2495, 0]
click at [1102, 262] on button "submit" at bounding box center [1073, 272] width 99 height 24
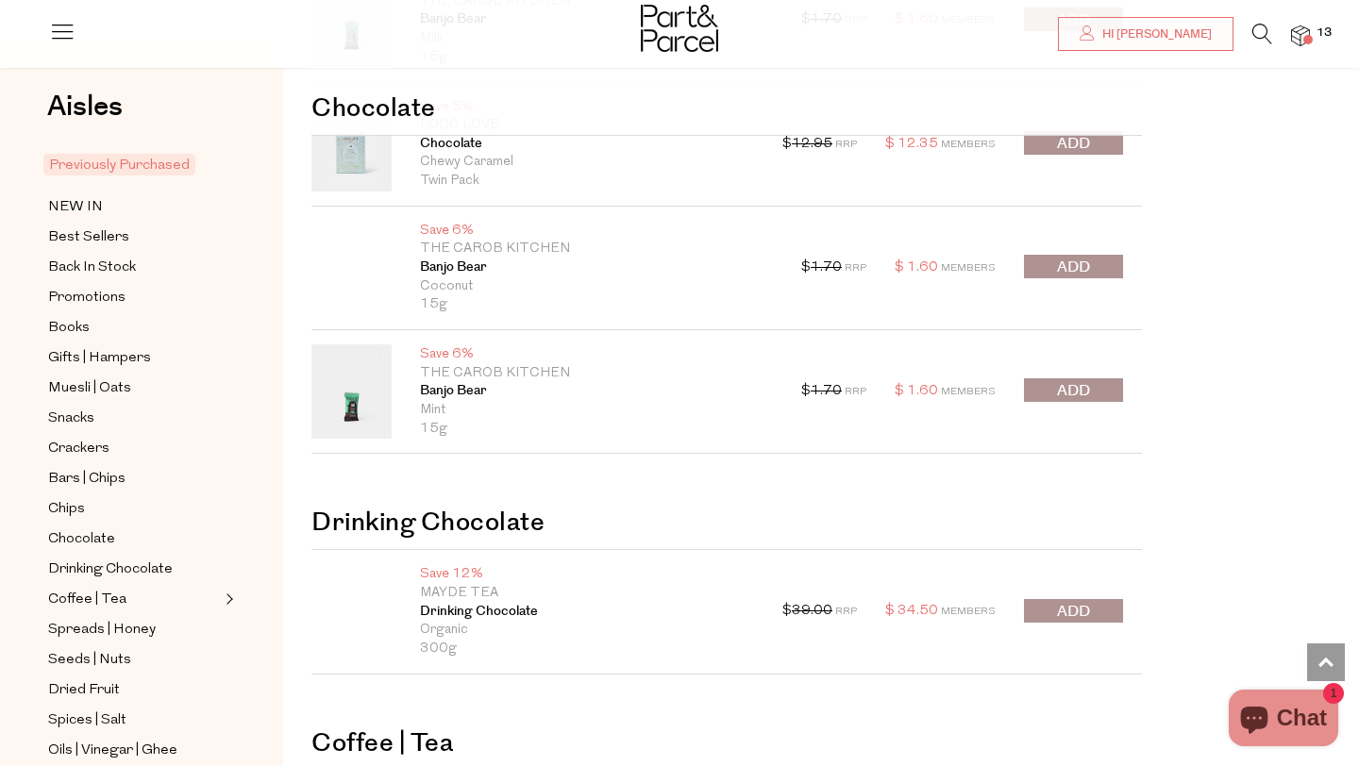
scroll to position [4183, 0]
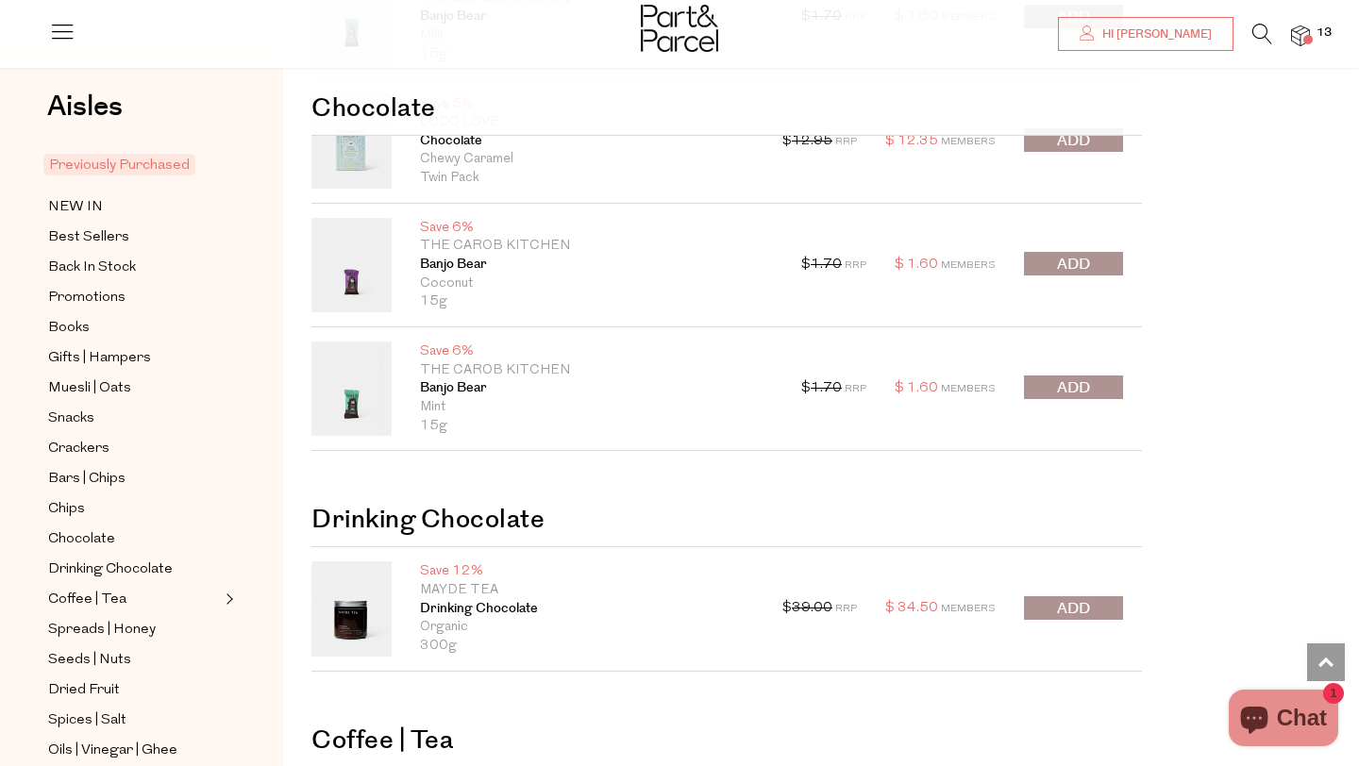
click at [1053, 266] on button "submit" at bounding box center [1073, 264] width 99 height 24
click at [1068, 393] on div at bounding box center [1073, 389] width 99 height 26
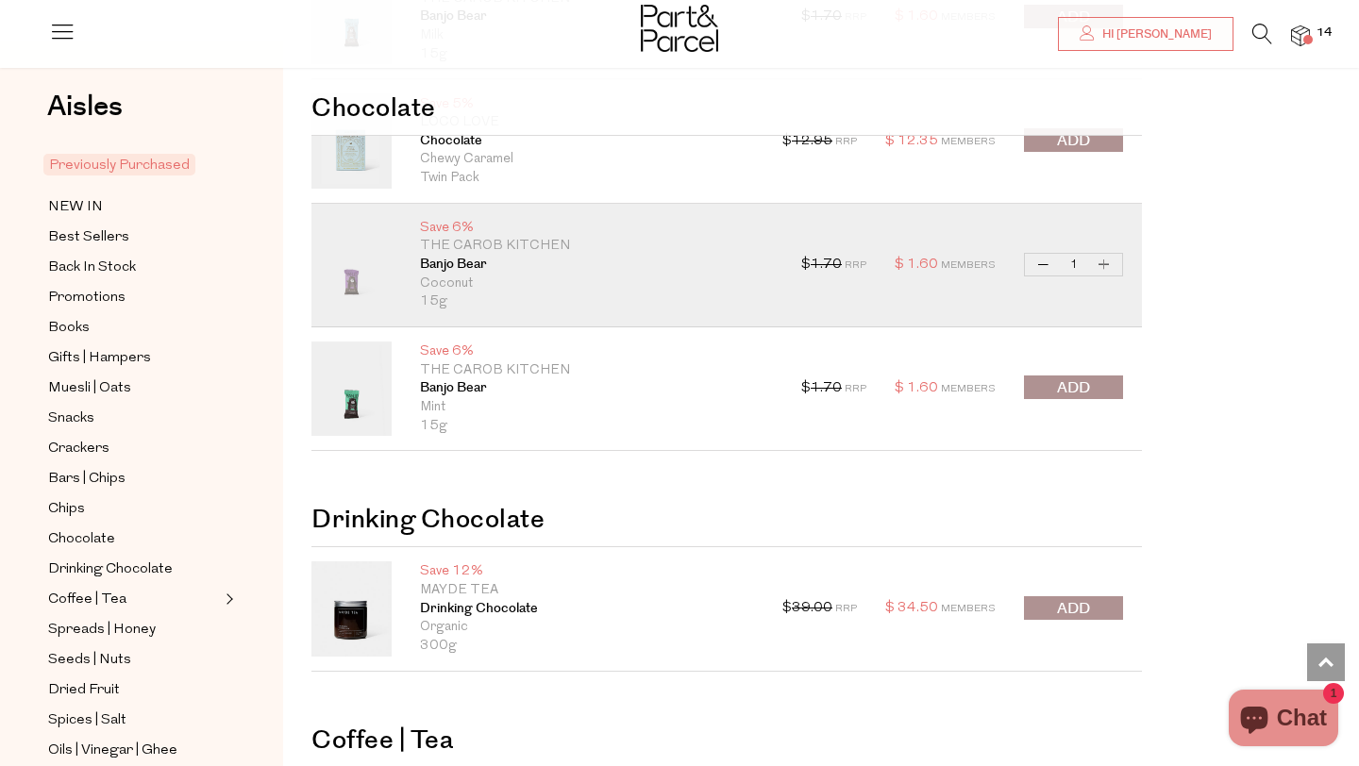
click at [1068, 393] on span "submit" at bounding box center [1073, 389] width 33 height 22
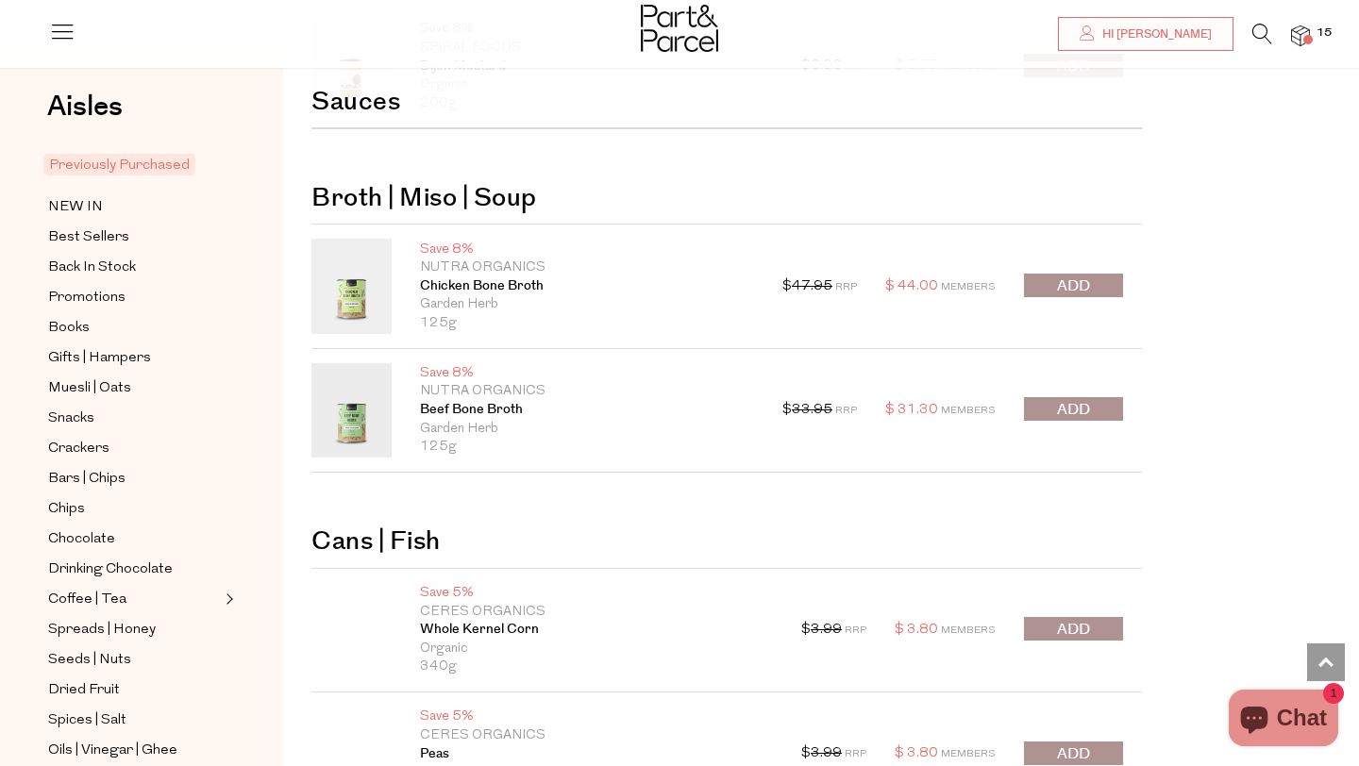
scroll to position [9214, 0]
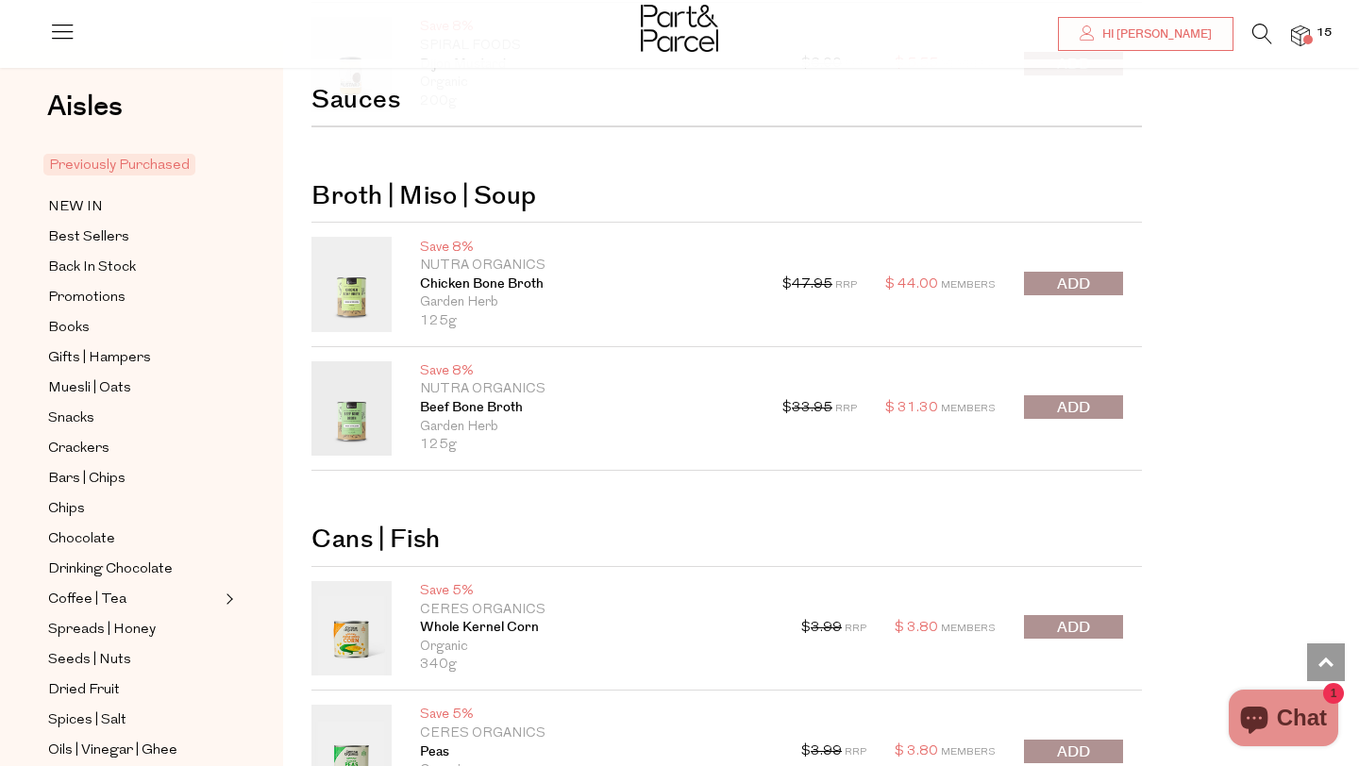
click at [1079, 288] on span "submit" at bounding box center [1073, 285] width 33 height 22
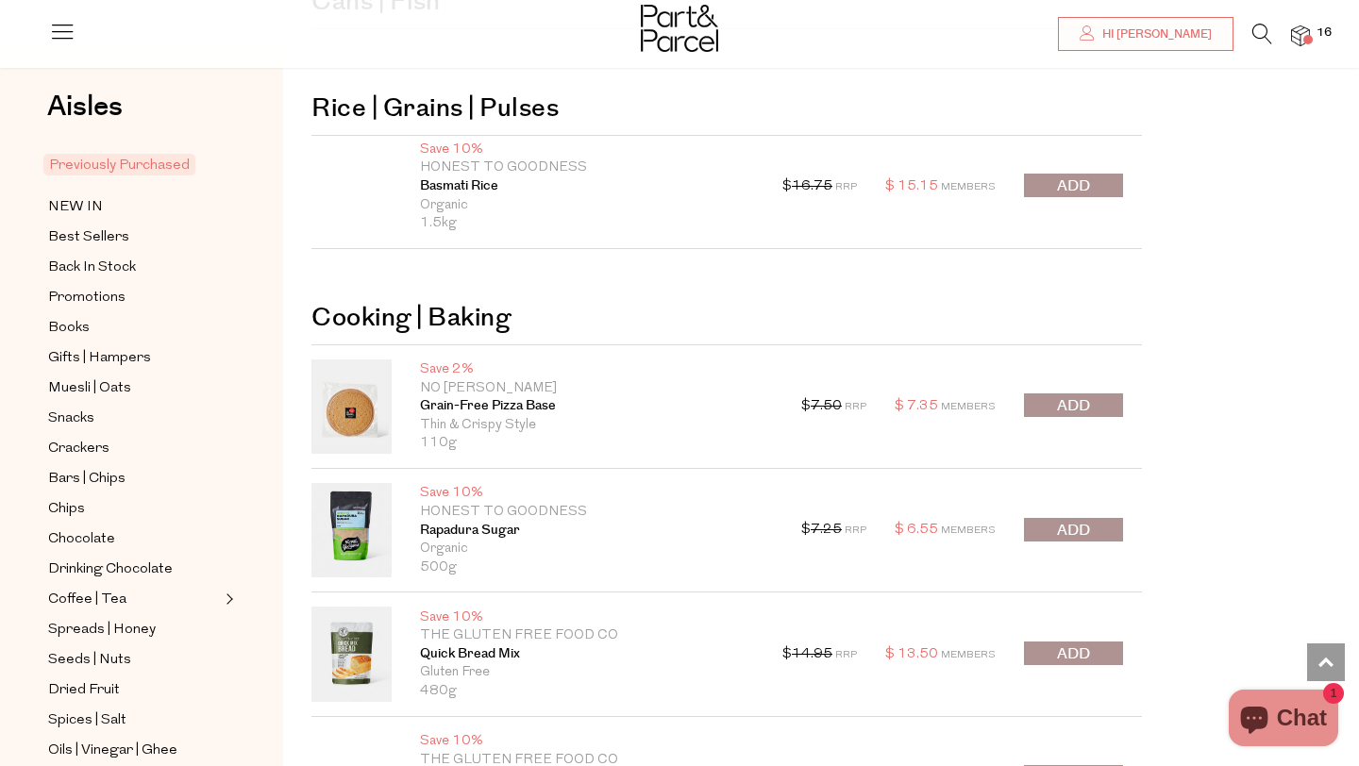
scroll to position [10140, 0]
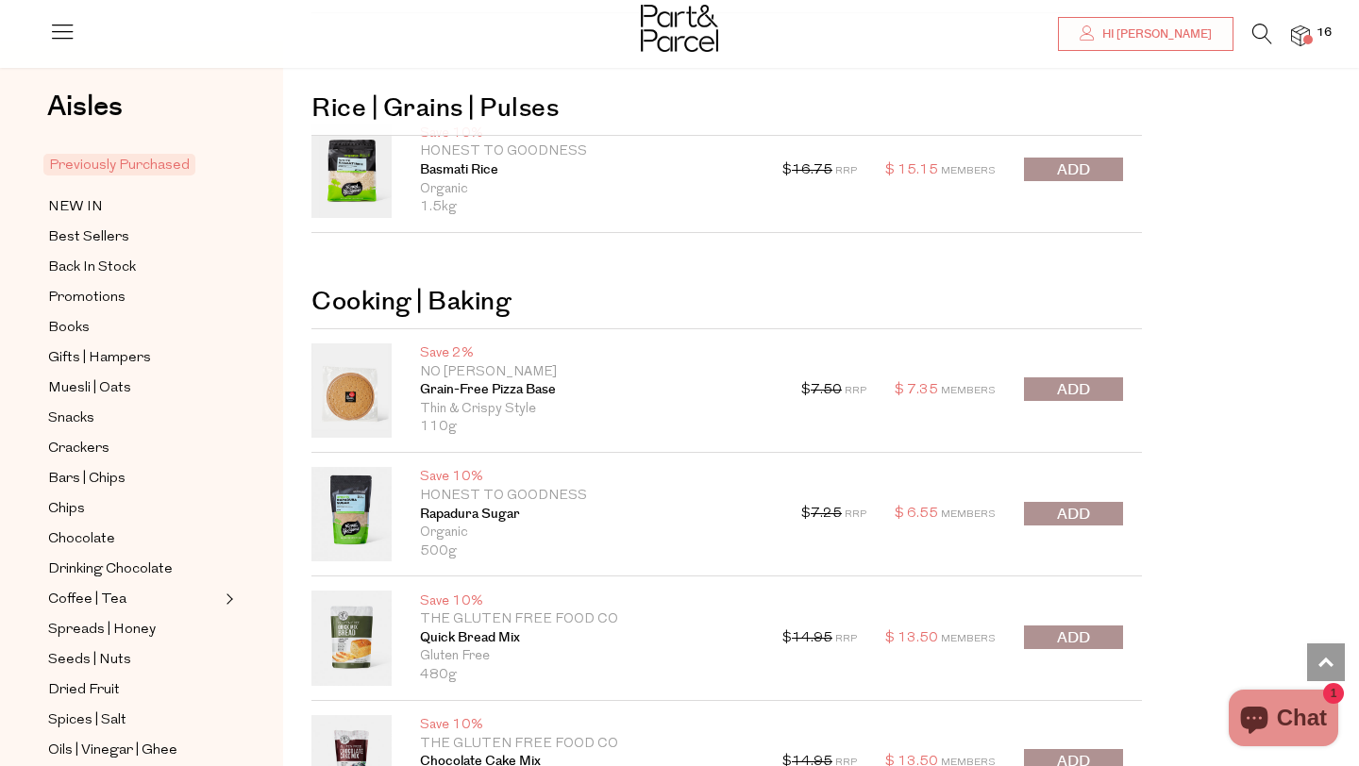
click at [1074, 385] on span "submit" at bounding box center [1073, 390] width 33 height 22
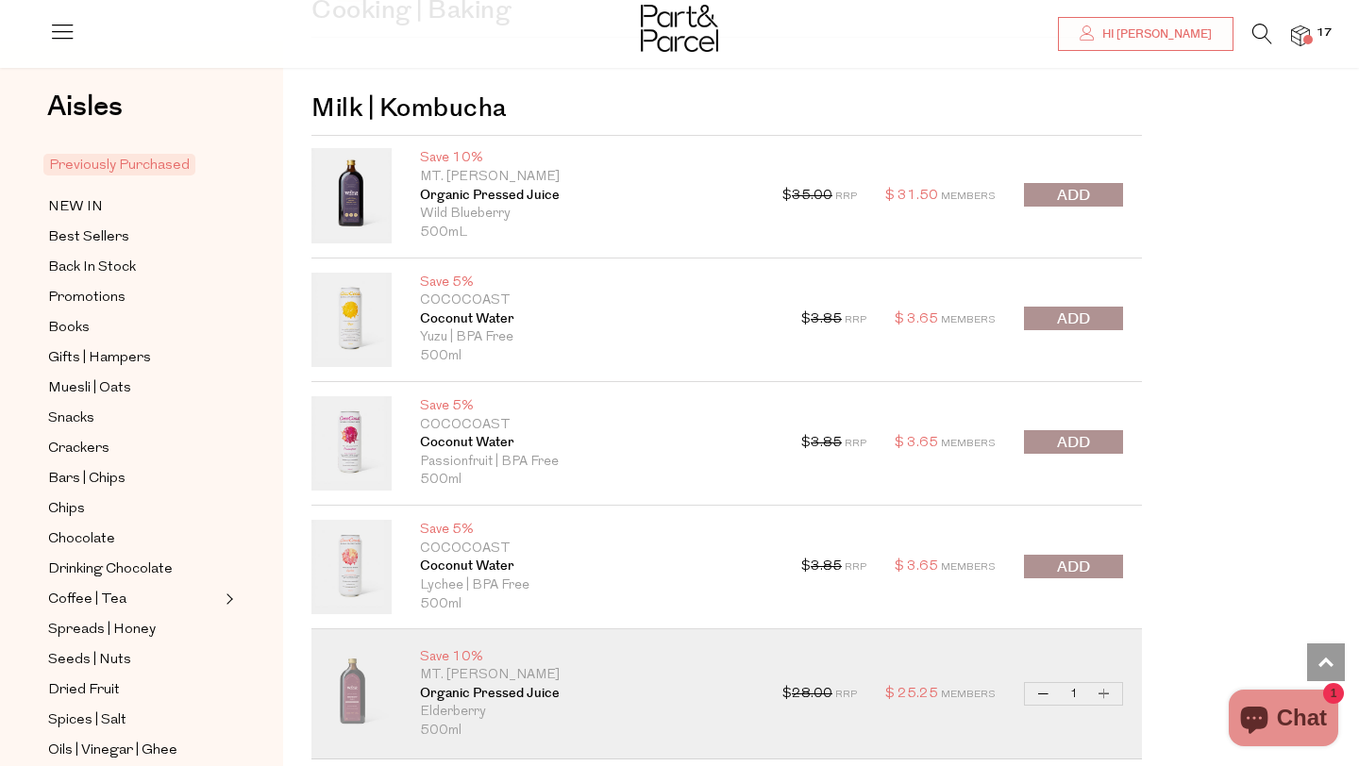
scroll to position [11053, 0]
click at [1078, 566] on span "submit" at bounding box center [1073, 566] width 33 height 22
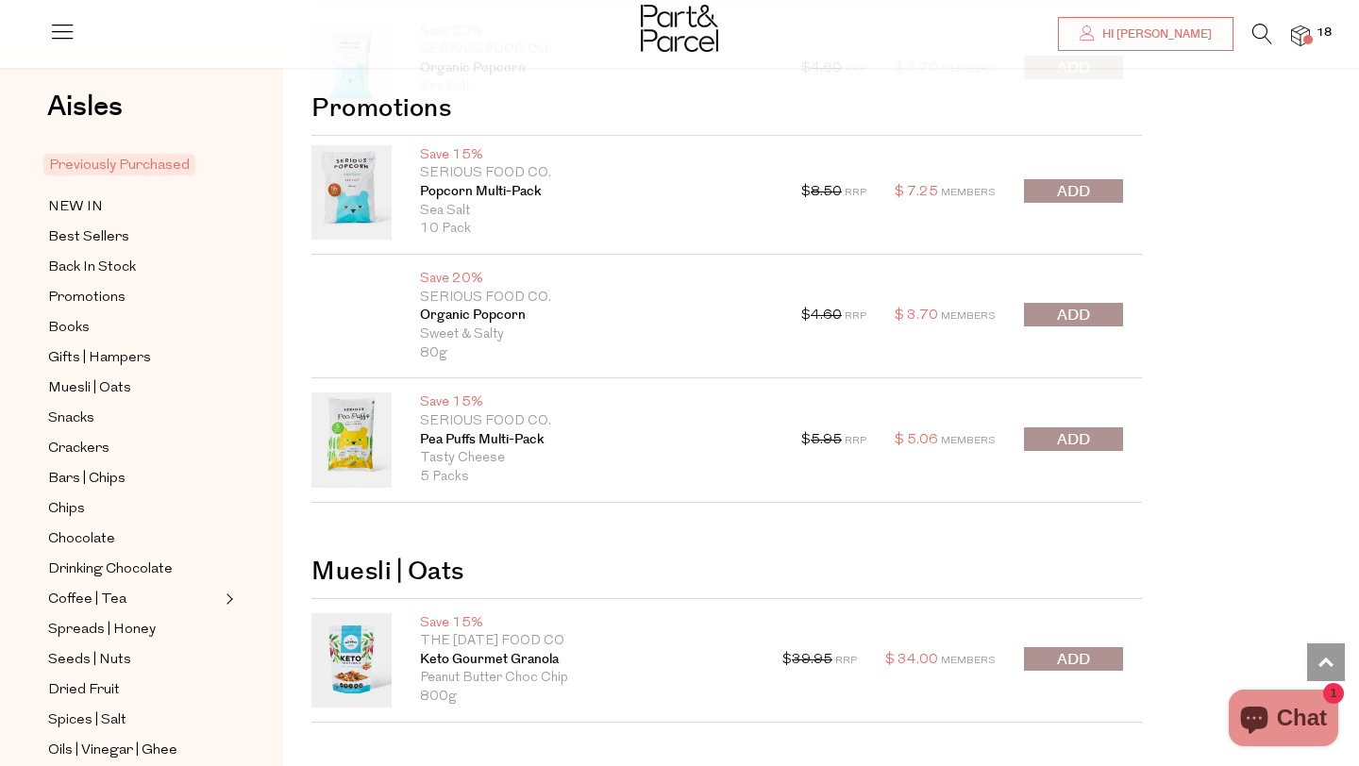
scroll to position [0, 0]
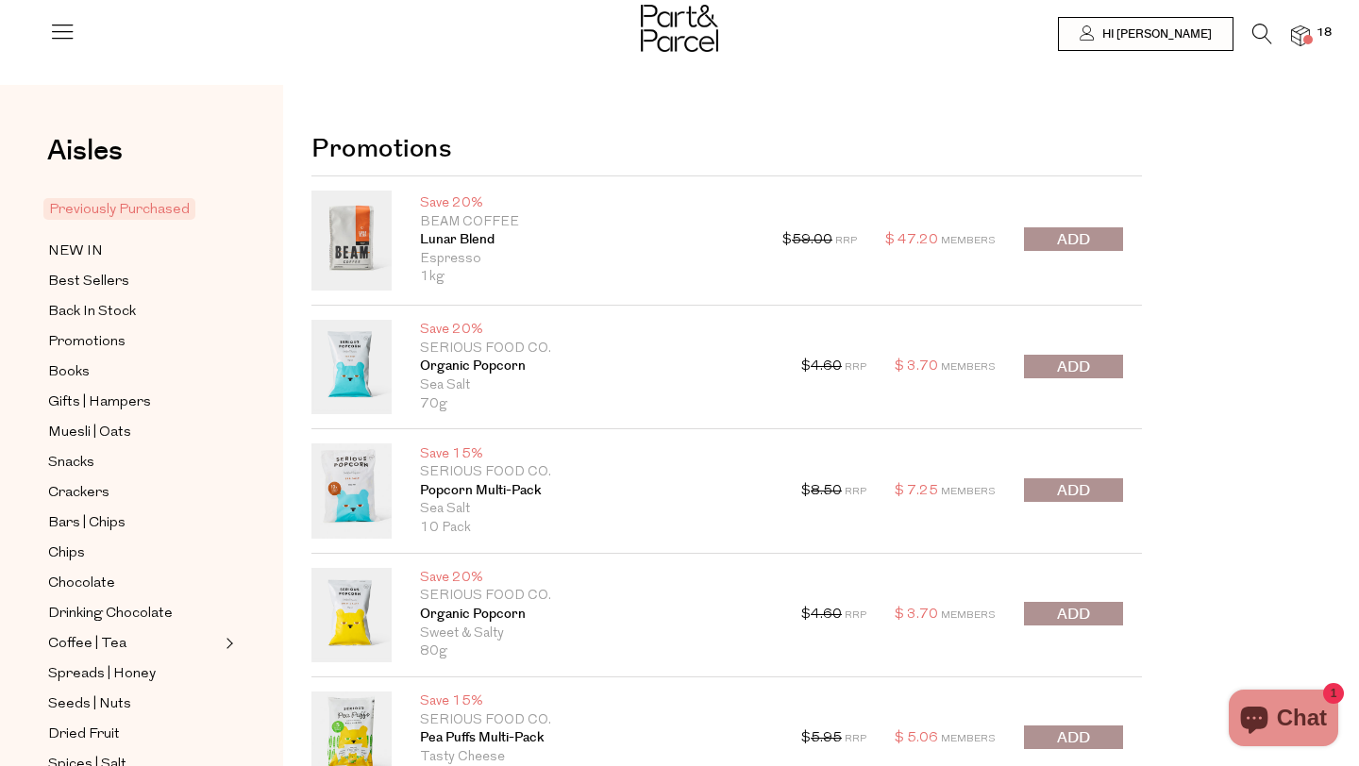
click at [678, 33] on img at bounding box center [679, 28] width 77 height 47
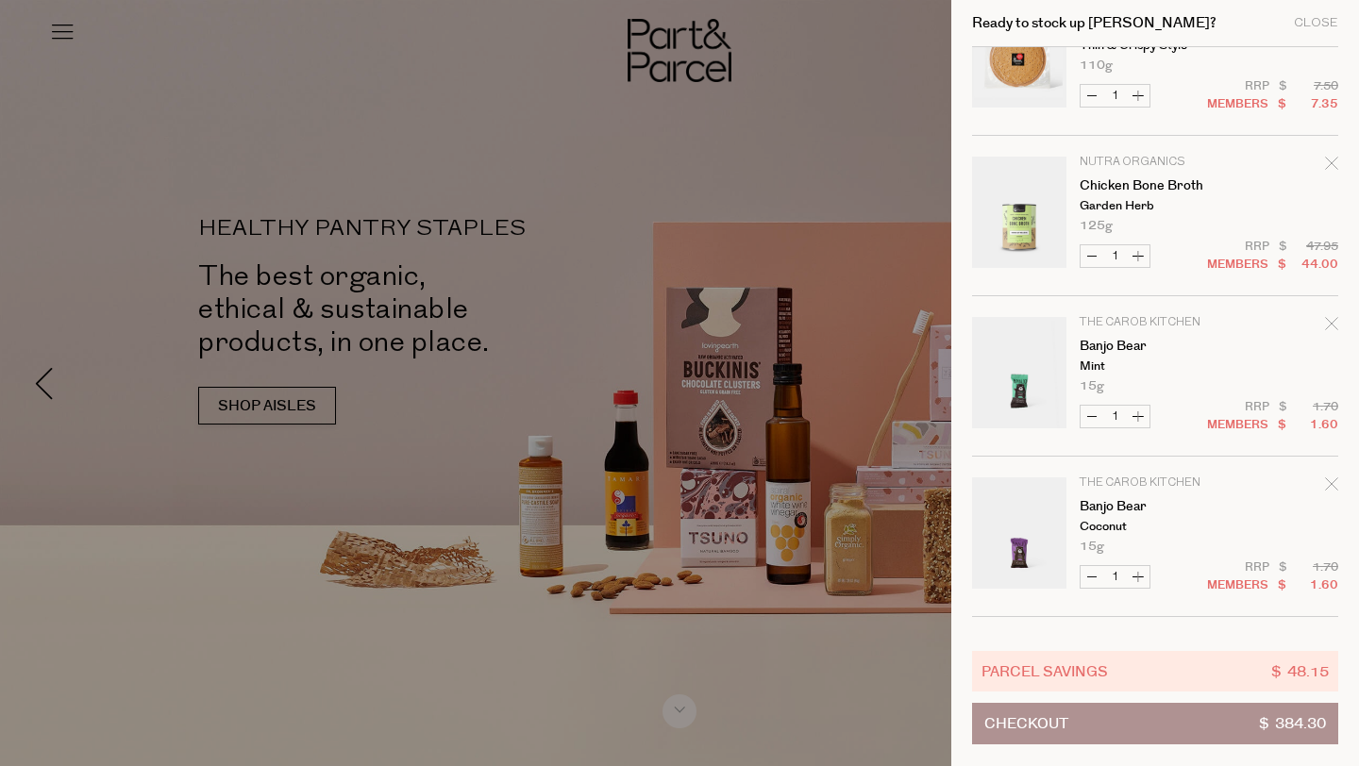
scroll to position [236, 0]
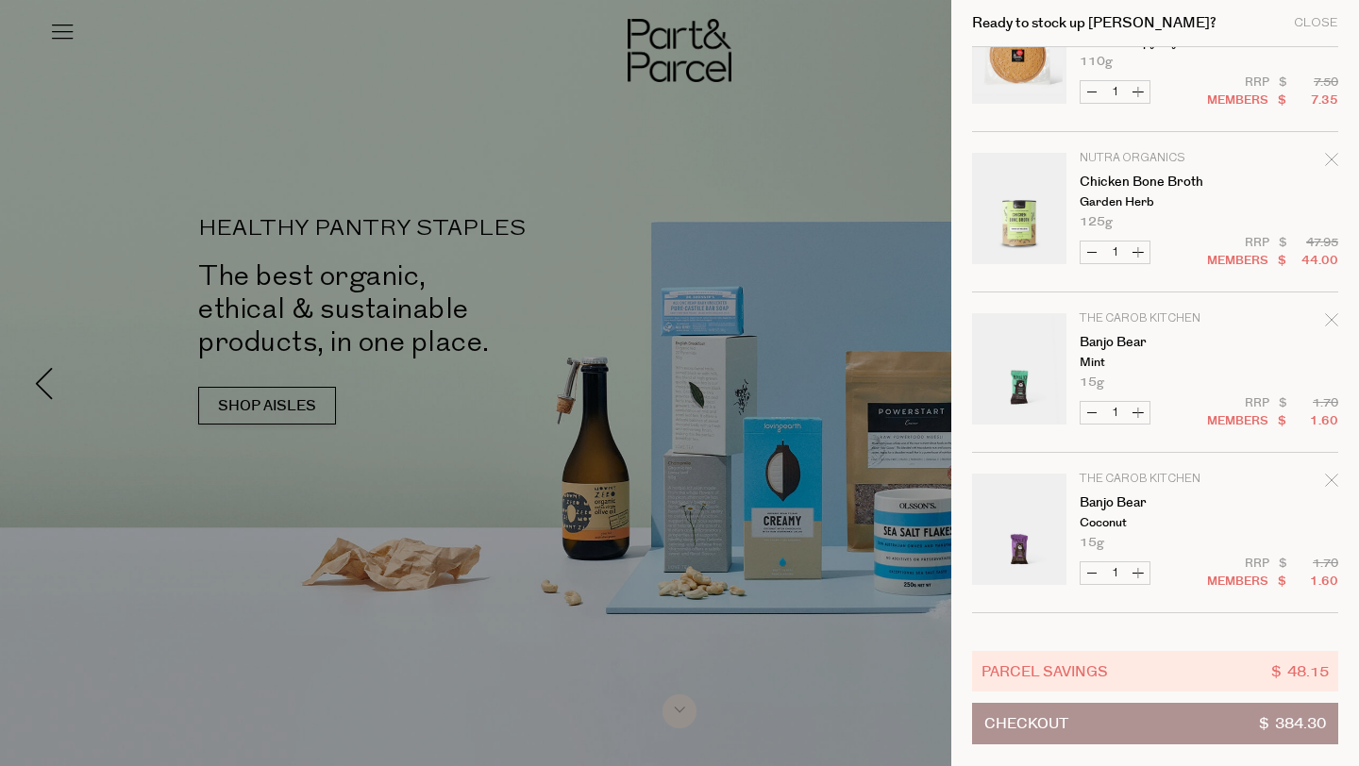
click at [904, 199] on div at bounding box center [679, 383] width 1359 height 766
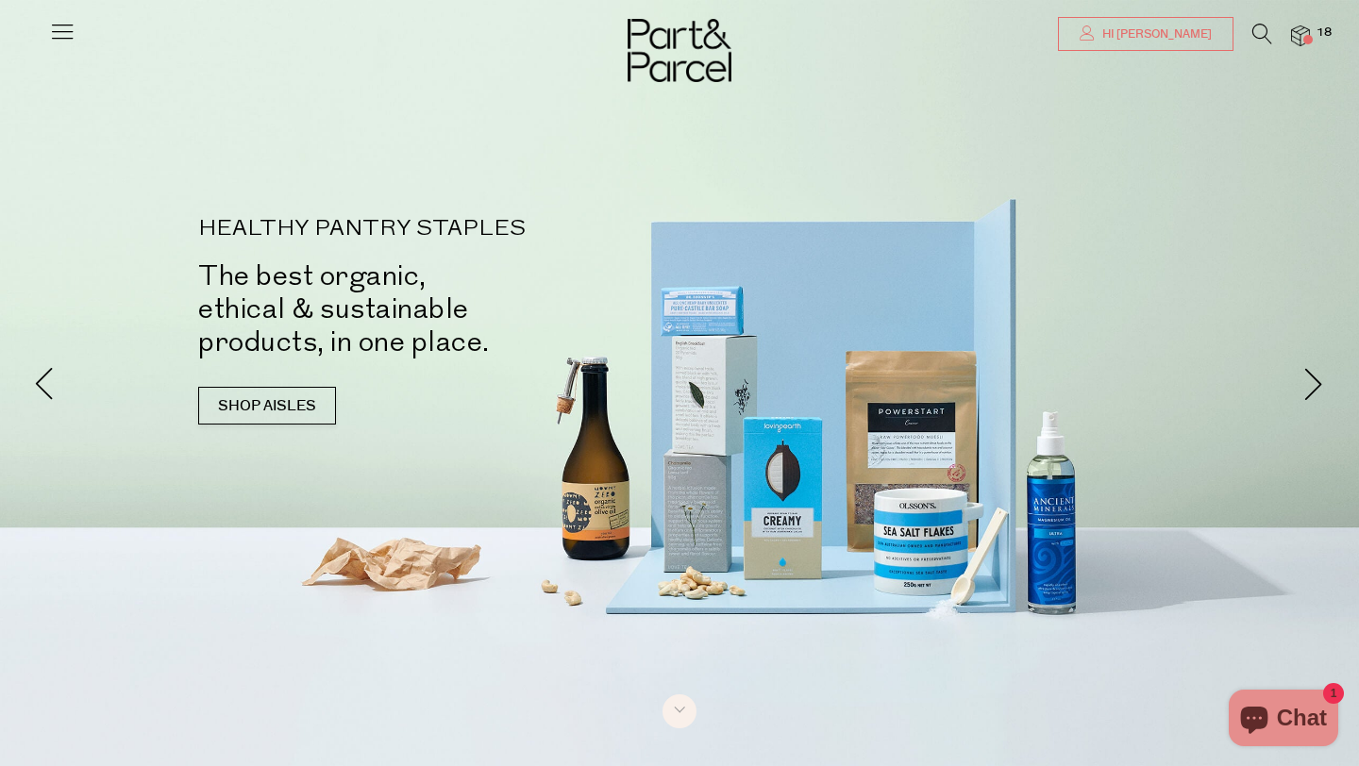
click at [1173, 50] on link "Hi [PERSON_NAME]" at bounding box center [1146, 34] width 176 height 34
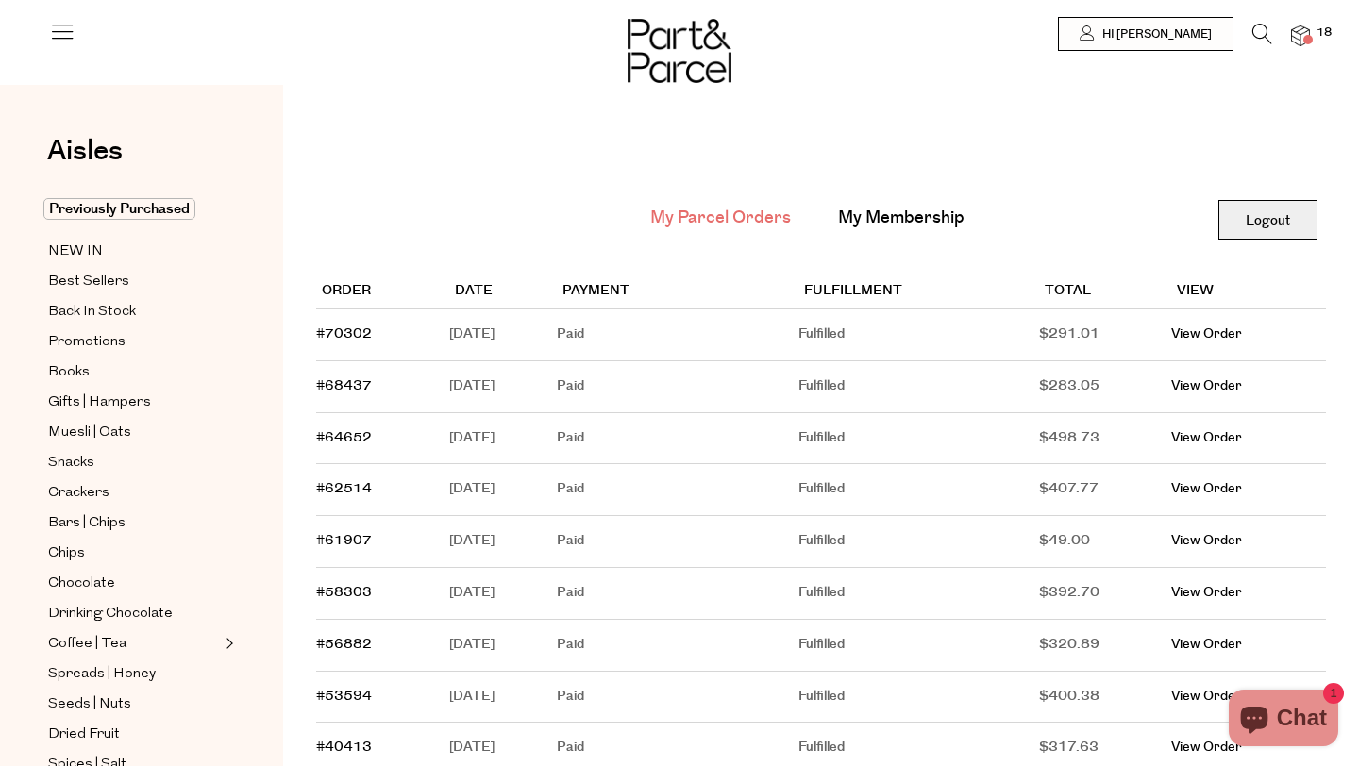
click at [1260, 227] on link "Logout" at bounding box center [1267, 220] width 99 height 40
